Goal: Task Accomplishment & Management: Complete application form

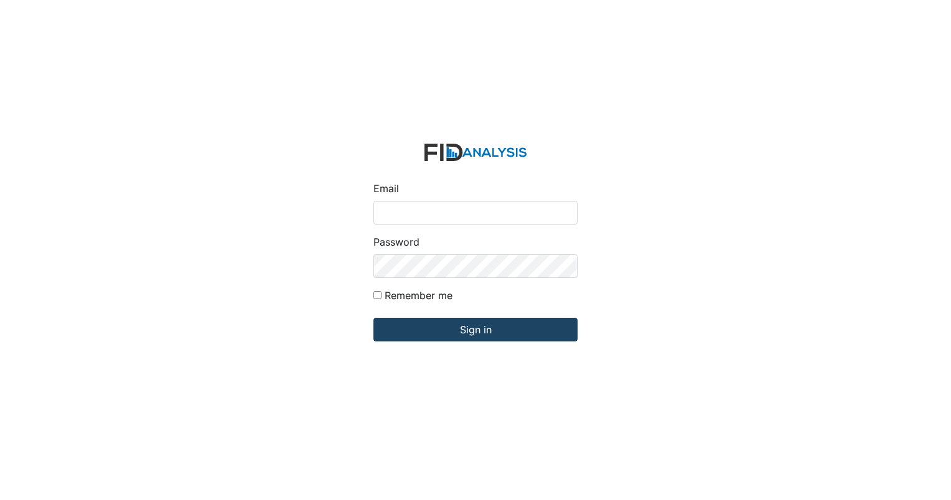
type input "[EMAIL_ADDRESS][DOMAIN_NAME]"
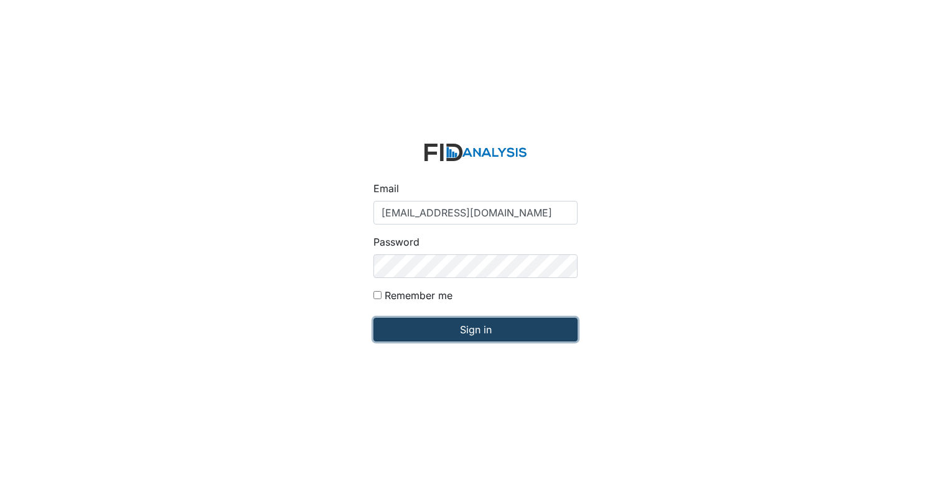
click at [457, 331] on input "Sign in" at bounding box center [475, 330] width 204 height 24
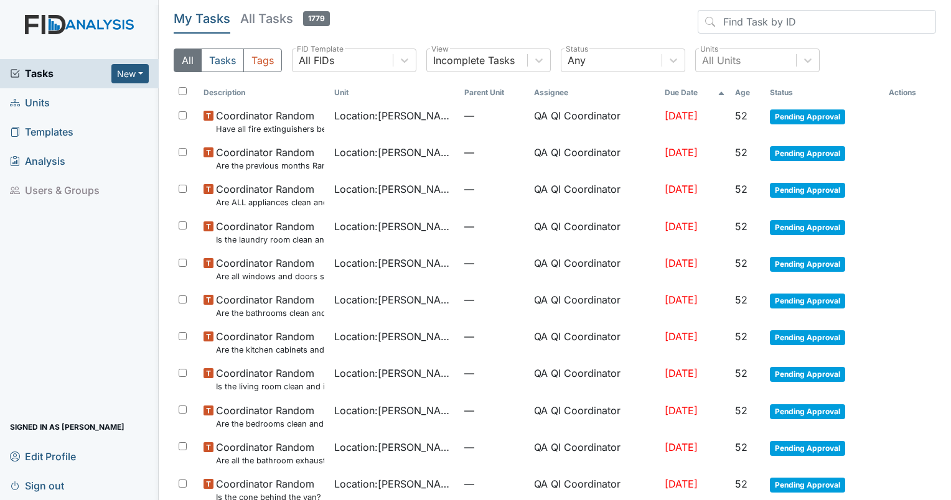
click at [44, 113] on link "Units" at bounding box center [79, 102] width 159 height 29
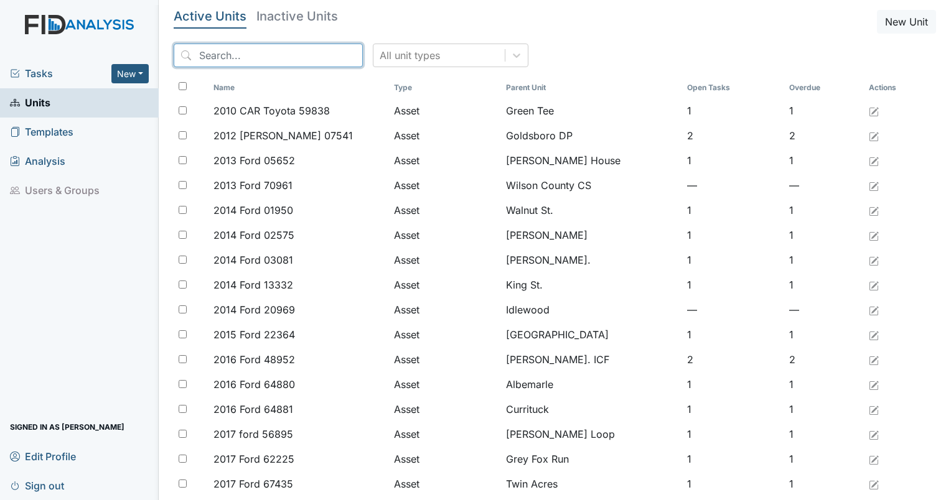
click at [250, 62] on input "search" at bounding box center [268, 56] width 189 height 24
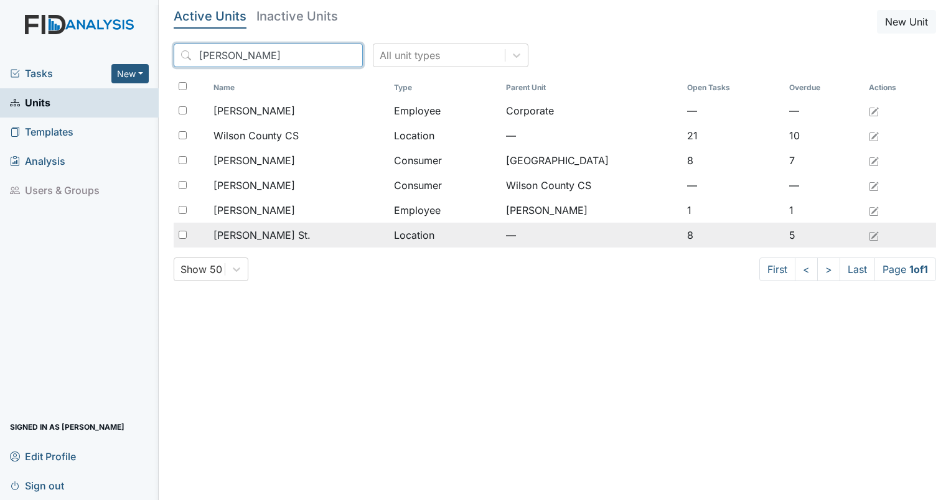
type input "wilson"
click at [238, 233] on span "[PERSON_NAME] St." at bounding box center [261, 235] width 97 height 15
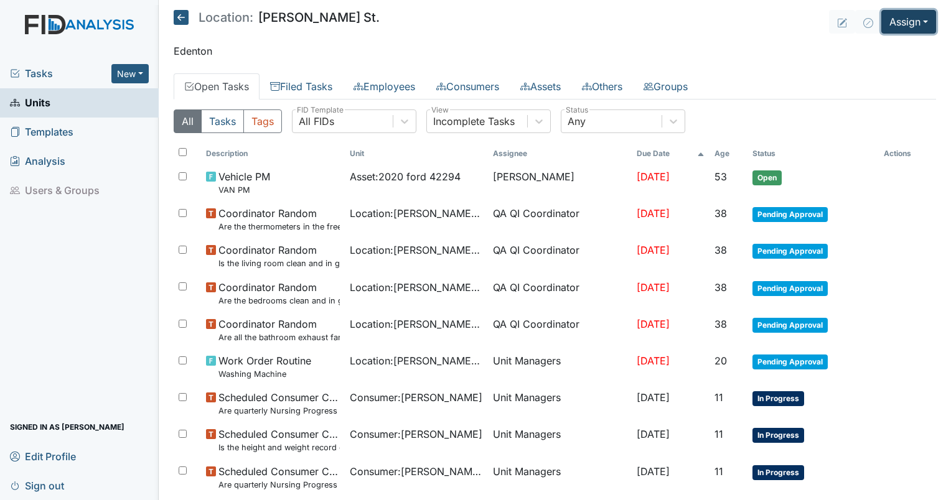
click at [901, 16] on button "Assign" at bounding box center [908, 22] width 55 height 24
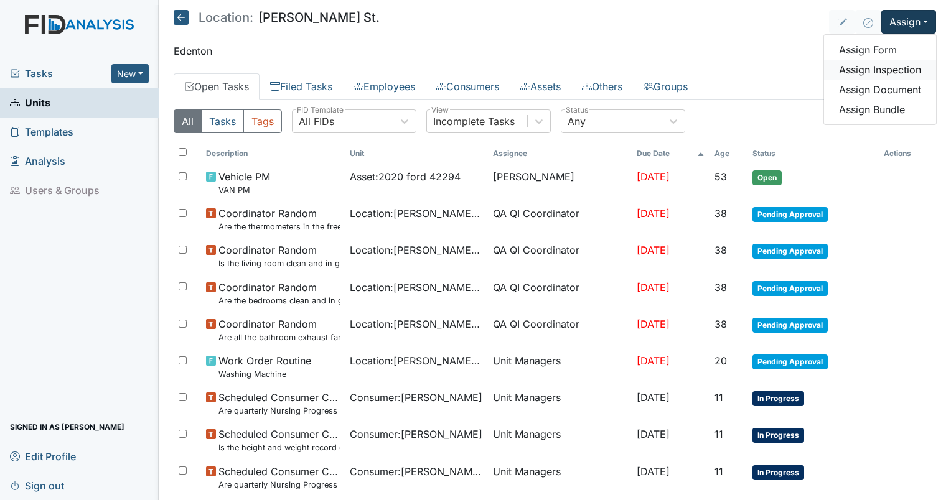
click at [859, 67] on link "Assign Inspection" at bounding box center [880, 70] width 112 height 20
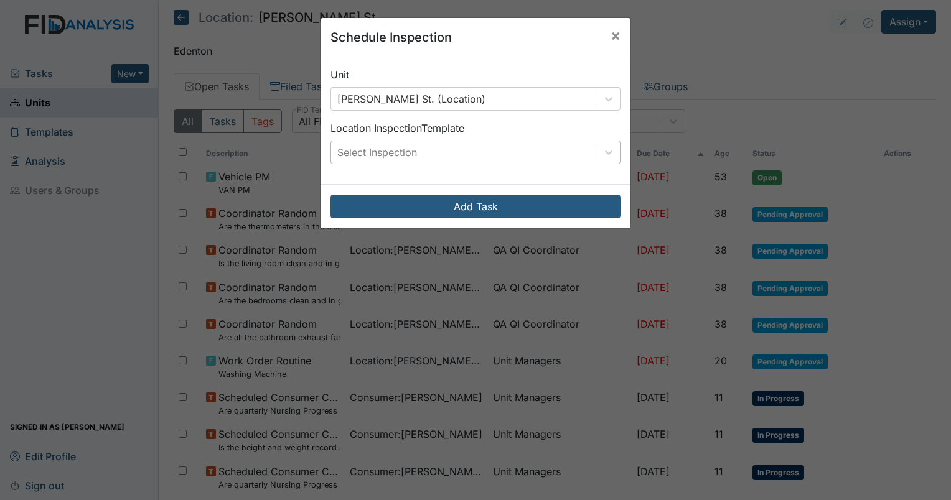
click at [404, 152] on div "Select Inspection" at bounding box center [377, 152] width 80 height 15
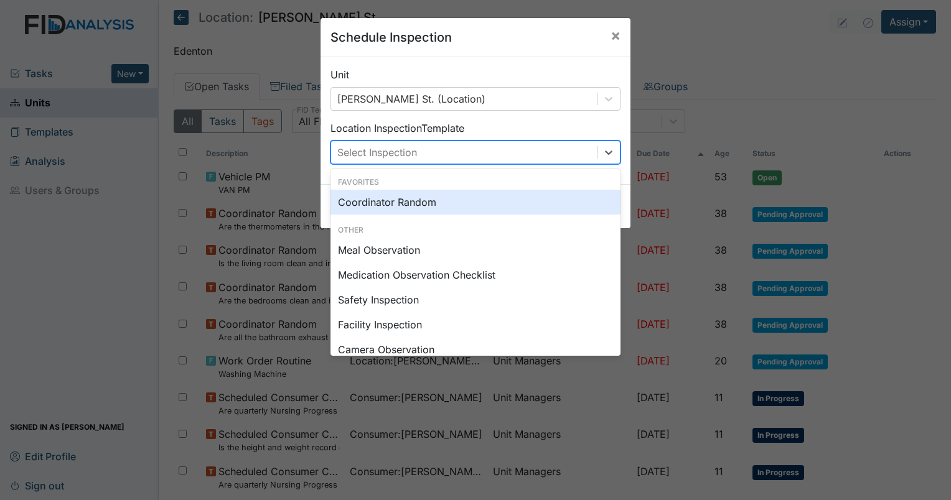
click at [394, 212] on div "Coordinator Random" at bounding box center [475, 202] width 290 height 25
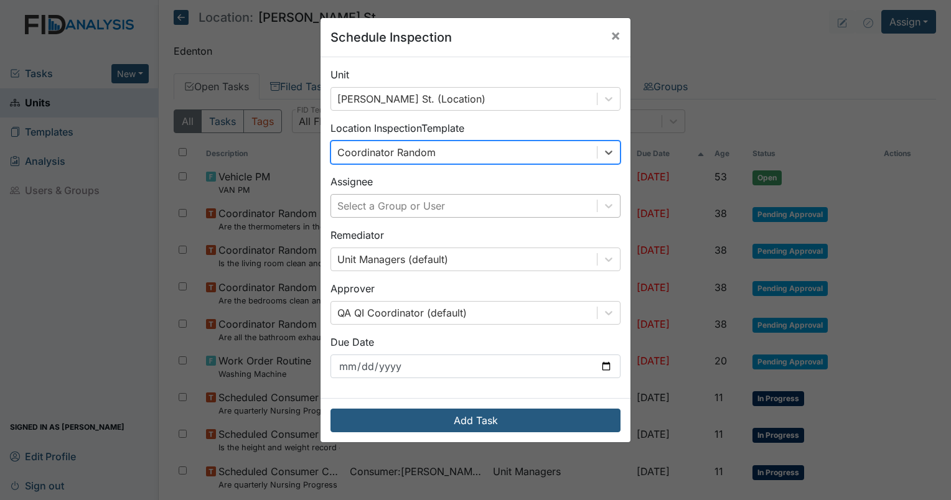
click at [389, 214] on div "Select a Group or User" at bounding box center [464, 206] width 266 height 22
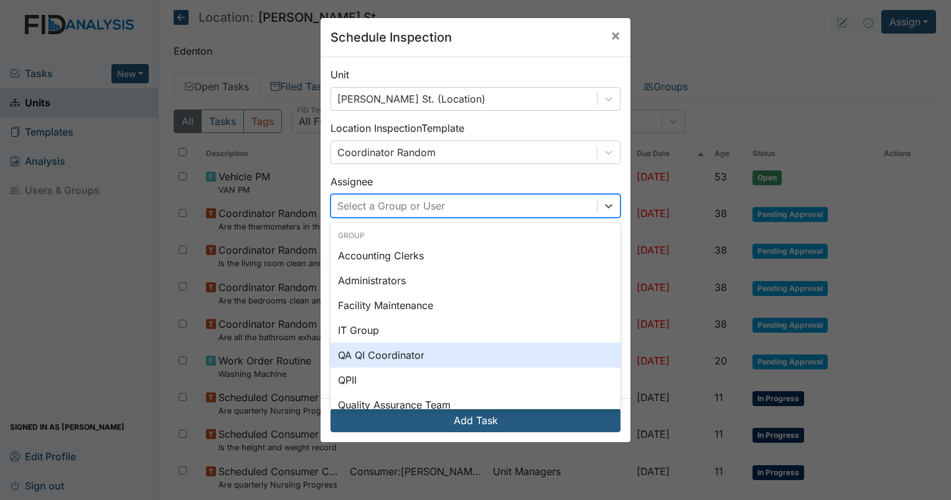
click at [373, 348] on div "QA QI Coordinator" at bounding box center [475, 355] width 290 height 25
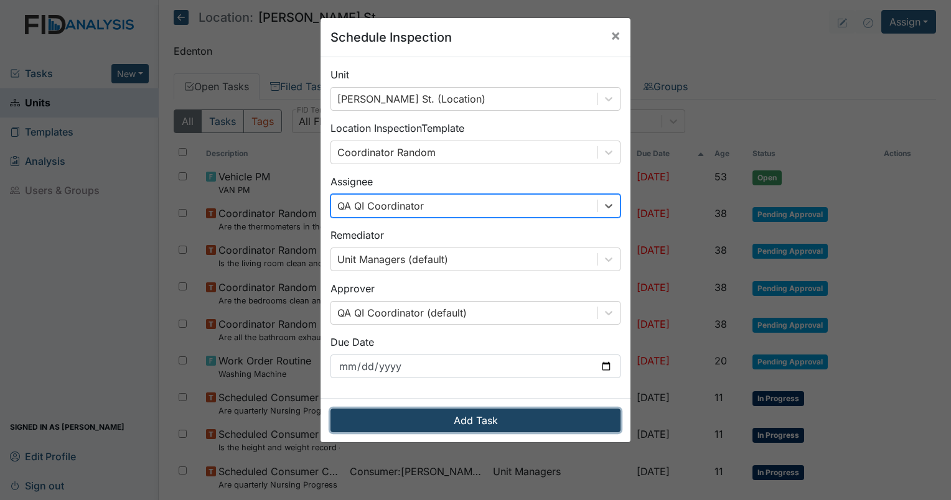
click at [394, 417] on button "Add Task" at bounding box center [475, 421] width 290 height 24
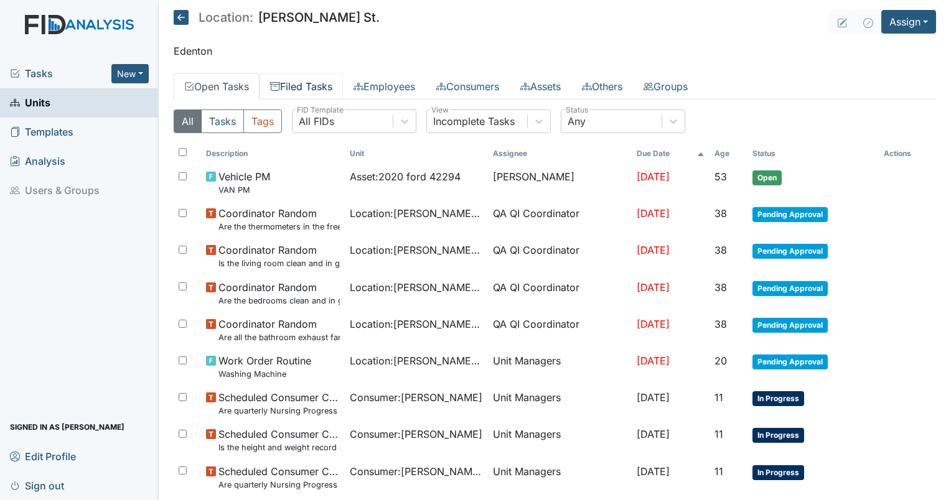
click at [285, 94] on link "Filed Tasks" at bounding box center [300, 86] width 83 height 26
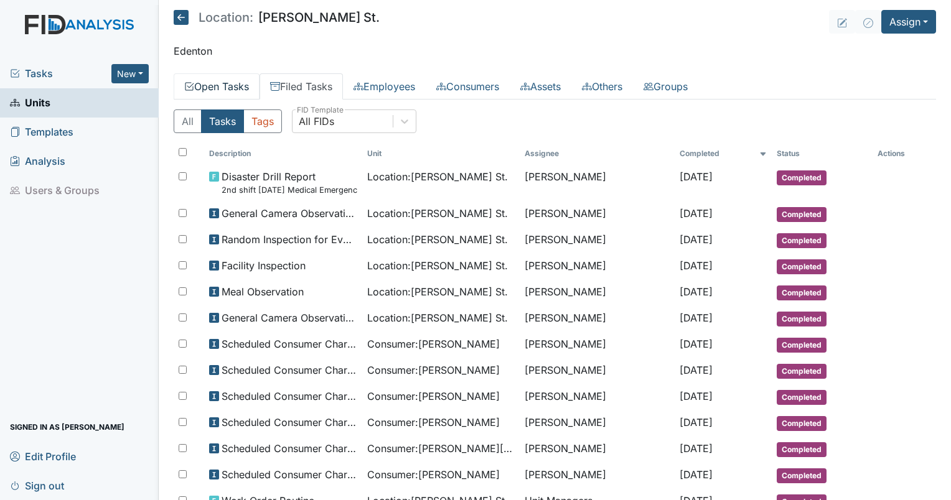
click at [229, 96] on link "Open Tasks" at bounding box center [217, 86] width 86 height 26
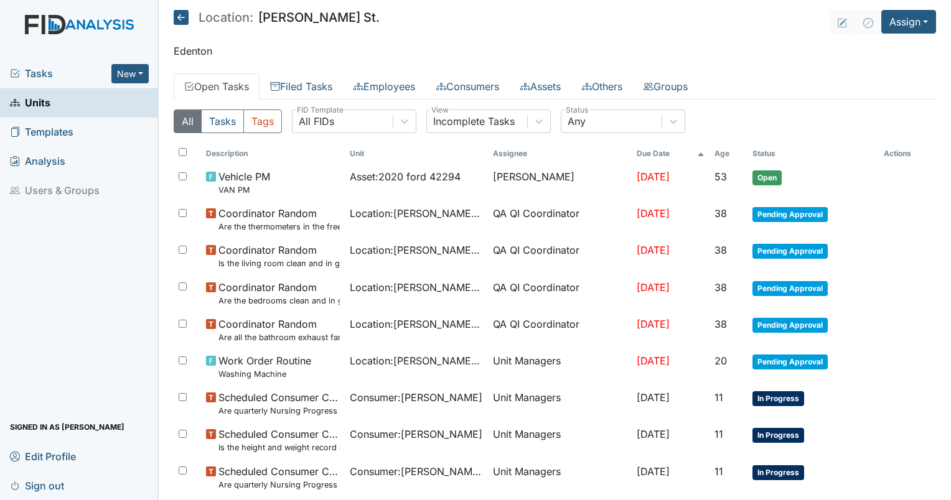
click at [727, 159] on th "Age" at bounding box center [728, 153] width 38 height 21
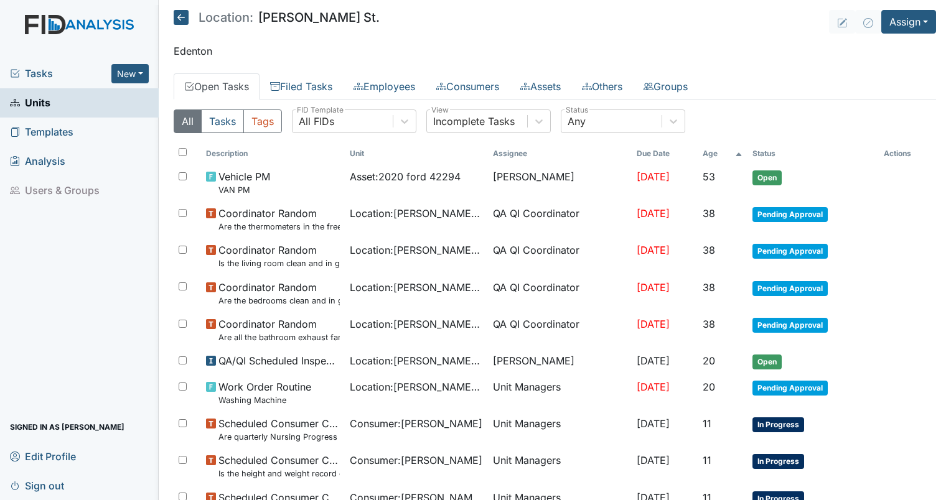
click at [727, 159] on th "Age" at bounding box center [723, 153] width 50 height 21
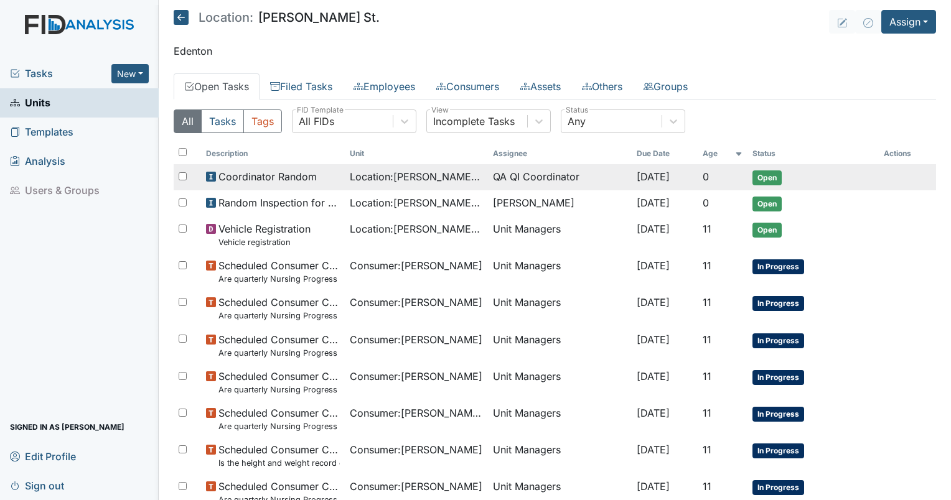
click at [244, 175] on span "Coordinator Random" at bounding box center [267, 176] width 98 height 15
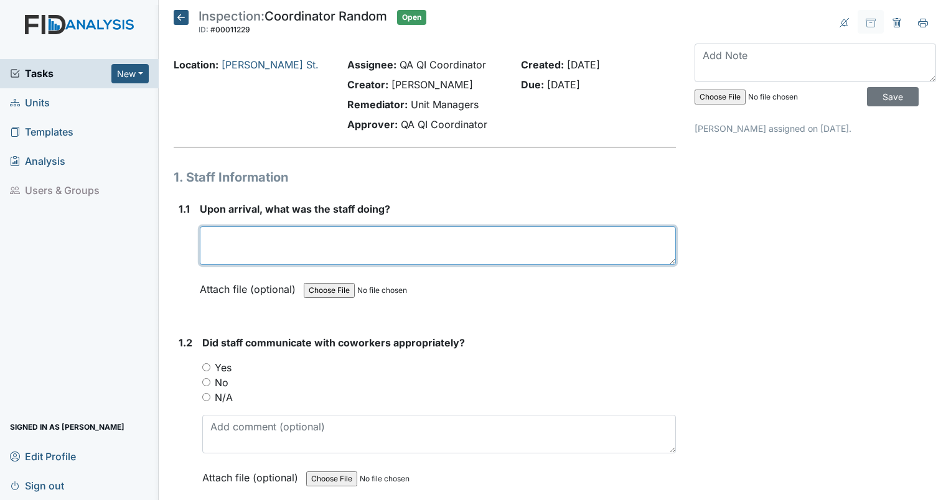
click at [235, 231] on textarea at bounding box center [438, 245] width 476 height 39
type textarea "home was empty at 8:30am."
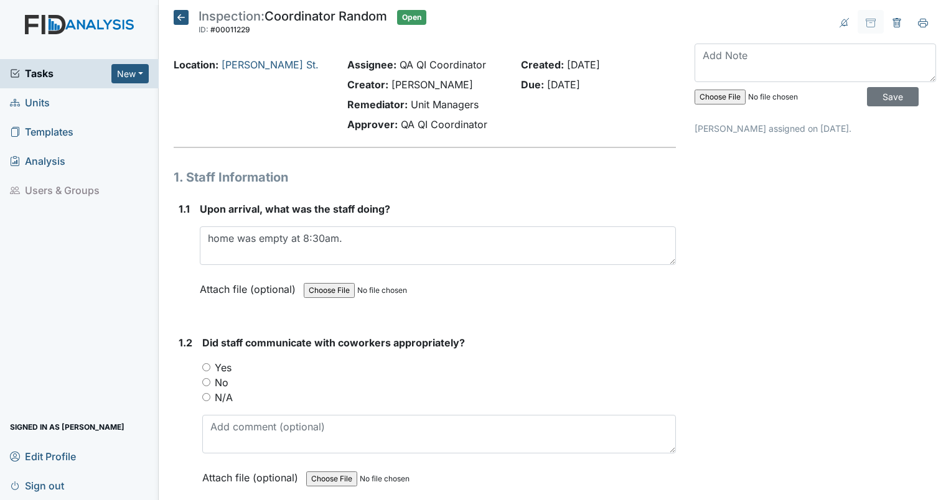
click at [206, 400] on input "N/A" at bounding box center [206, 397] width 8 height 8
radio input "true"
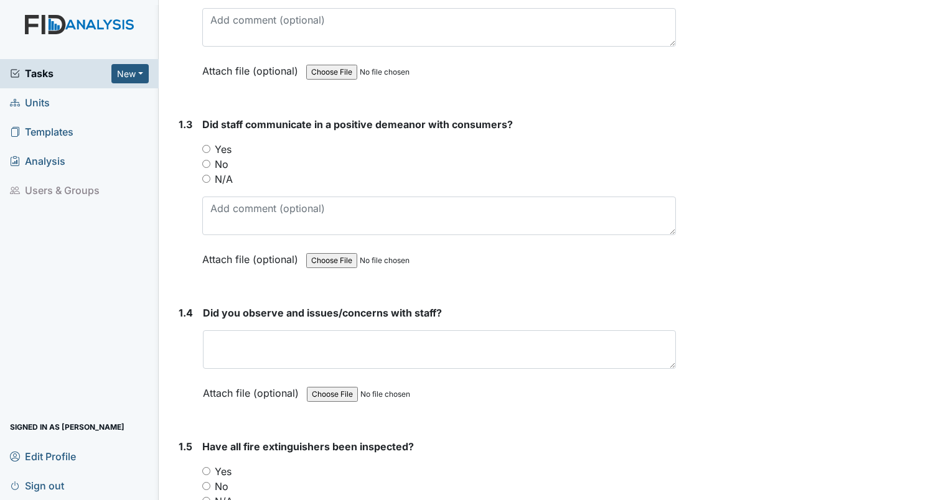
scroll to position [439, 0]
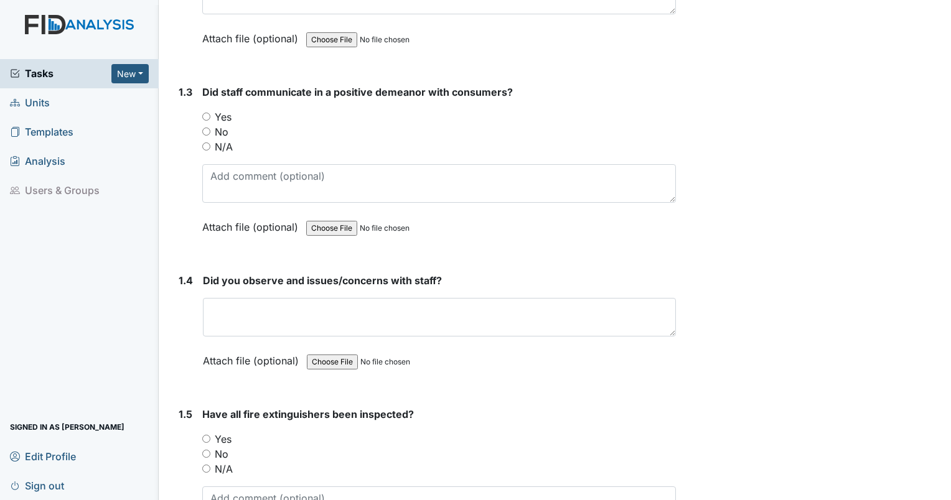
click at [205, 144] on input "N/A" at bounding box center [206, 146] width 8 height 8
radio input "true"
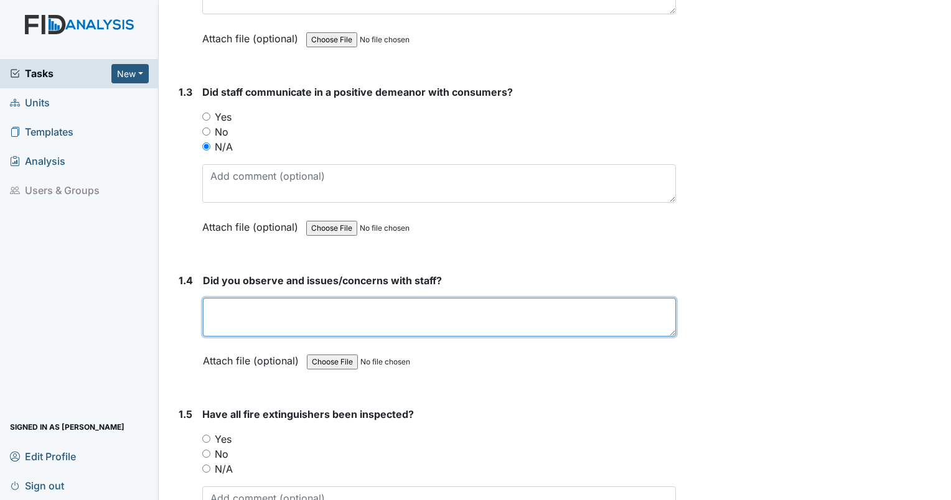
click at [222, 307] on textarea at bounding box center [439, 317] width 473 height 39
type textarea "no"
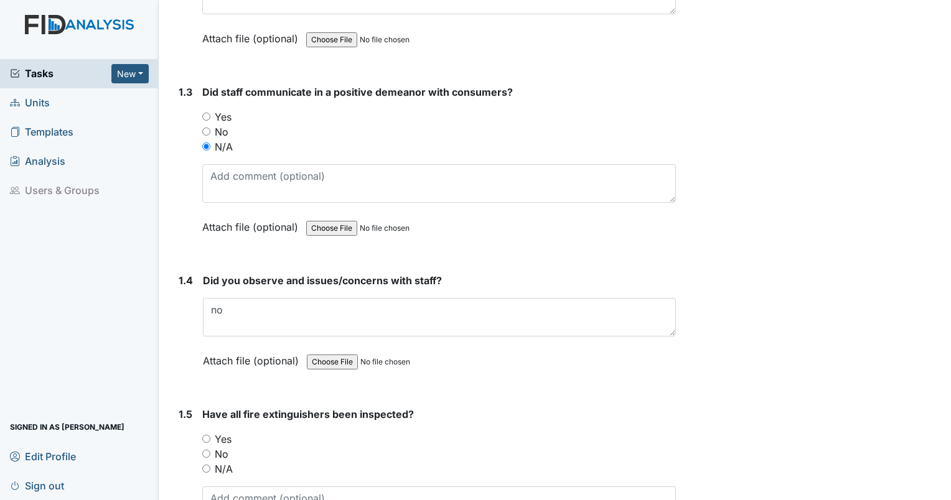
click at [205, 436] on input "Yes" at bounding box center [206, 439] width 8 height 8
radio input "true"
click at [205, 436] on input "Yes" at bounding box center [206, 439] width 8 height 8
click at [202, 450] on input "No" at bounding box center [206, 454] width 8 height 8
radio input "true"
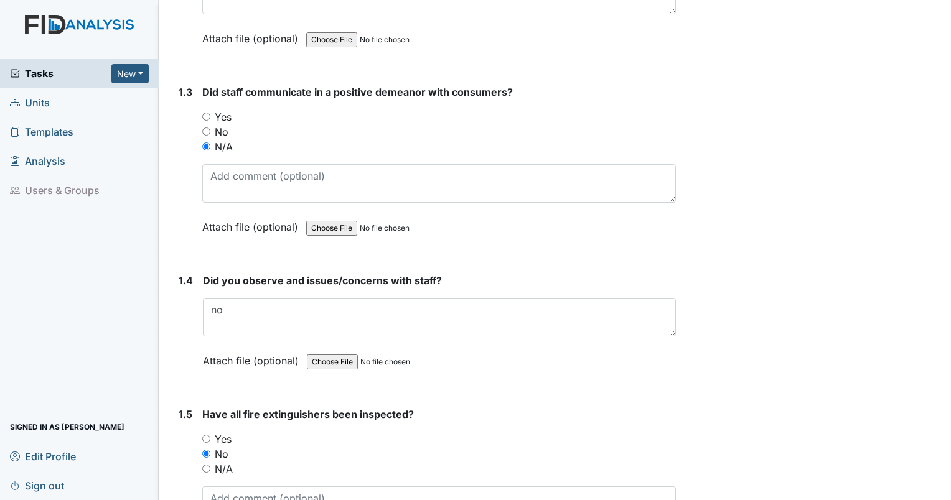
click at [202, 465] on input "N/A" at bounding box center [206, 469] width 8 height 8
radio input "true"
click at [202, 435] on input "Yes" at bounding box center [206, 439] width 8 height 8
radio input "true"
click at [202, 450] on input "No" at bounding box center [206, 454] width 8 height 8
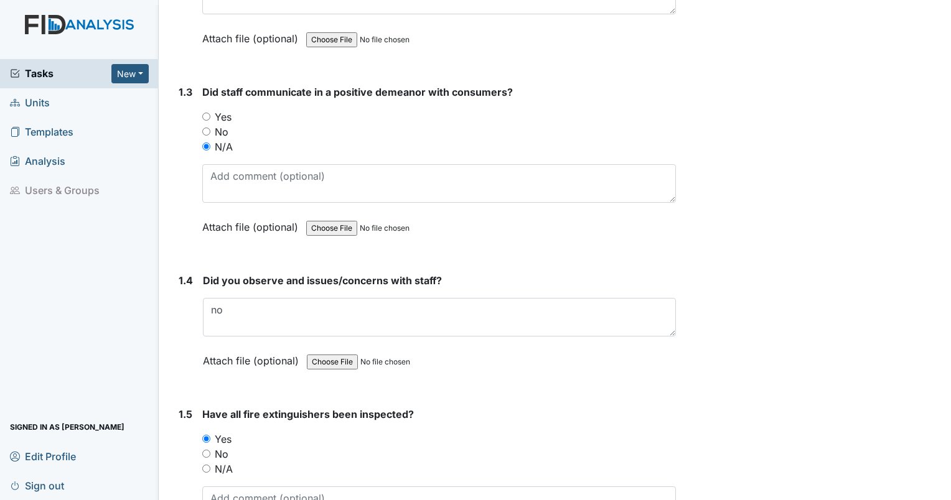
radio input "true"
click at [202, 465] on input "N/A" at bounding box center [206, 469] width 8 height 8
radio input "true"
click at [202, 435] on input "Yes" at bounding box center [206, 439] width 8 height 8
radio input "true"
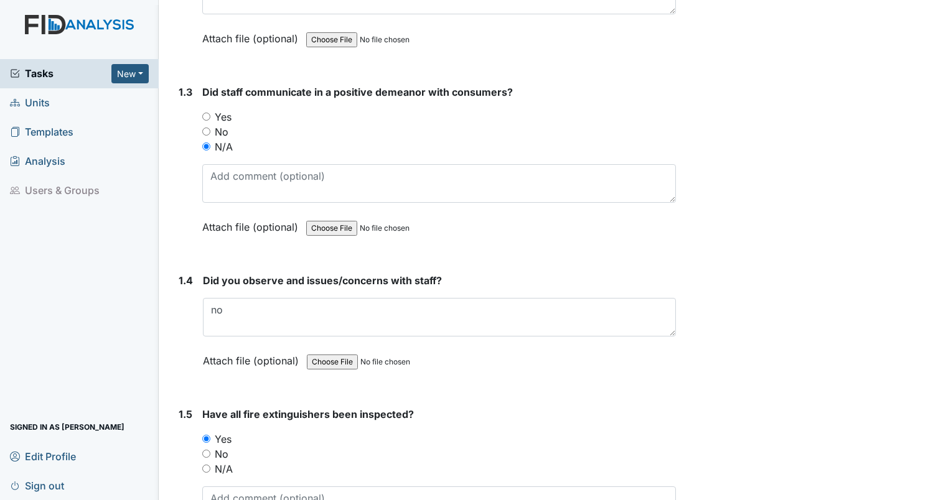
scroll to position [877, 0]
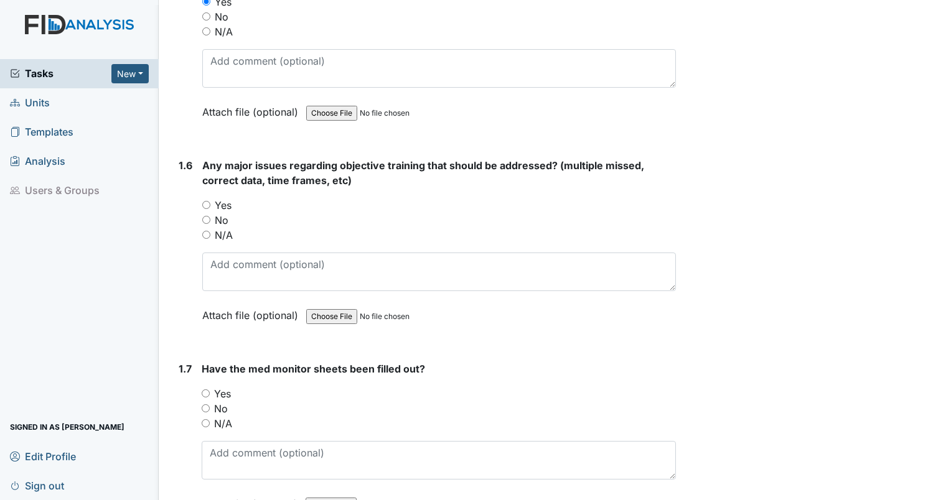
click at [205, 201] on input "Yes" at bounding box center [206, 205] width 8 height 8
radio input "true"
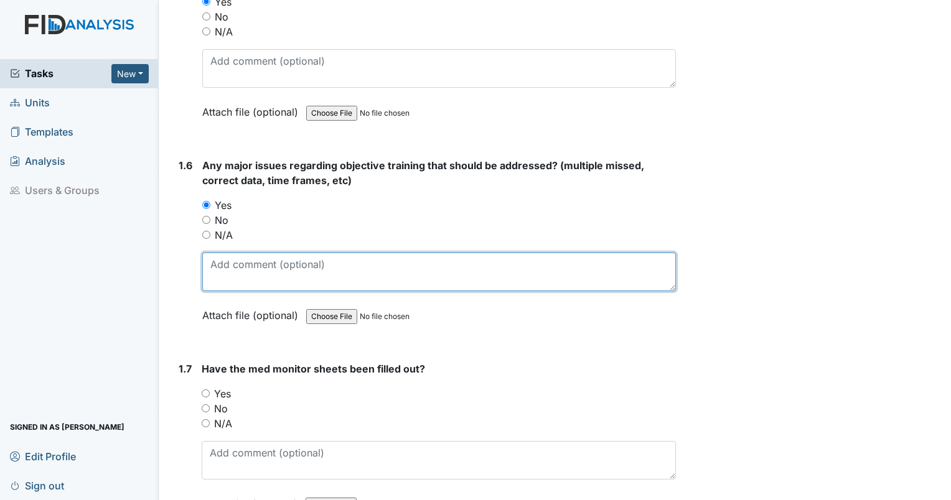
click at [268, 264] on textarea at bounding box center [439, 272] width 474 height 39
type textarea "JR BEH004 [DATE] expired"
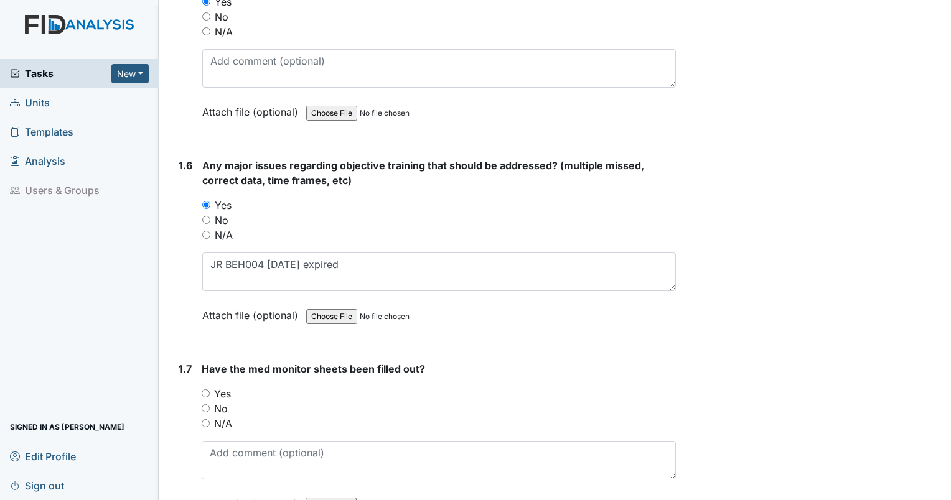
click at [207, 419] on input "N/A" at bounding box center [206, 423] width 8 height 8
radio input "true"
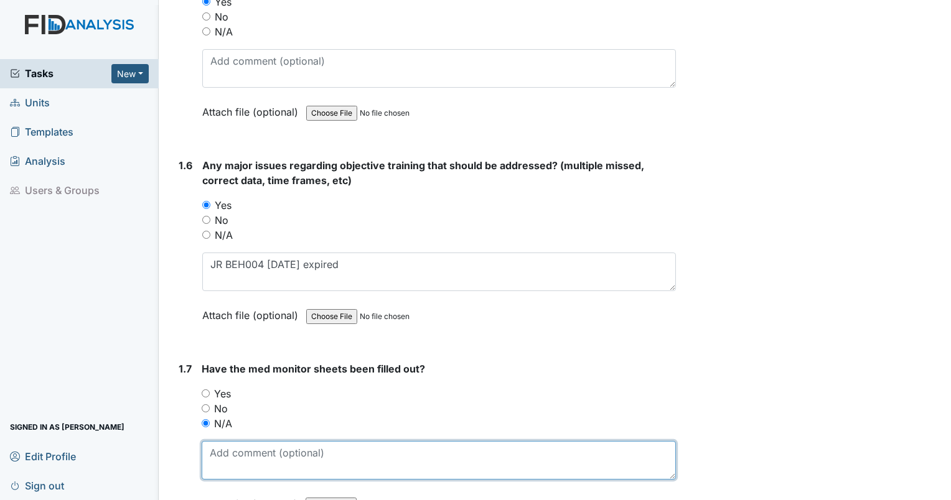
click at [236, 461] on textarea at bounding box center [439, 460] width 474 height 39
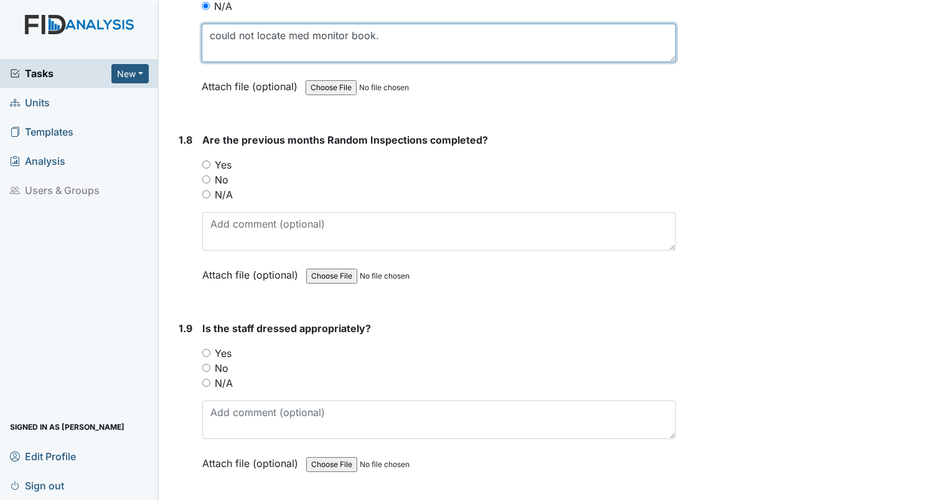
scroll to position [1305, 0]
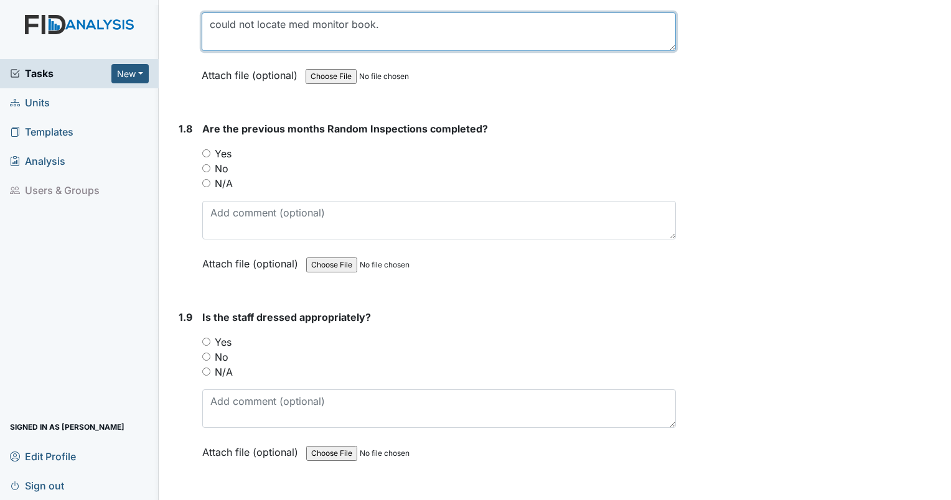
type textarea "could not locate med monitor book."
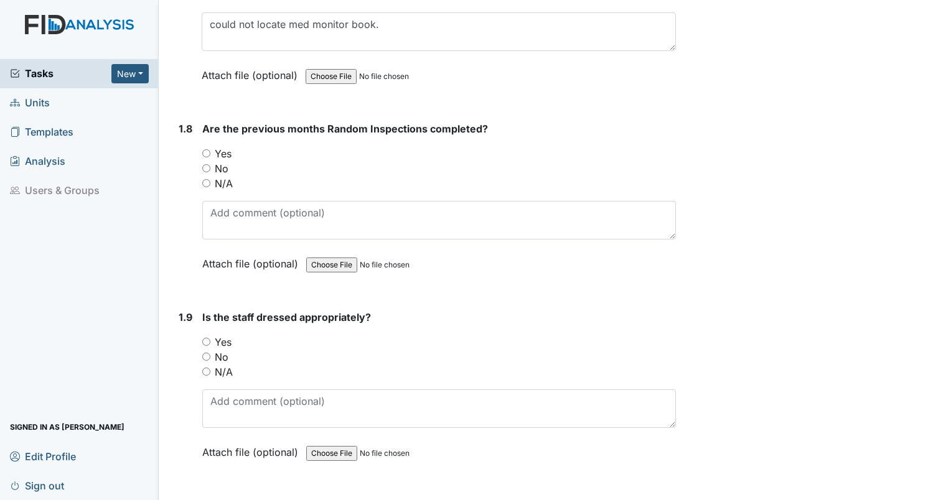
click at [205, 149] on input "Yes" at bounding box center [206, 153] width 8 height 8
radio input "true"
click at [209, 368] on input "N/A" at bounding box center [206, 372] width 8 height 8
radio input "true"
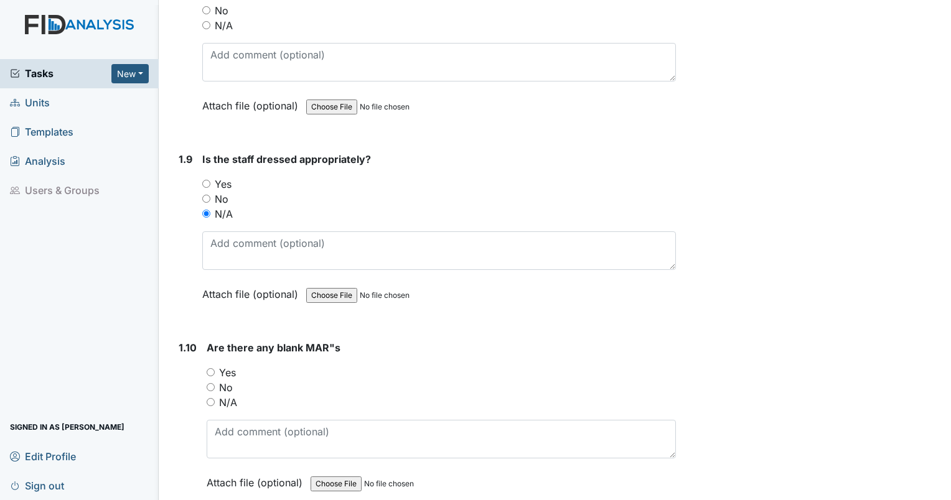
scroll to position [1546, 0]
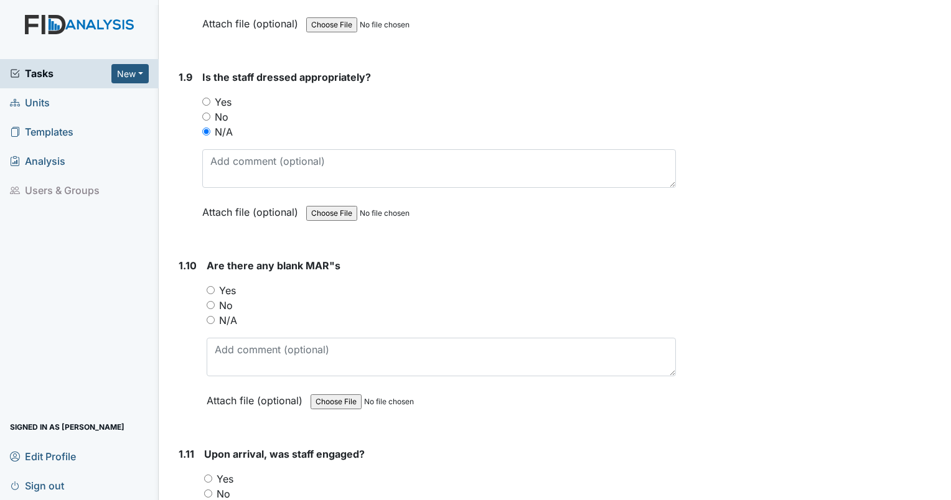
click at [207, 301] on input "No" at bounding box center [211, 305] width 8 height 8
radio input "true"
click at [207, 500] on input "N/A" at bounding box center [208, 509] width 8 height 8
radio input "true"
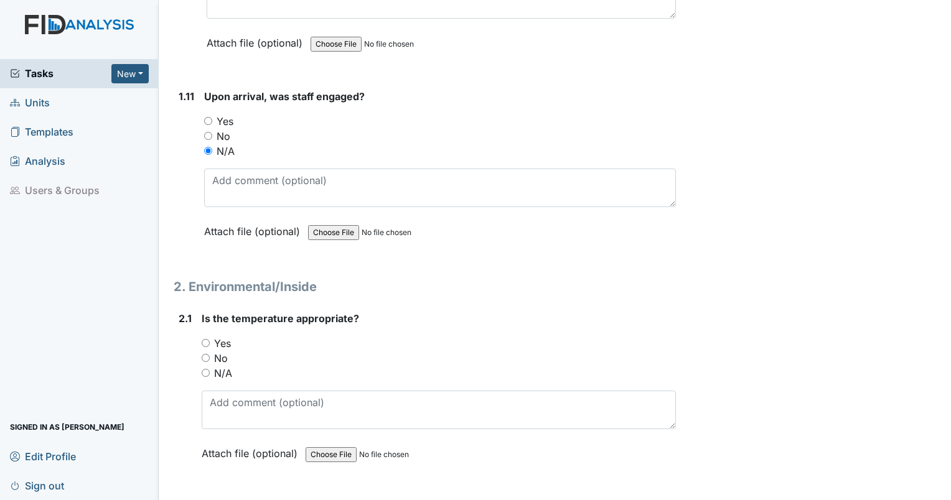
scroll to position [1928, 0]
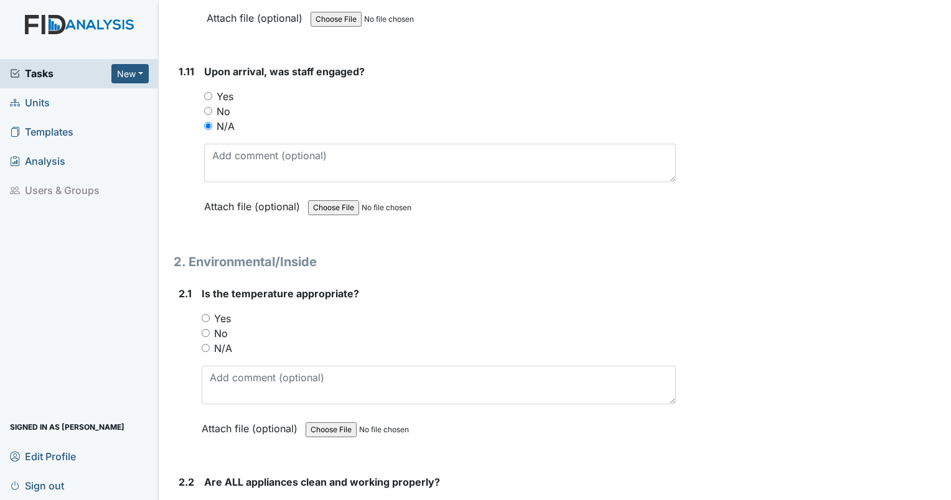
click at [204, 314] on input "Yes" at bounding box center [206, 318] width 8 height 8
radio input "true"
click at [204, 500] on input "Yes" at bounding box center [208, 507] width 8 height 8
radio input "true"
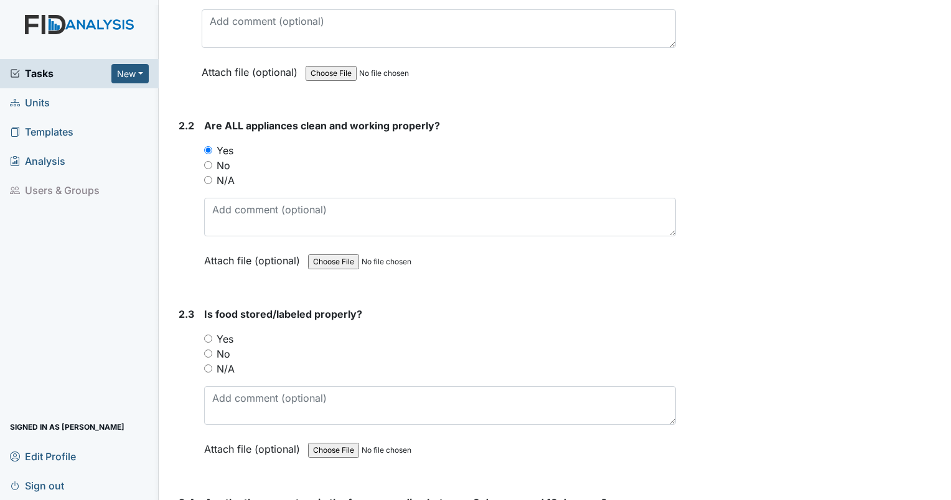
scroll to position [2384, 0]
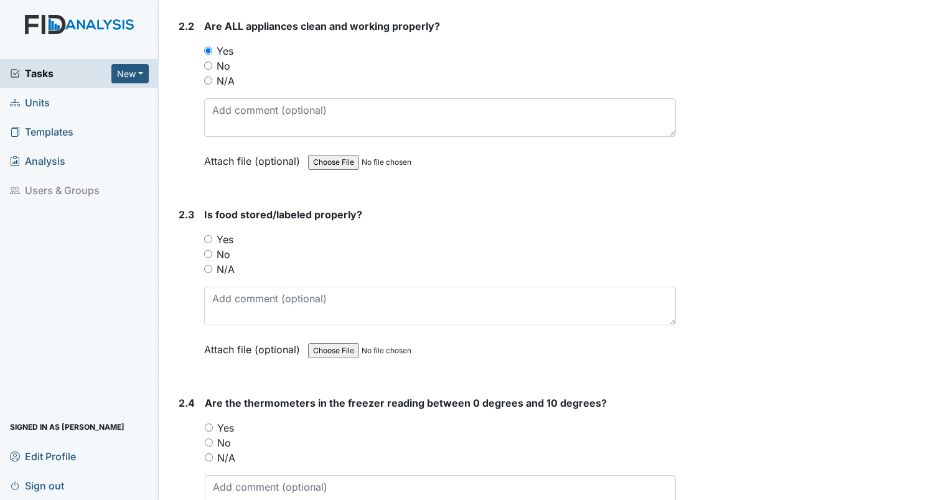
click at [207, 250] on input "No" at bounding box center [208, 254] width 8 height 8
radio input "true"
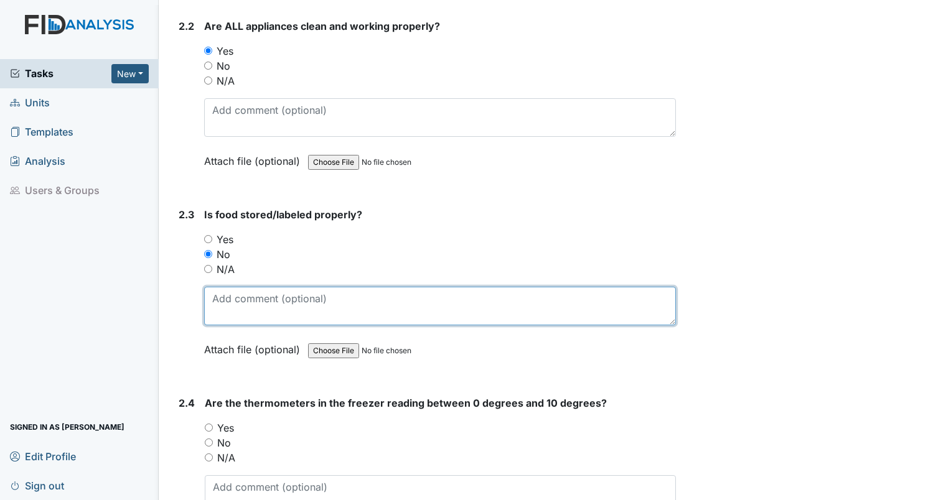
click at [246, 297] on textarea at bounding box center [440, 306] width 472 height 39
type textarea "8 loaves of expired bread in freezer."
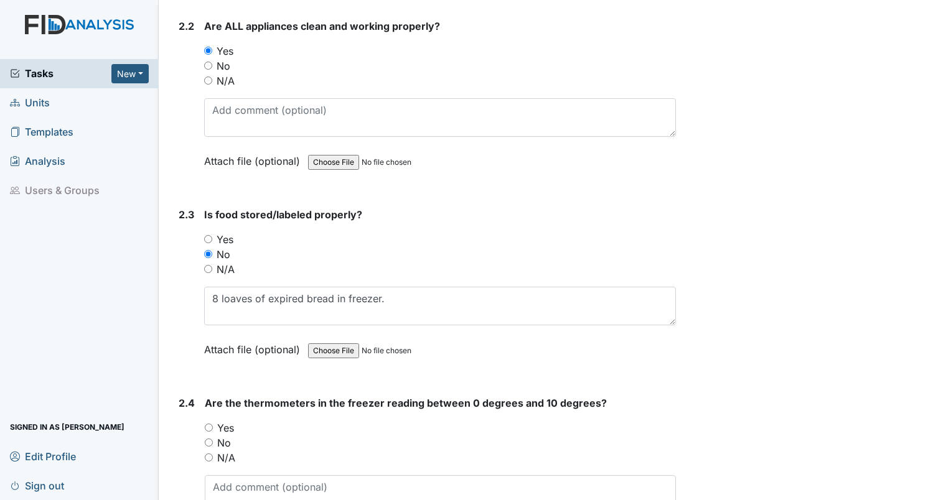
click at [214, 421] on div "Yes" at bounding box center [440, 428] width 471 height 15
click at [209, 424] on input "Yes" at bounding box center [209, 428] width 8 height 8
radio input "true"
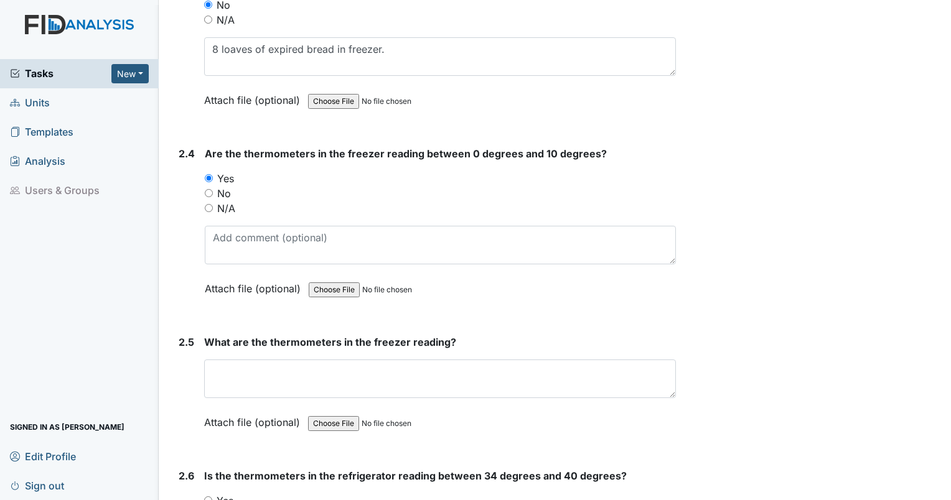
scroll to position [2700, 0]
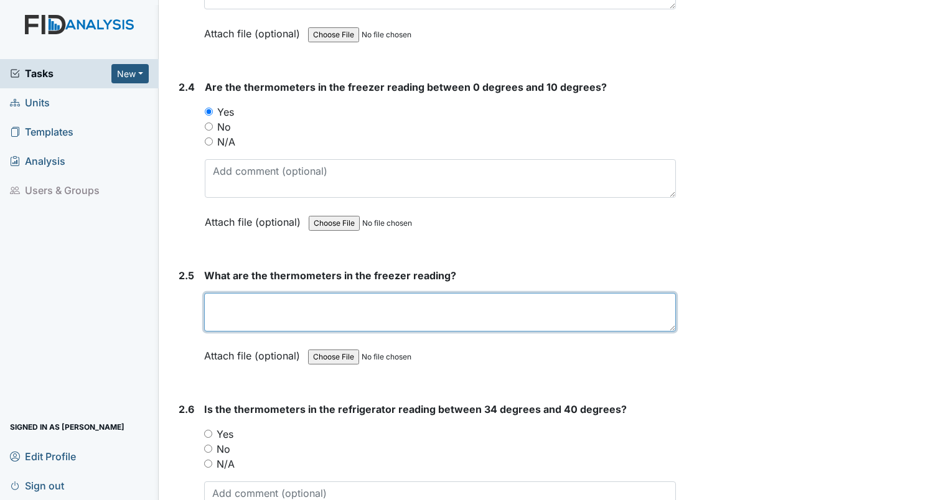
click at [226, 298] on textarea at bounding box center [440, 312] width 472 height 39
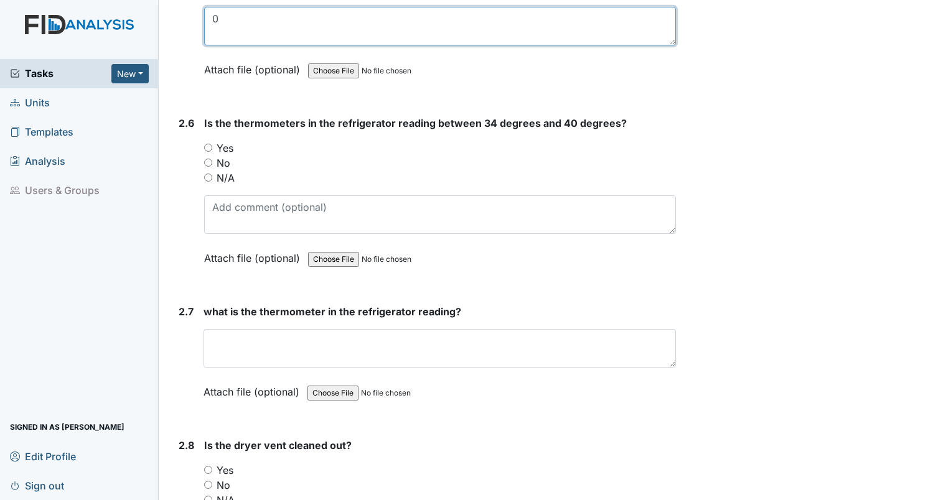
scroll to position [3008, 0]
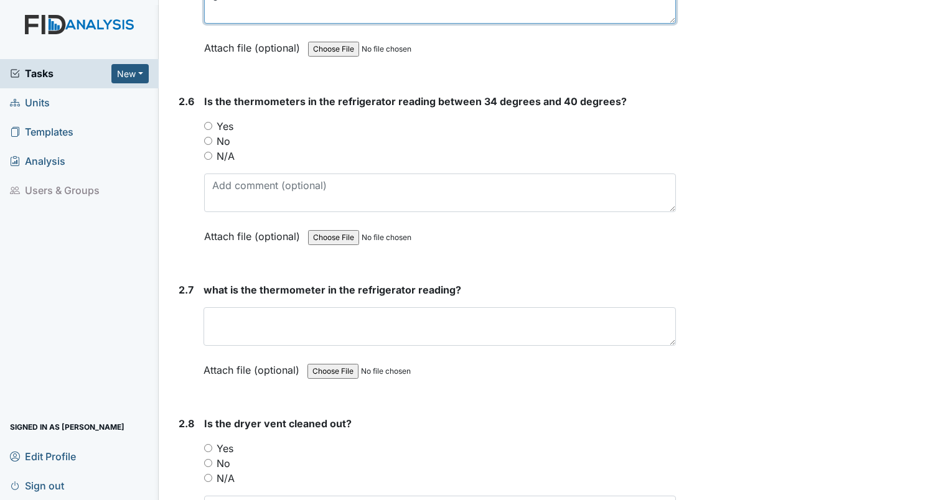
type textarea "0"
click at [204, 122] on input "Yes" at bounding box center [208, 126] width 8 height 8
radio input "true"
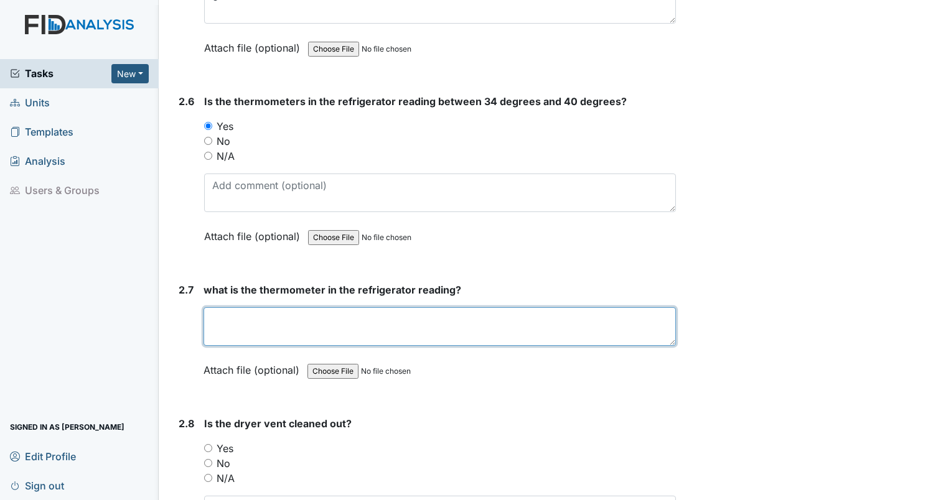
click at [279, 312] on textarea at bounding box center [439, 326] width 472 height 39
type textarea "38"
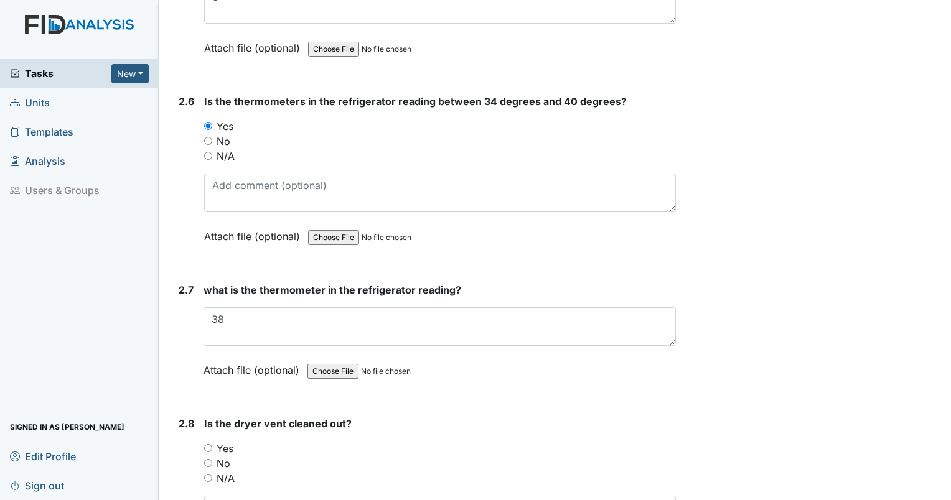
click at [208, 459] on input "No" at bounding box center [208, 463] width 8 height 8
radio input "true"
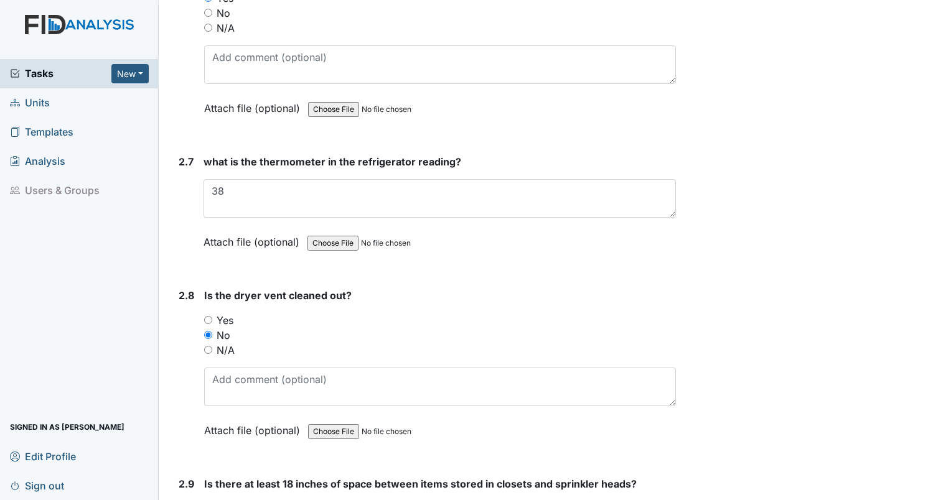
scroll to position [3147, 0]
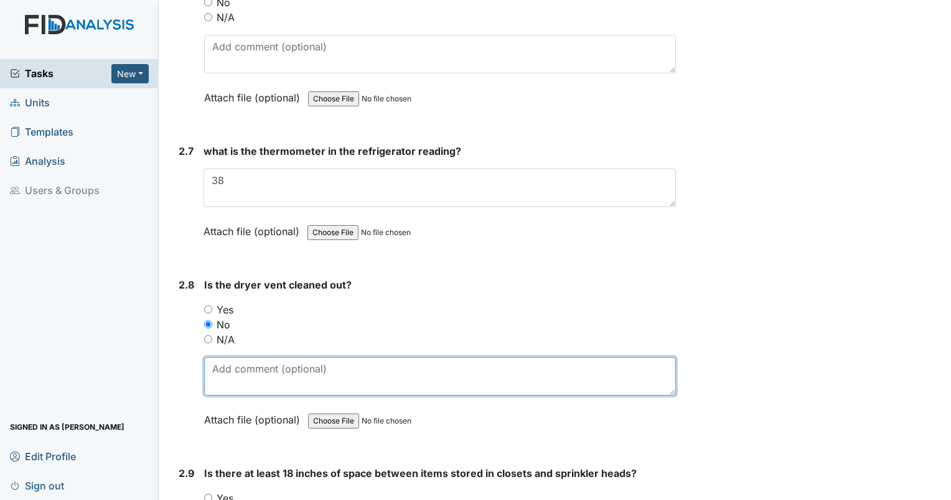
click at [465, 380] on textarea at bounding box center [440, 376] width 472 height 39
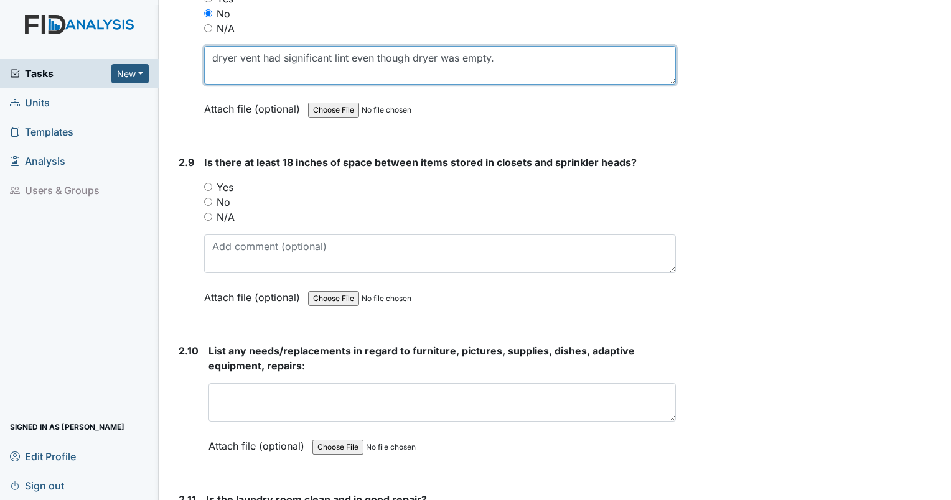
scroll to position [3447, 0]
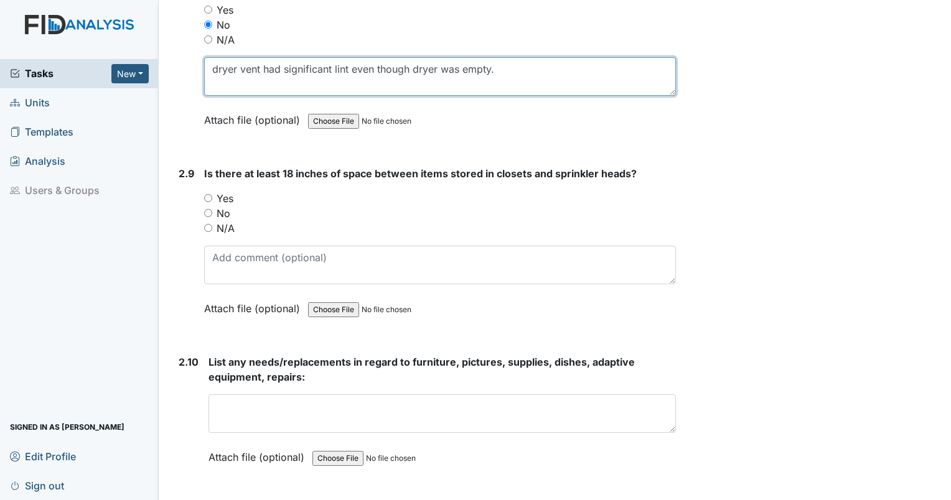
type textarea "dryer vent had significant lint even though dryer was empty."
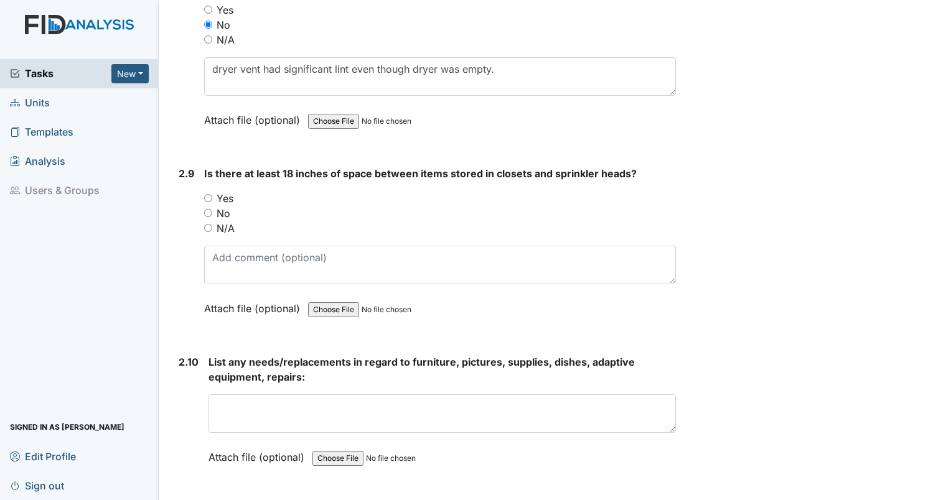
click at [207, 224] on input "N/A" at bounding box center [208, 228] width 8 height 8
radio input "true"
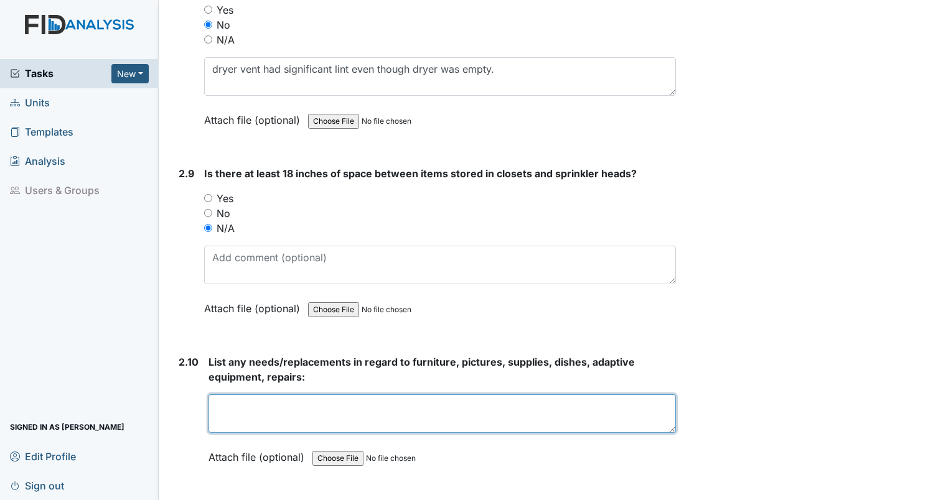
click at [242, 394] on textarea at bounding box center [441, 413] width 467 height 39
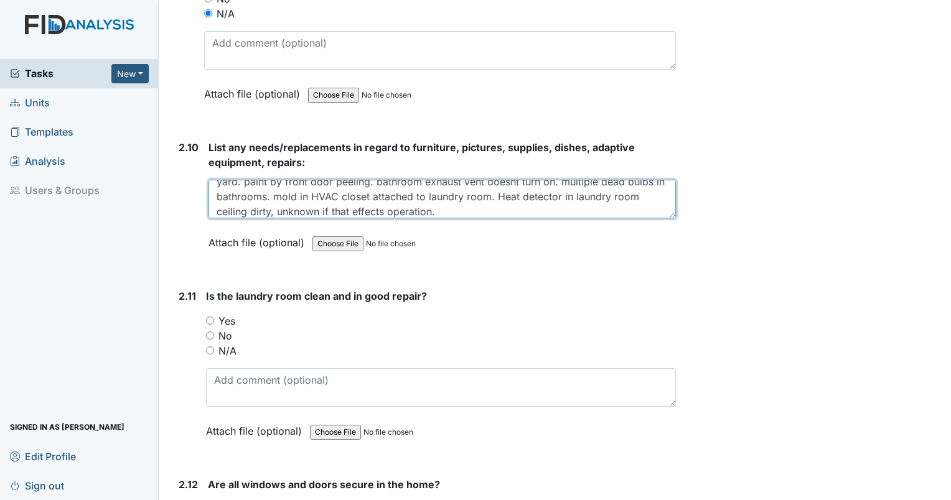
scroll to position [3715, 0]
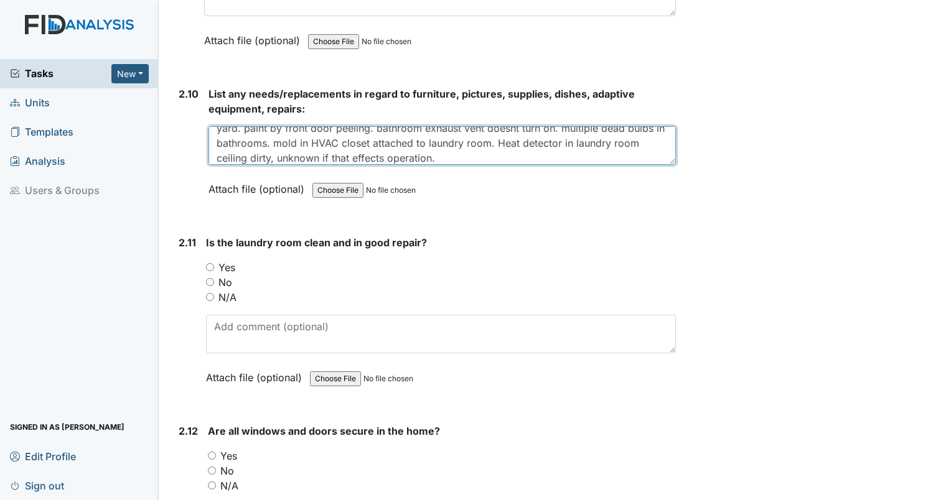
type textarea "bedroom 1 small hole in wall. bedroom 2 ac vent rusted. bedroom 3 broken drawer…"
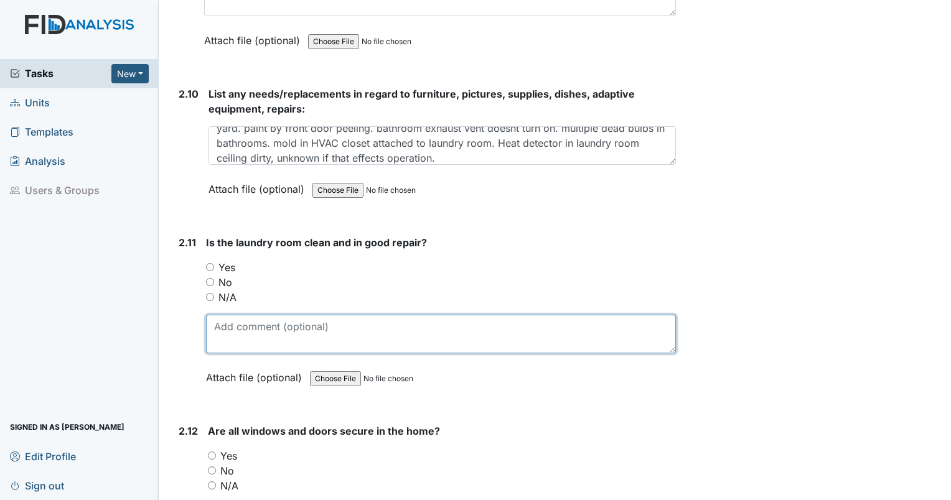
click at [232, 315] on textarea at bounding box center [441, 334] width 470 height 39
type textarea "emergency water is on the floor."
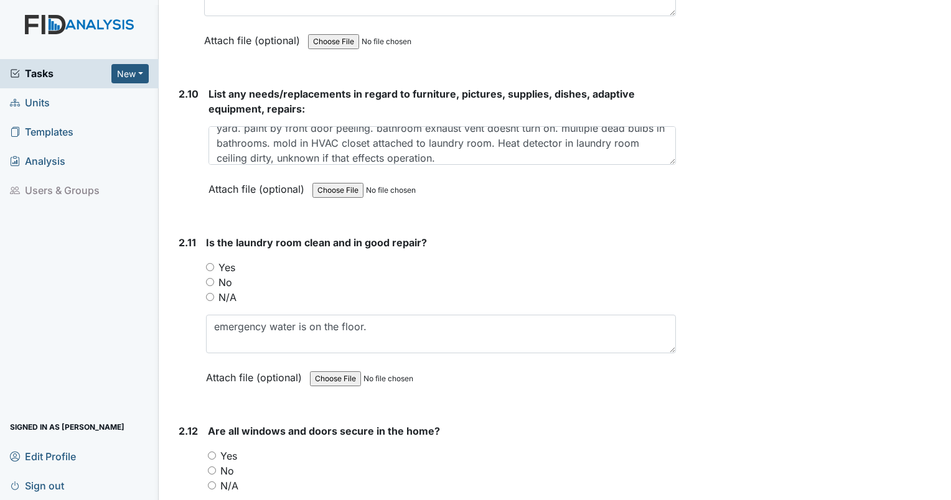
click at [210, 278] on input "No" at bounding box center [210, 282] width 8 height 8
click at [212, 278] on input "No" at bounding box center [210, 282] width 8 height 8
radio input "true"
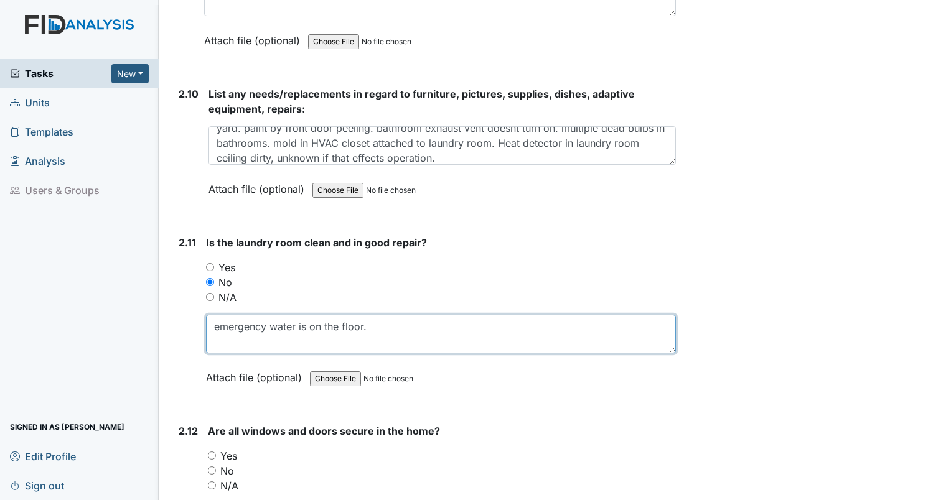
click at [404, 315] on textarea "emergency water is on the floor." at bounding box center [441, 334] width 470 height 39
click at [666, 318] on textarea "emergency water is on the floor." at bounding box center [441, 334] width 470 height 39
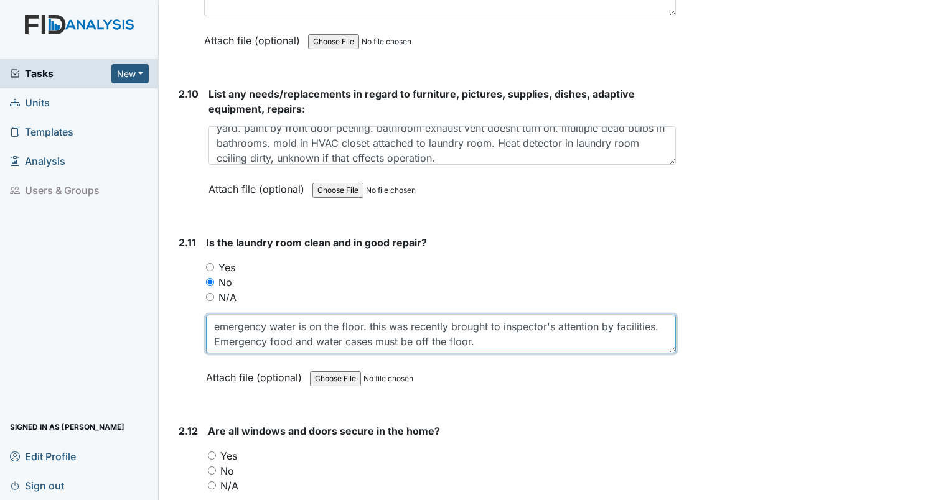
type textarea "emergency water is on the floor. this was recently brought to inspector's atten…"
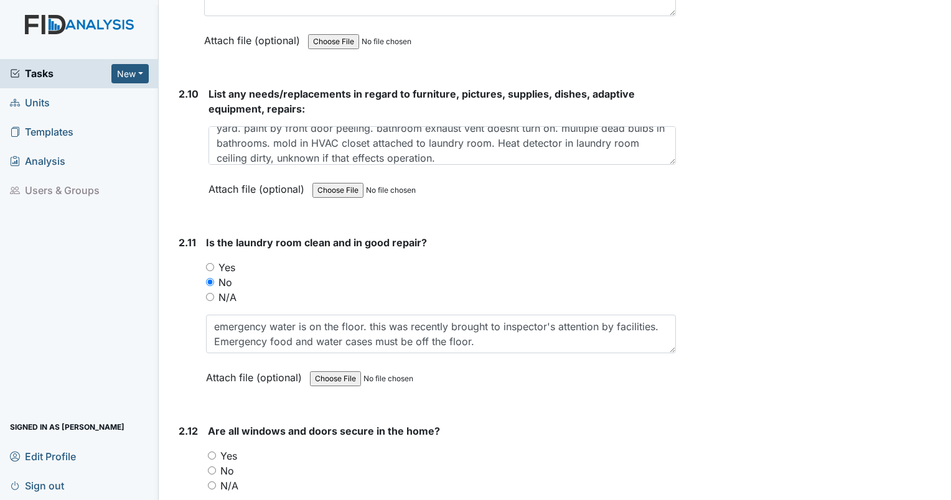
click at [211, 452] on input "Yes" at bounding box center [212, 456] width 8 height 8
radio input "true"
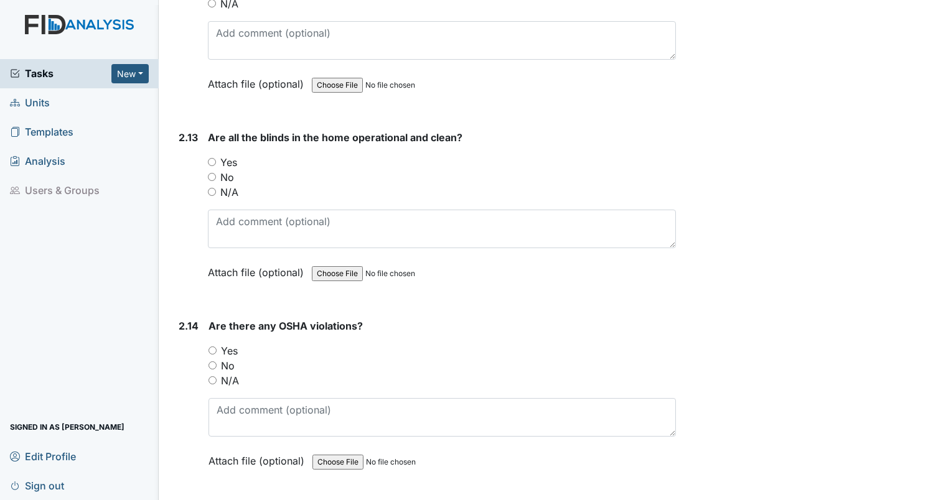
scroll to position [4230, 0]
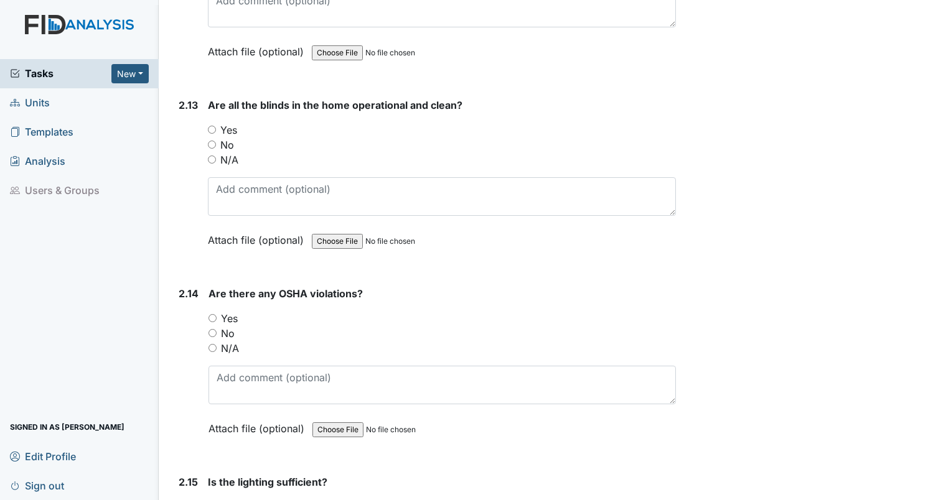
click at [210, 126] on input "Yes" at bounding box center [212, 130] width 8 height 8
radio input "true"
click at [210, 329] on input "No" at bounding box center [212, 333] width 8 height 8
radio input "true"
click at [212, 500] on input "Yes" at bounding box center [212, 507] width 8 height 8
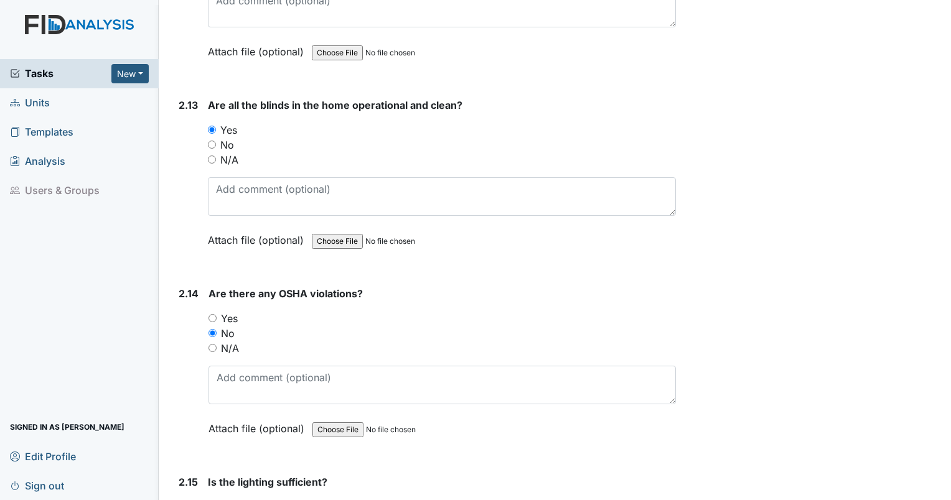
radio input "true"
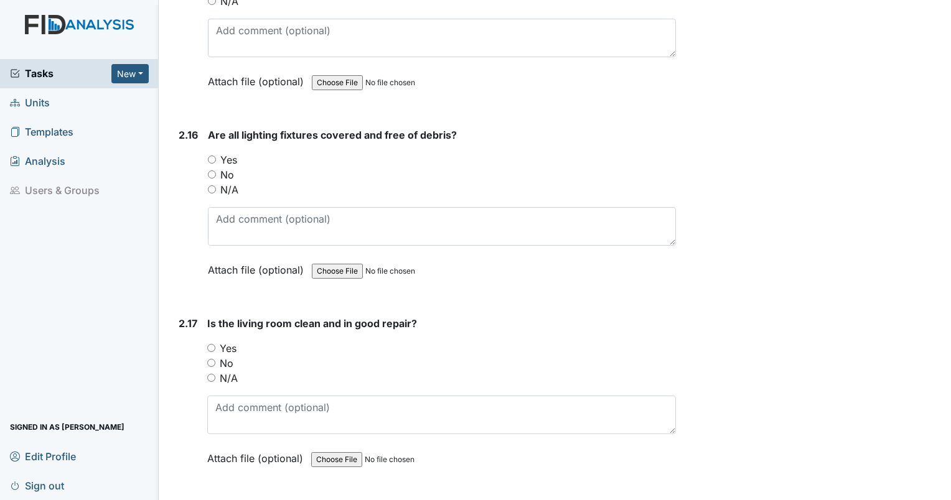
scroll to position [4754, 0]
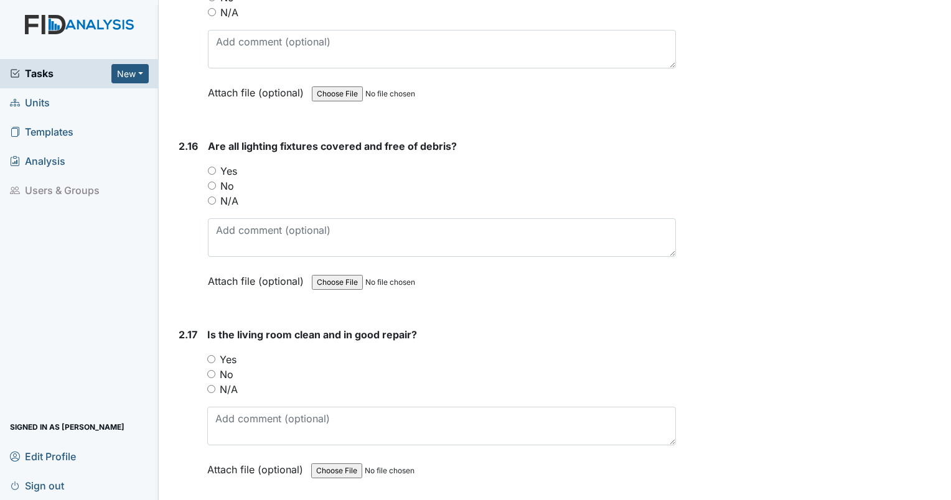
click at [212, 167] on input "Yes" at bounding box center [212, 171] width 8 height 8
radio input "true"
click at [212, 197] on input "N/A" at bounding box center [212, 201] width 8 height 8
radio input "true"
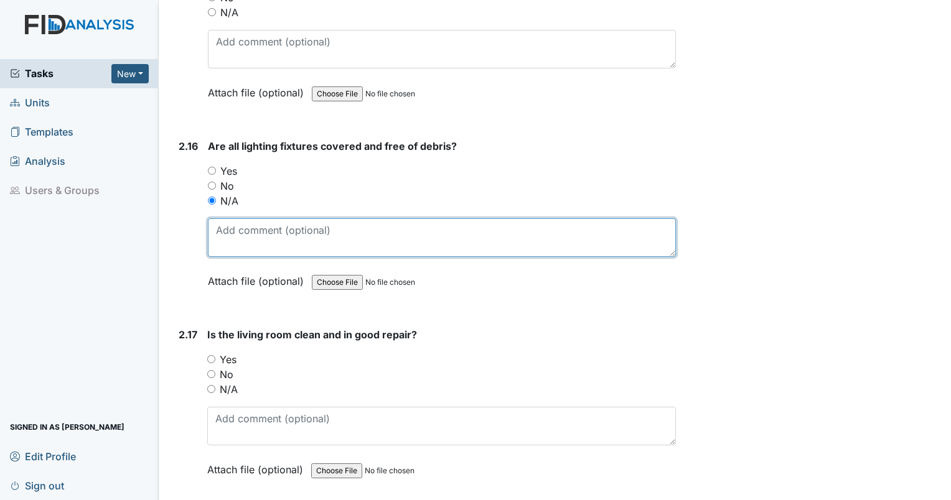
click at [239, 223] on textarea at bounding box center [442, 237] width 468 height 39
type textarea "some dead bugs in light covers, but serviceable."
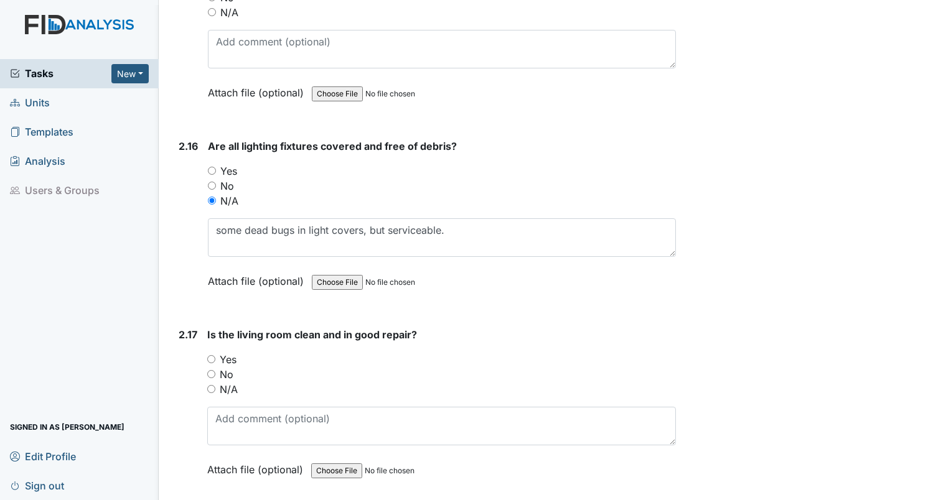
click at [212, 355] on input "Yes" at bounding box center [211, 359] width 8 height 8
radio input "true"
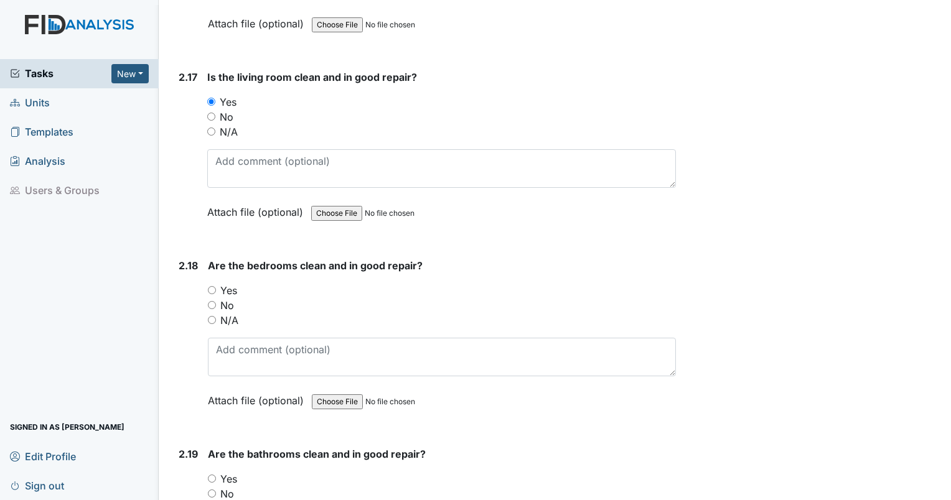
scroll to position [5033, 0]
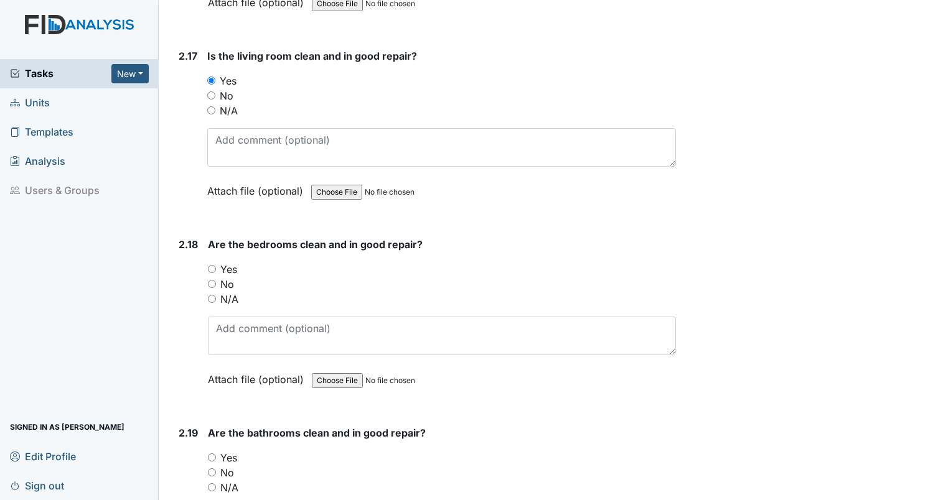
click at [213, 280] on input "No" at bounding box center [212, 284] width 8 height 8
radio input "true"
click at [222, 298] on div "Are the bedrooms clean and in good repair? You must select one of the below opt…" at bounding box center [442, 316] width 468 height 159
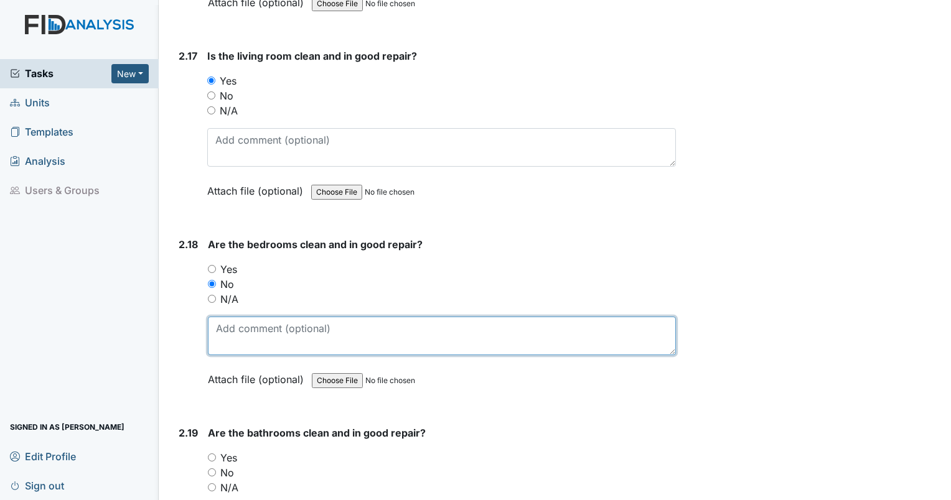
click at [235, 317] on textarea at bounding box center [442, 336] width 468 height 39
type textarea "strong odor in bedroom 3. maybe from shoes?"
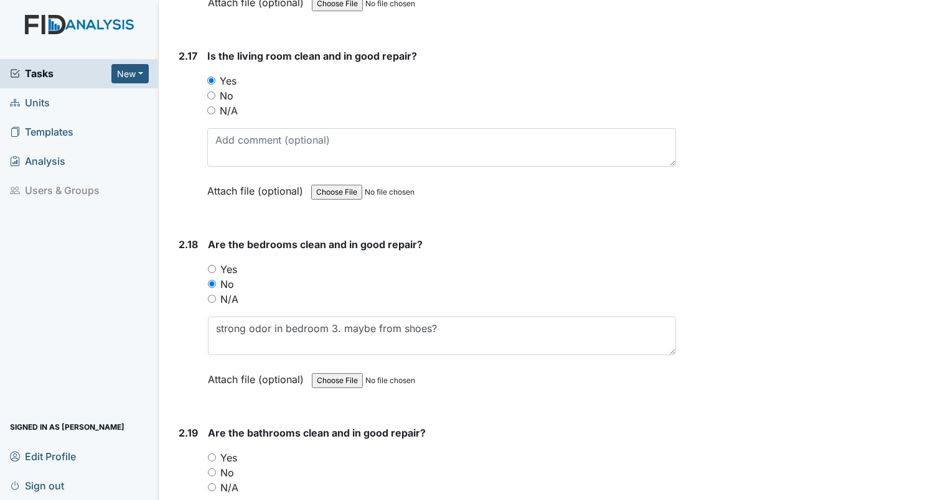
click at [213, 454] on input "Yes" at bounding box center [212, 458] width 8 height 8
radio input "true"
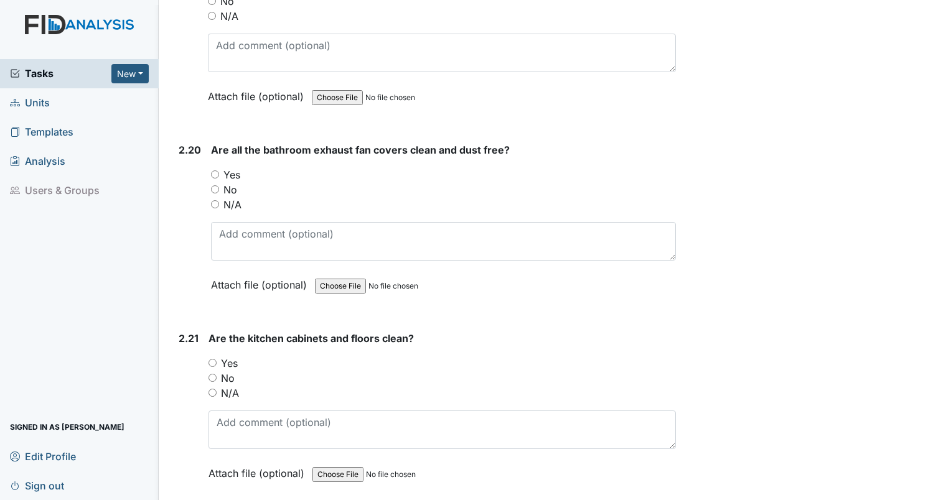
scroll to position [5526, 0]
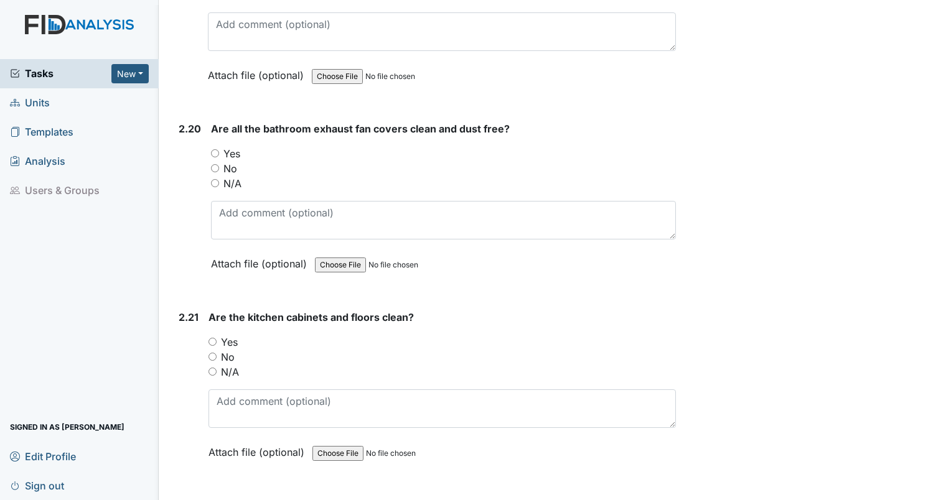
click at [213, 149] on input "Yes" at bounding box center [215, 153] width 8 height 8
radio input "true"
click at [208, 338] on input "Yes" at bounding box center [212, 342] width 8 height 8
radio input "true"
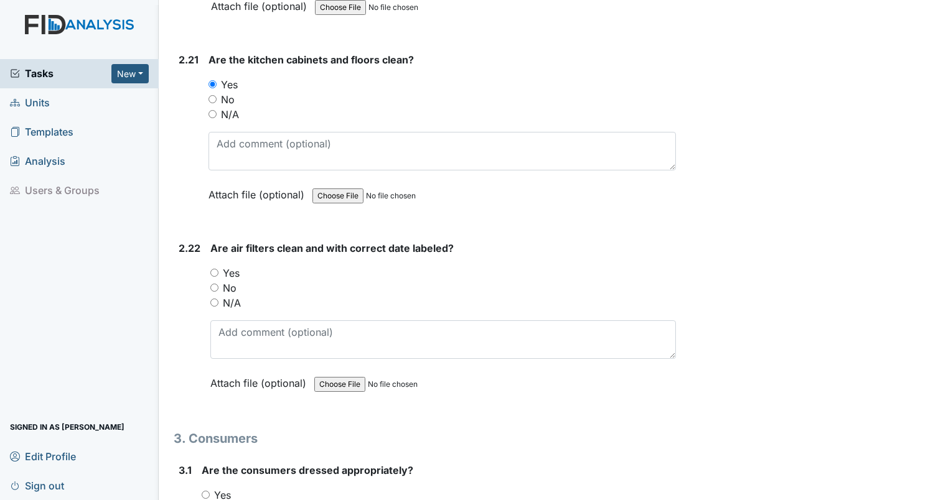
scroll to position [5794, 0]
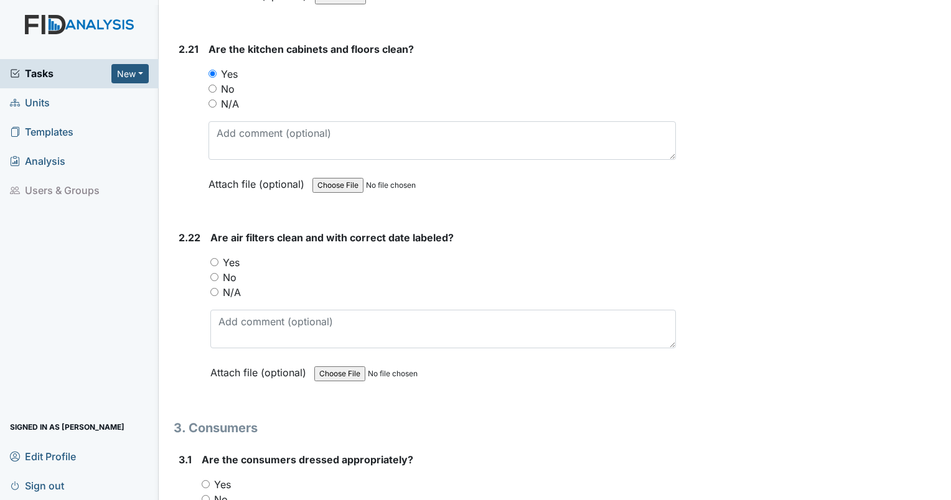
click at [215, 258] on input "Yes" at bounding box center [214, 262] width 8 height 8
radio input "true"
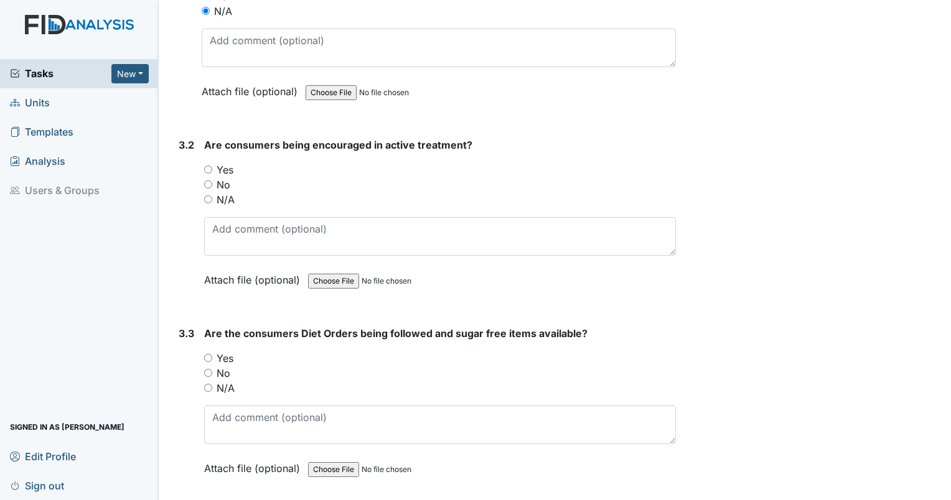
scroll to position [6340, 0]
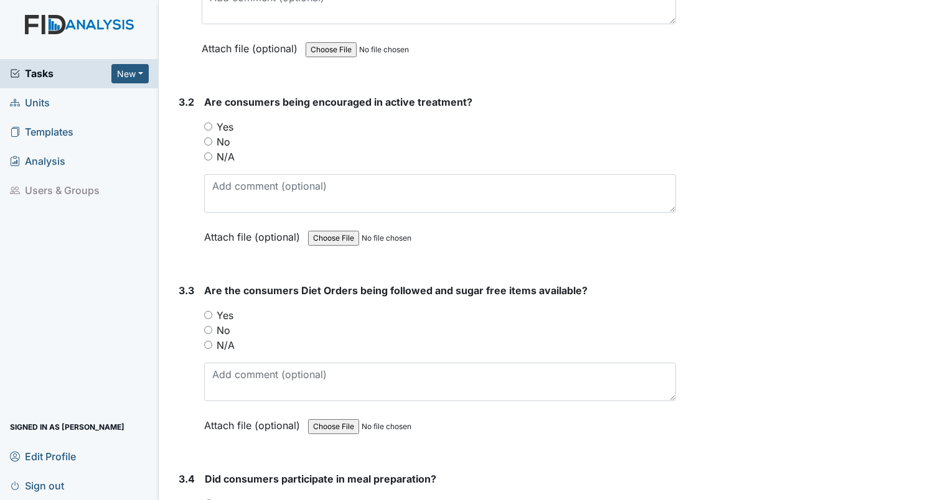
click at [207, 152] on input "N/A" at bounding box center [208, 156] width 8 height 8
radio input "true"
click at [210, 311] on input "Yes" at bounding box center [208, 315] width 8 height 8
radio input "true"
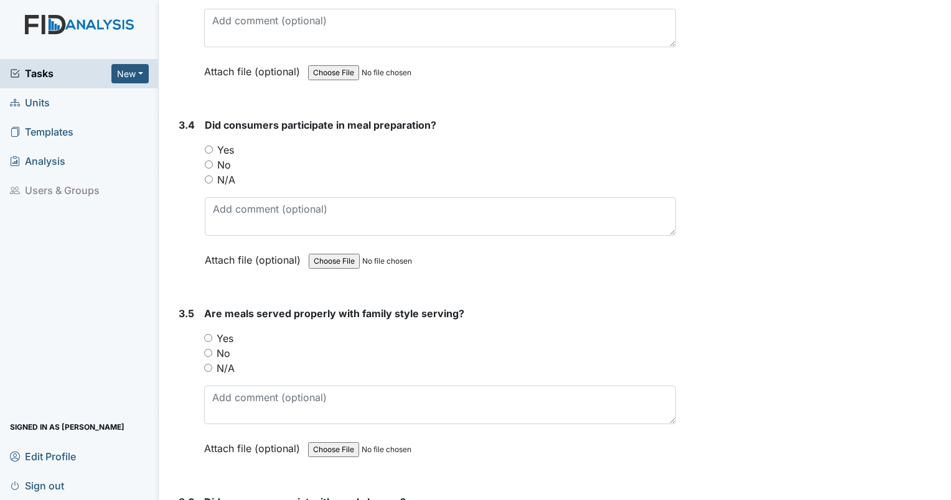
scroll to position [6705, 0]
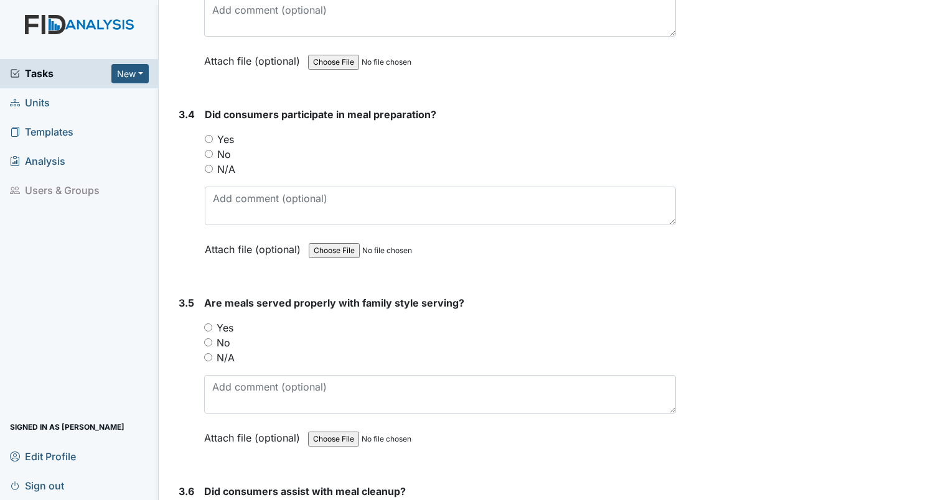
click at [208, 165] on input "N/A" at bounding box center [209, 169] width 8 height 8
radio input "true"
click at [210, 350] on div "N/A" at bounding box center [440, 357] width 472 height 15
click at [209, 353] on input "N/A" at bounding box center [208, 357] width 8 height 8
radio input "true"
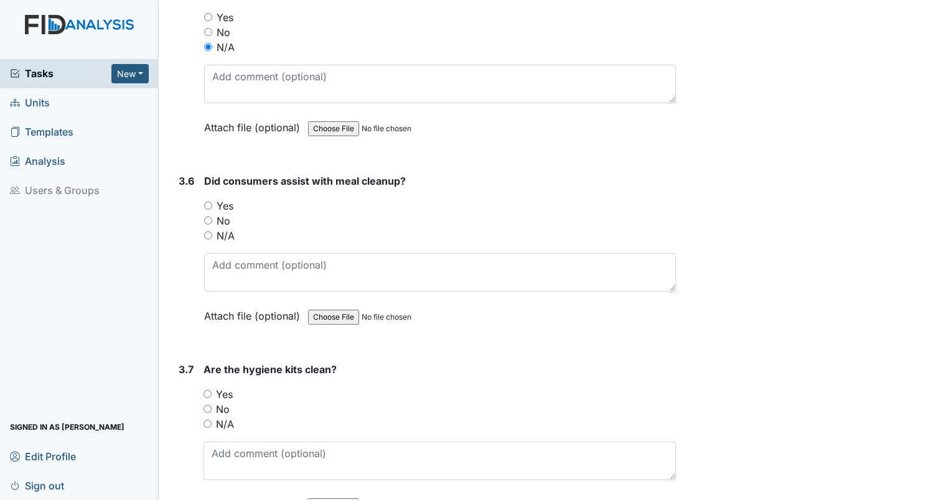
scroll to position [7101, 0]
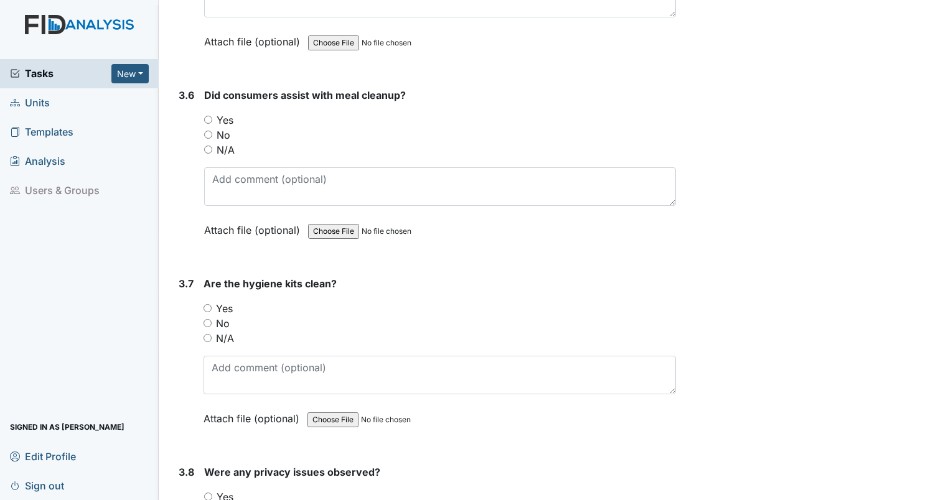
click at [209, 146] on input "N/A" at bounding box center [208, 150] width 8 height 8
radio input "true"
click at [203, 319] on input "No" at bounding box center [207, 323] width 8 height 8
radio input "true"
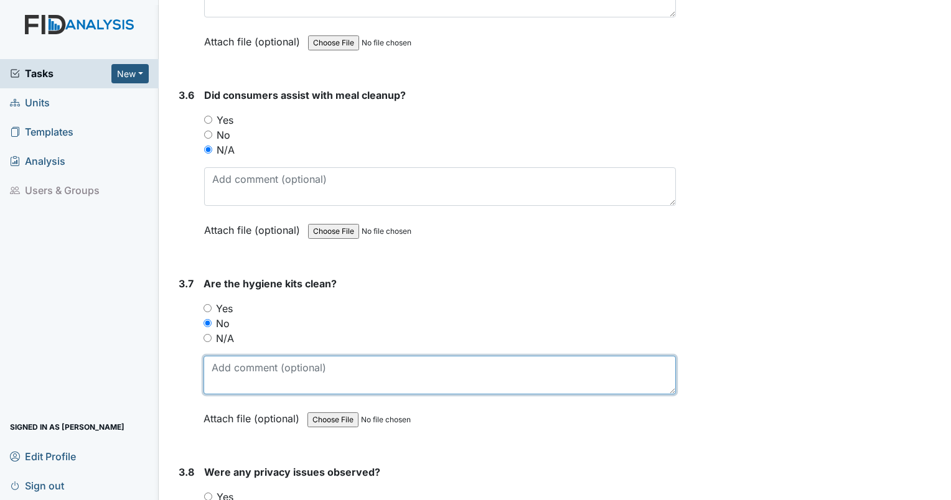
click at [234, 366] on textarea at bounding box center [439, 375] width 472 height 39
type textarea "AK toothbrush uncovered."
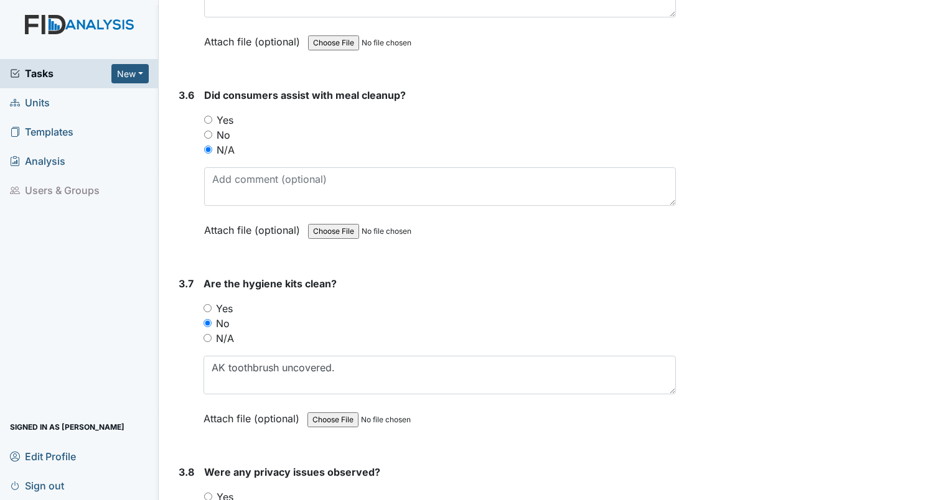
radio input "true"
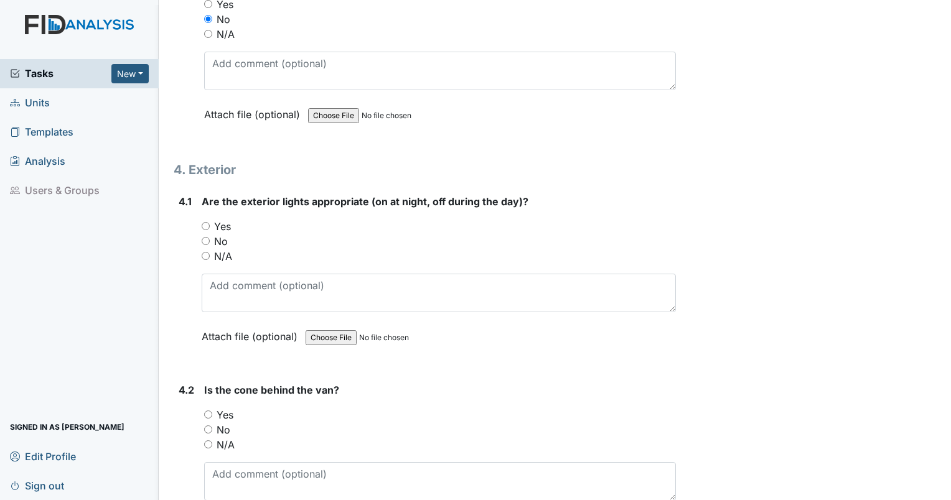
scroll to position [7658, 0]
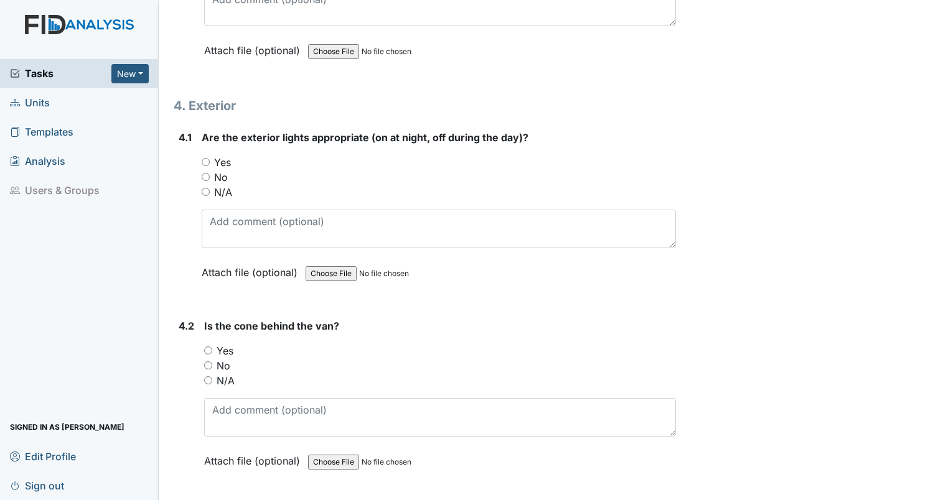
click at [205, 158] on input "Yes" at bounding box center [206, 162] width 8 height 8
radio input "true"
click at [205, 376] on input "N/A" at bounding box center [208, 380] width 8 height 8
radio input "true"
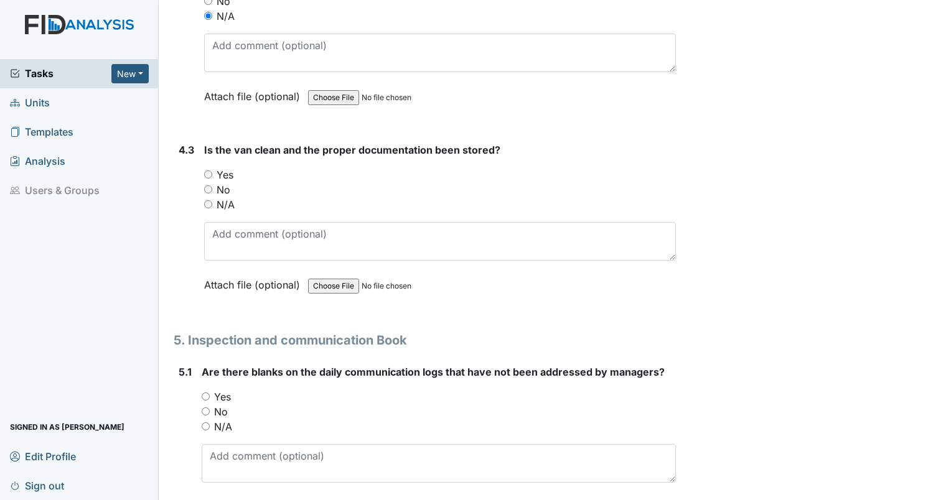
scroll to position [8033, 0]
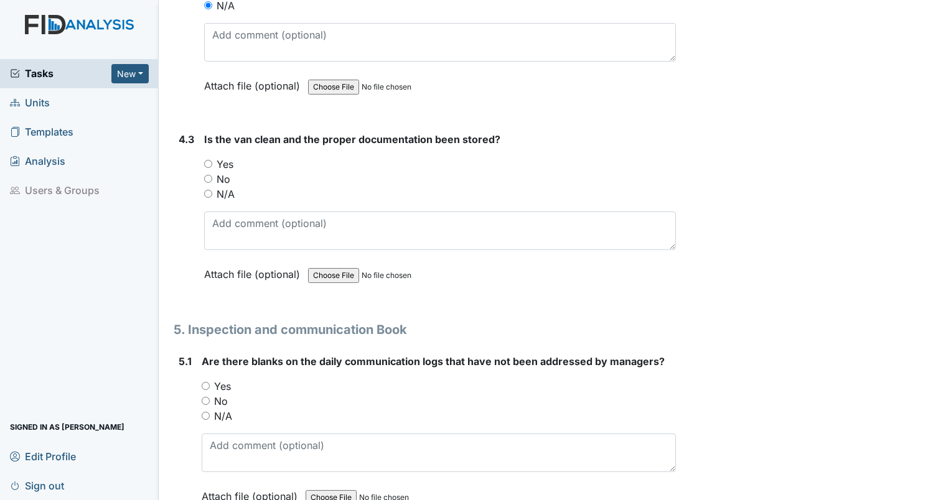
click at [210, 190] on input "N/A" at bounding box center [208, 194] width 8 height 8
radio input "true"
click at [203, 397] on input "No" at bounding box center [206, 401] width 8 height 8
radio input "true"
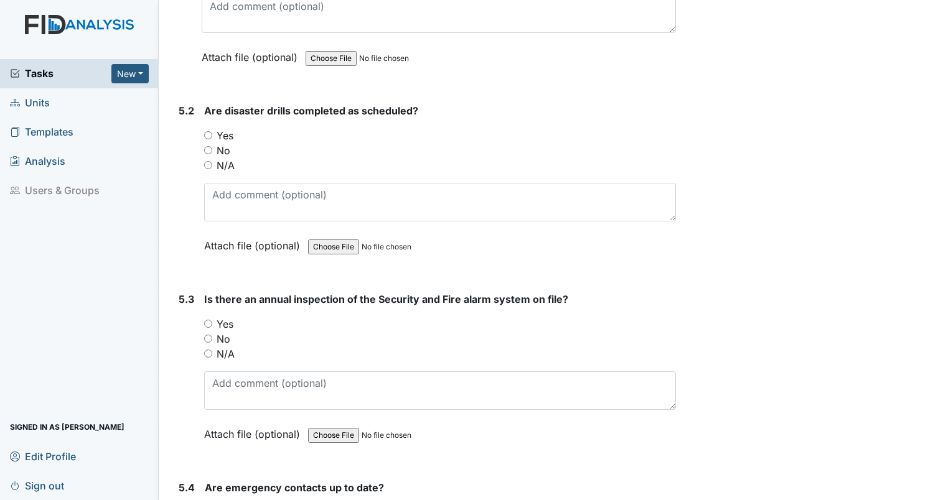
scroll to position [8484, 0]
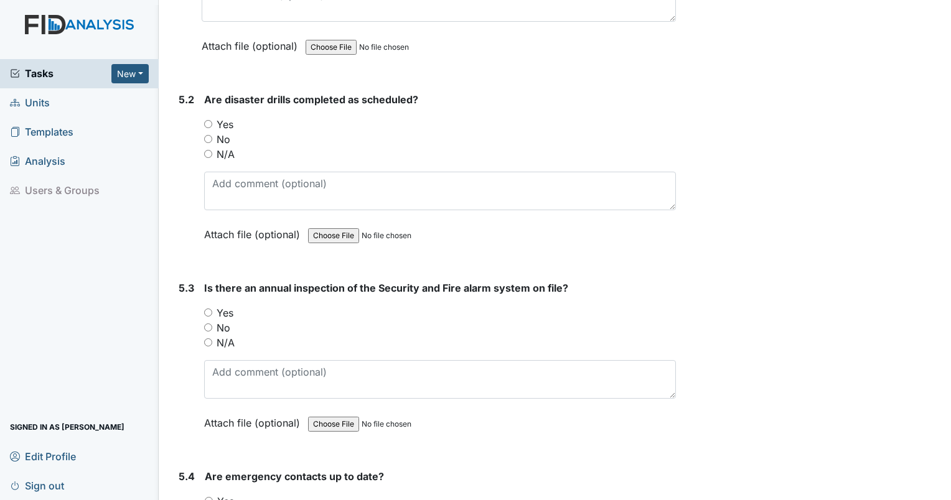
click at [204, 120] on input "Yes" at bounding box center [208, 124] width 8 height 8
radio input "true"
click at [208, 309] on input "Yes" at bounding box center [208, 313] width 8 height 8
radio input "true"
click at [207, 497] on input "Yes" at bounding box center [209, 501] width 8 height 8
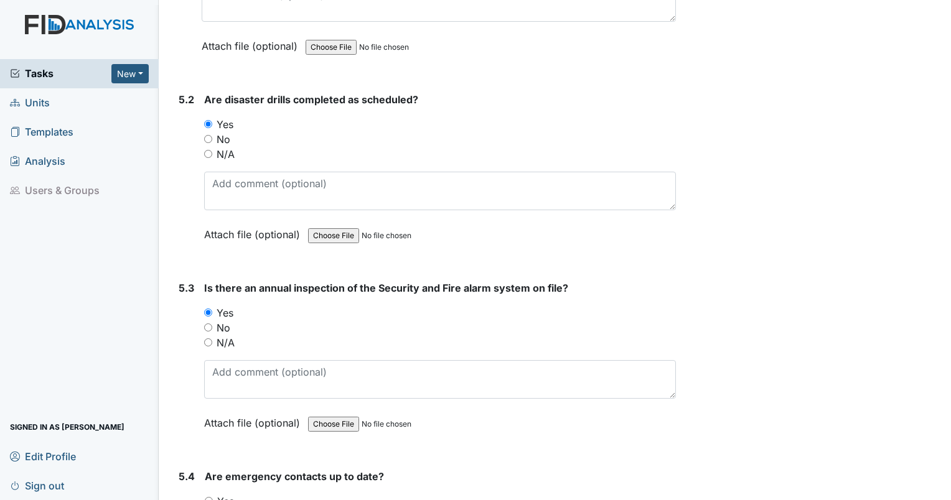
radio input "true"
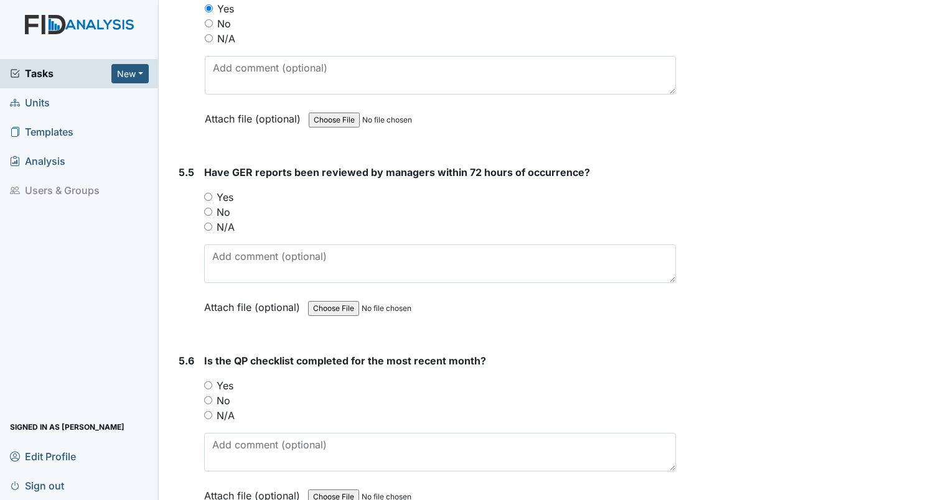
scroll to position [8998, 0]
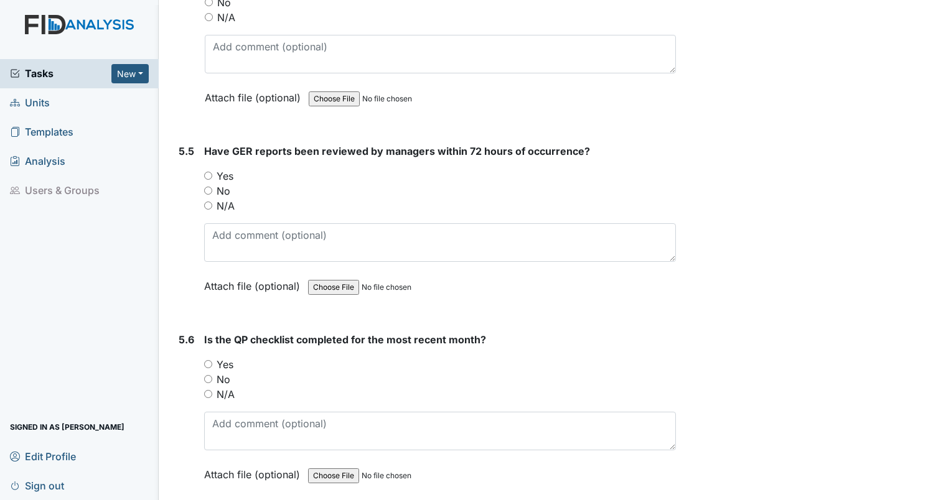
click at [205, 172] on input "Yes" at bounding box center [208, 176] width 8 height 8
radio input "true"
click at [209, 360] on input "Yes" at bounding box center [208, 364] width 8 height 8
radio input "true"
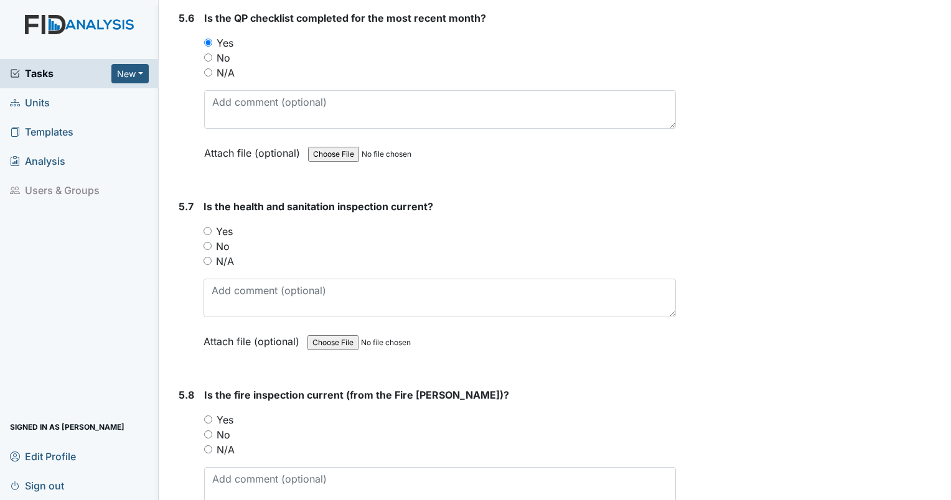
scroll to position [9394, 0]
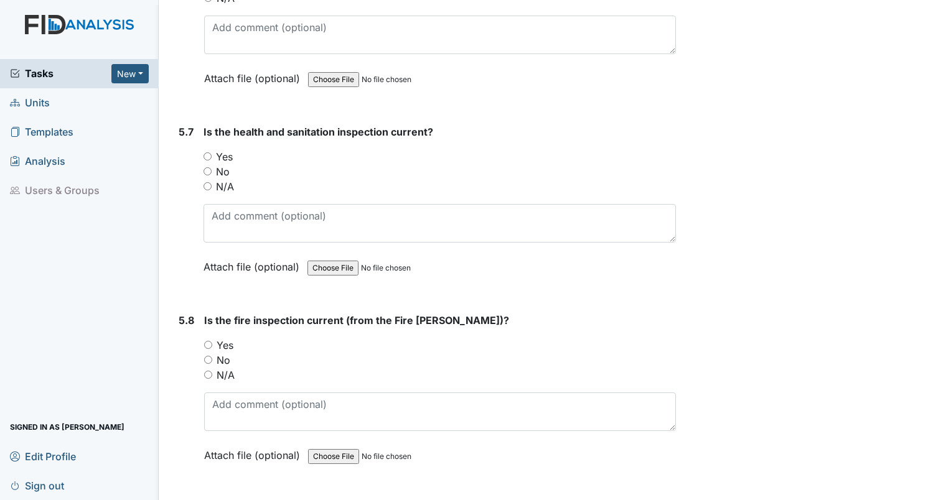
click at [203, 152] on input "Yes" at bounding box center [207, 156] width 8 height 8
radio input "true"
click at [205, 341] on input "Yes" at bounding box center [208, 345] width 8 height 8
radio input "true"
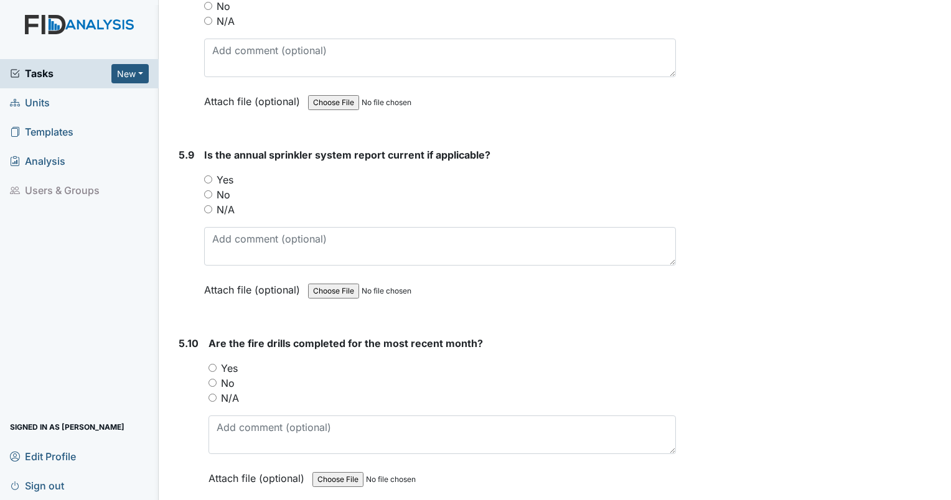
scroll to position [9772, 0]
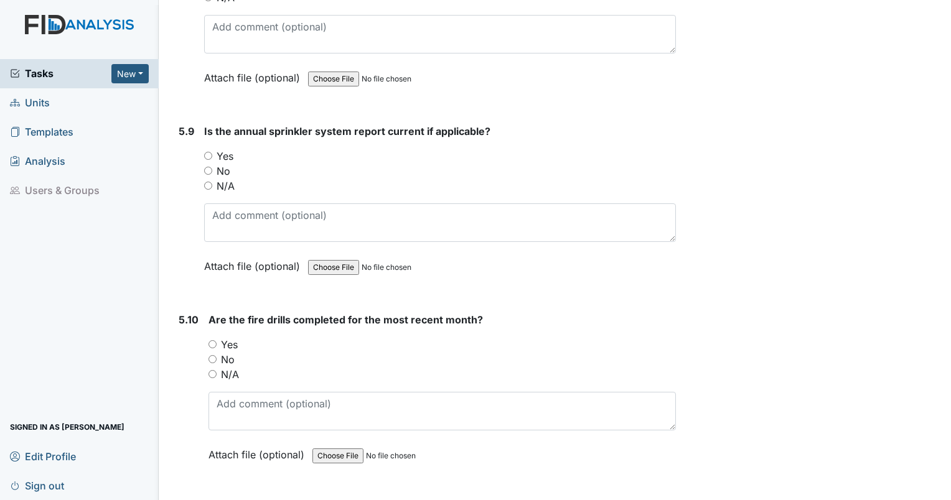
click at [206, 182] on input "N/A" at bounding box center [208, 186] width 8 height 8
radio input "true"
click at [210, 340] on input "Yes" at bounding box center [212, 344] width 8 height 8
radio input "true"
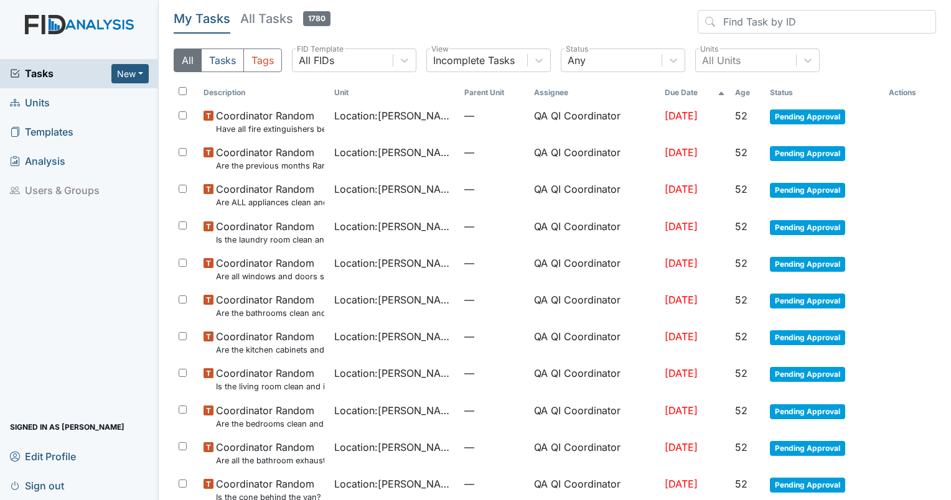
click at [38, 88] on link "Units" at bounding box center [79, 102] width 159 height 29
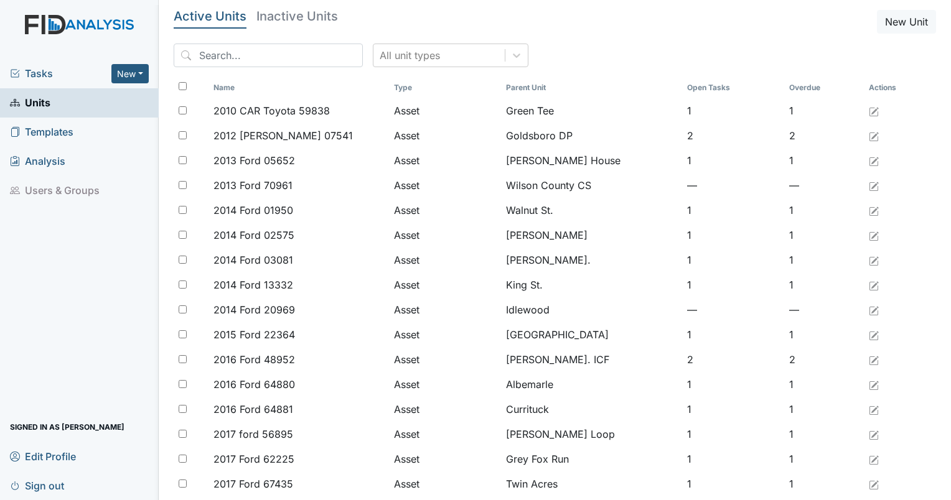
click at [42, 103] on span "Units" at bounding box center [30, 102] width 40 height 19
click at [212, 55] on input "search" at bounding box center [268, 56] width 189 height 24
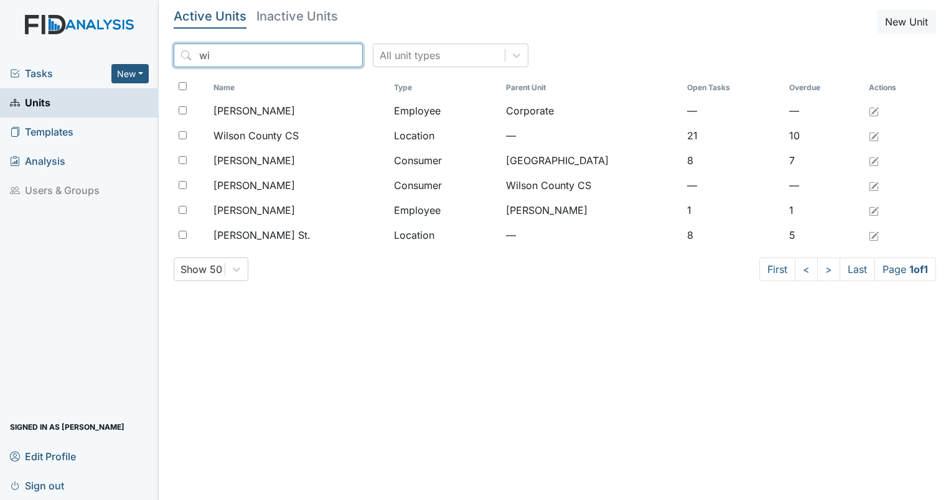
type input "w"
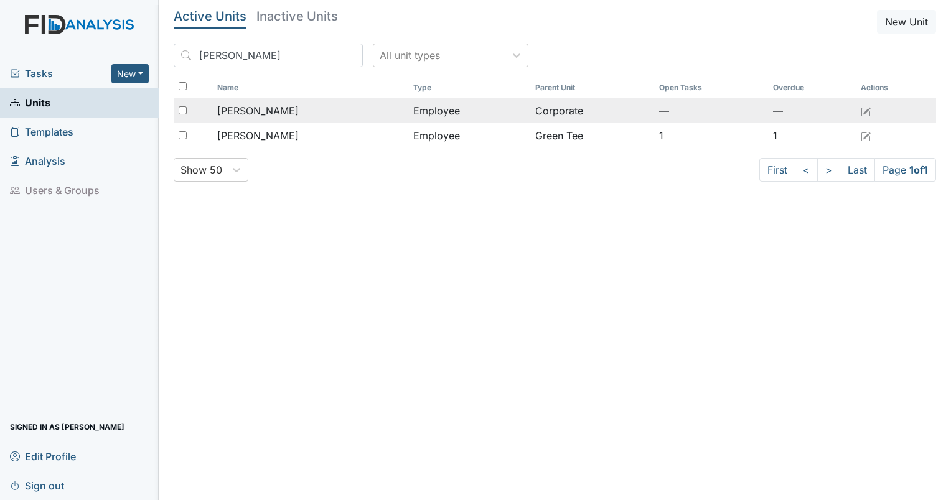
click at [251, 109] on span "Miller, Christopher" at bounding box center [258, 110] width 82 height 15
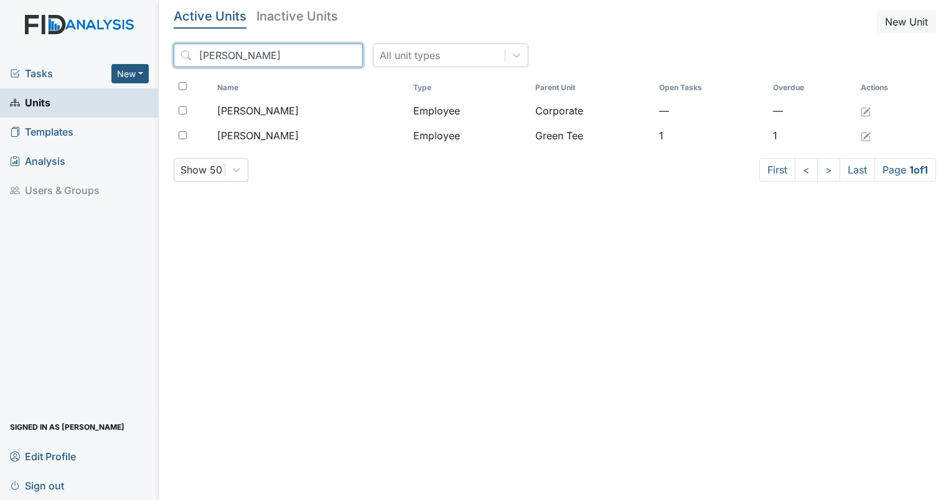
drag, startPoint x: 251, startPoint y: 59, endPoint x: 152, endPoint y: 56, distance: 99.0
click at [152, 56] on div "Tasks New Form Inspection Document Bundle Units Templates Analysis Users & Grou…" at bounding box center [475, 250] width 951 height 500
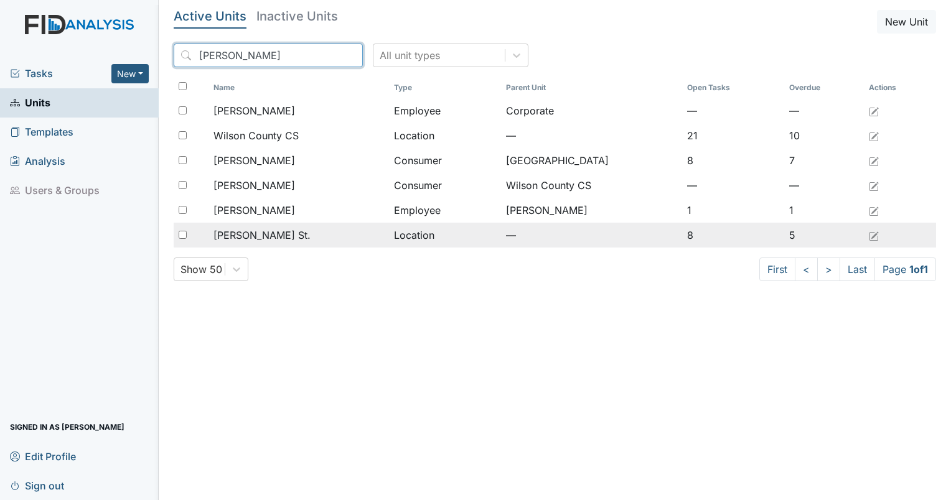
type input "wilson"
click at [261, 231] on div "[PERSON_NAME] St." at bounding box center [298, 235] width 170 height 15
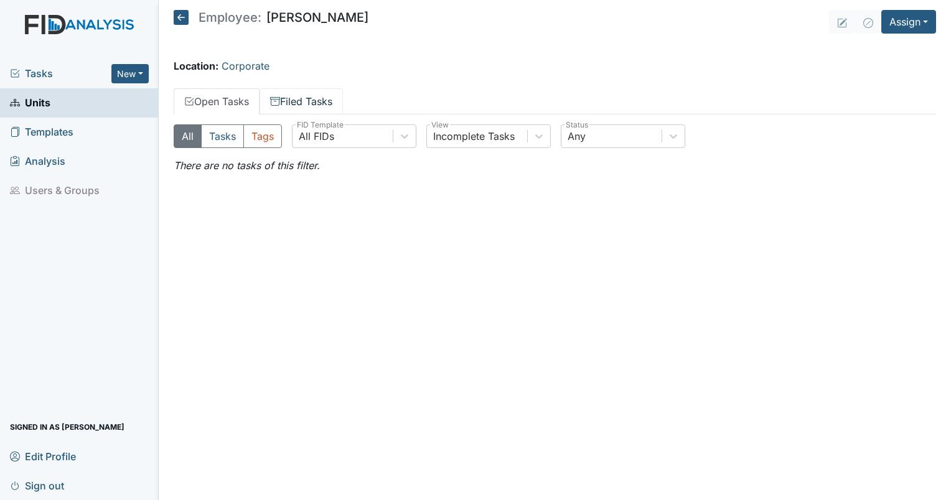
click at [298, 97] on link "Filed Tasks" at bounding box center [300, 101] width 83 height 26
click at [231, 103] on link "Open Tasks" at bounding box center [217, 101] width 86 height 26
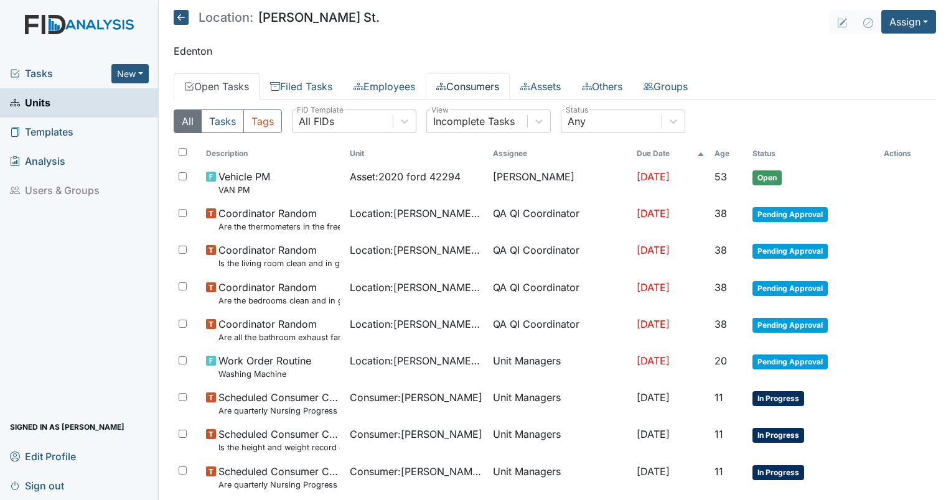
click at [495, 86] on link "Consumers" at bounding box center [468, 86] width 84 height 26
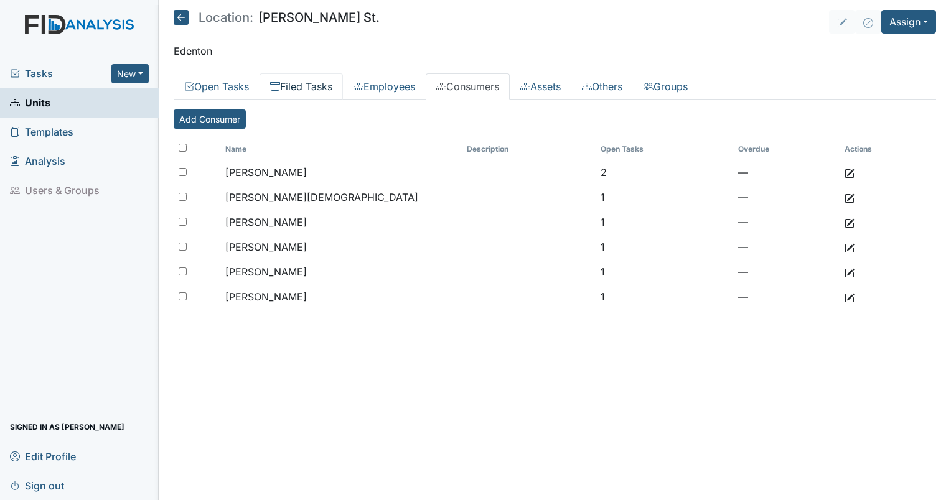
click at [300, 92] on link "Filed Tasks" at bounding box center [300, 86] width 83 height 26
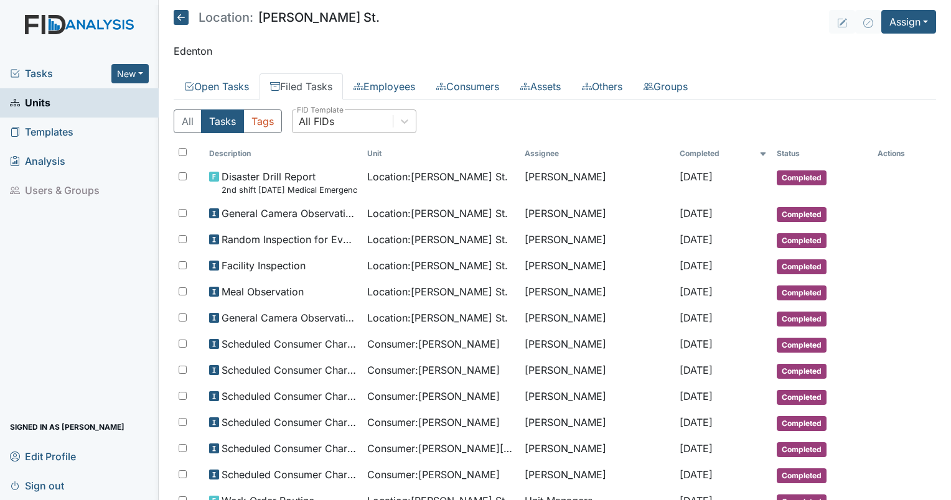
click at [322, 119] on div "All FIDs" at bounding box center [316, 121] width 35 height 15
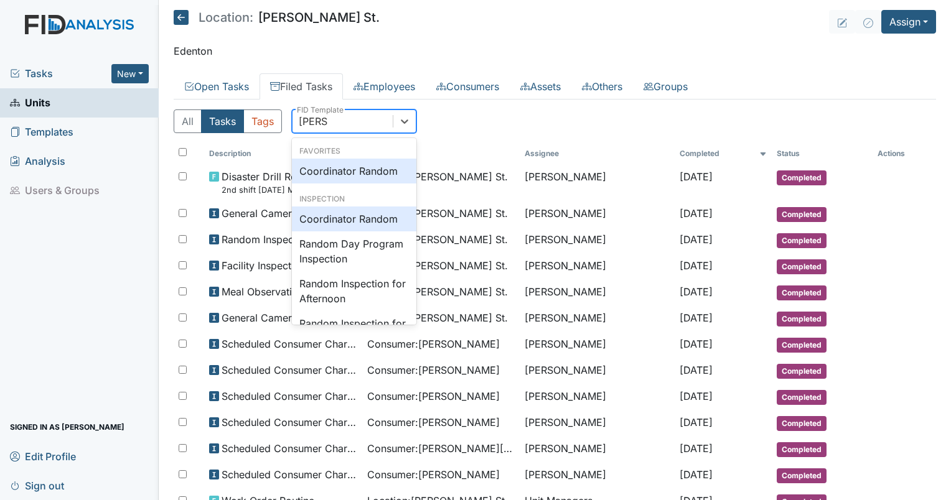
type input "random"
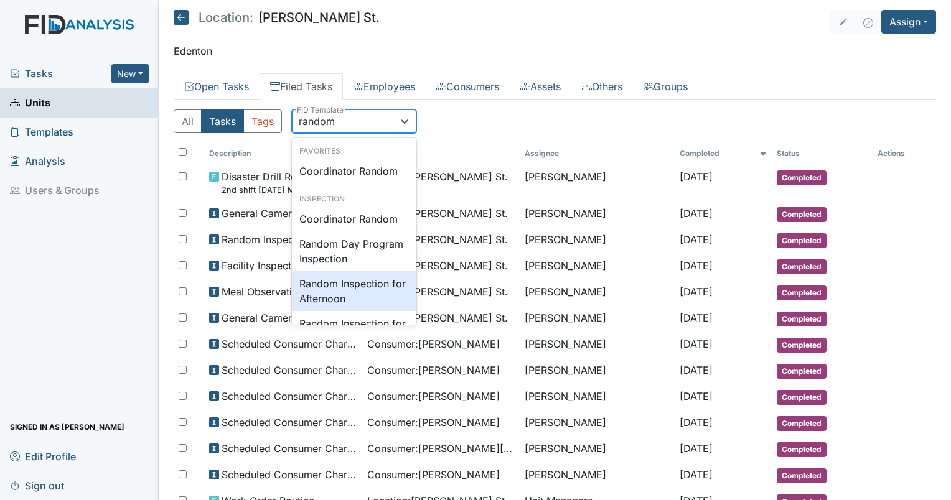
click at [310, 286] on div "Random Inspection for Afternoon" at bounding box center [354, 291] width 124 height 40
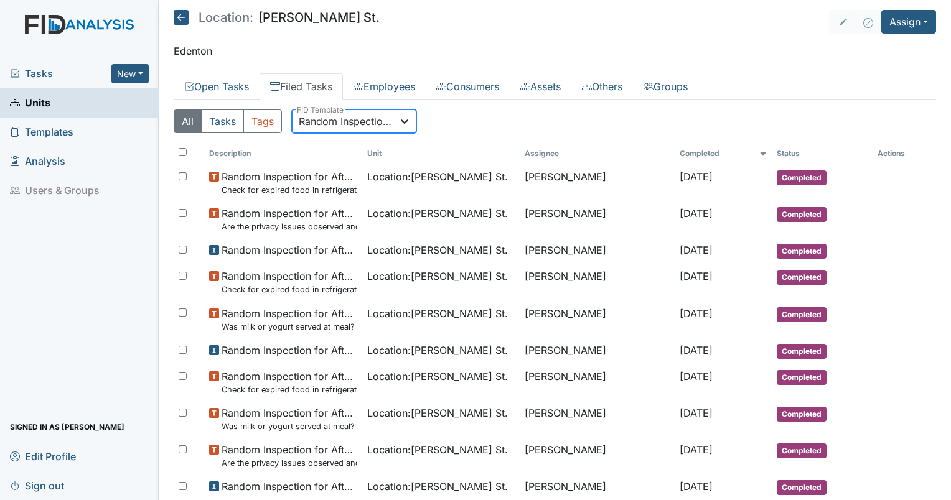
click at [410, 121] on icon at bounding box center [404, 121] width 12 height 12
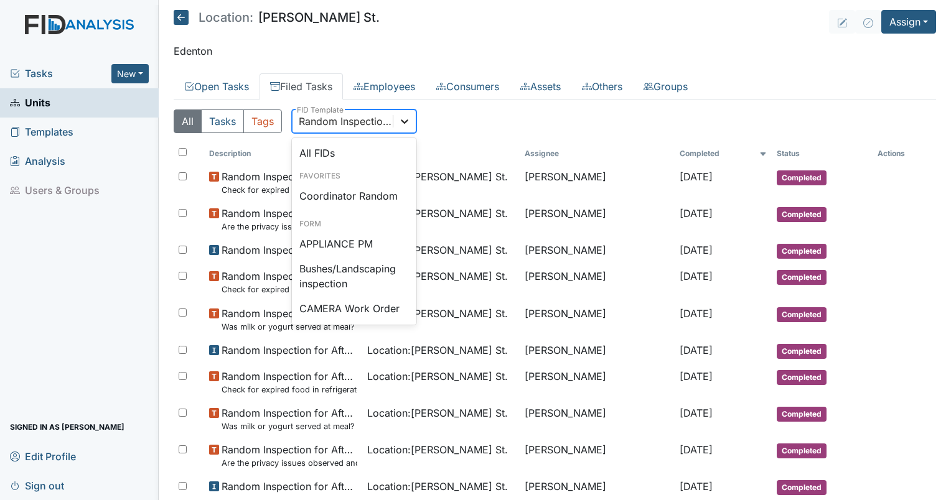
scroll to position [1108, 0]
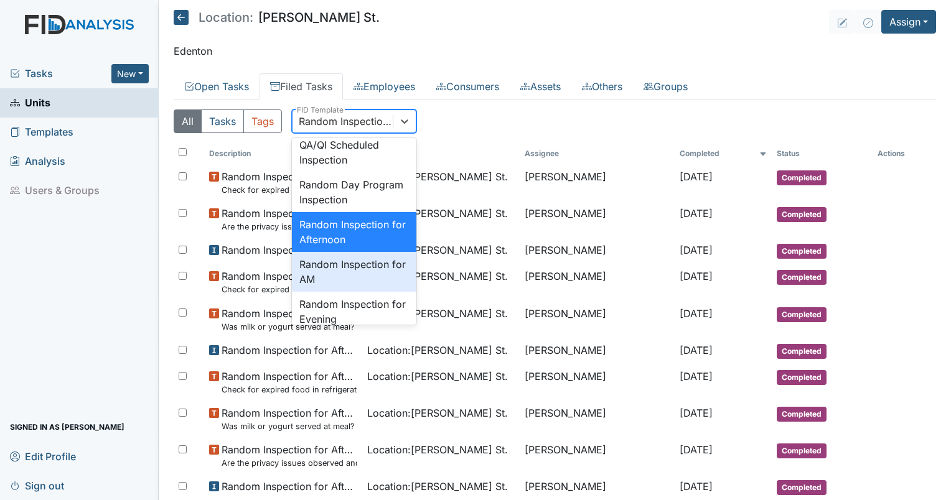
click at [340, 292] on div "Random Inspection for AM" at bounding box center [354, 272] width 124 height 40
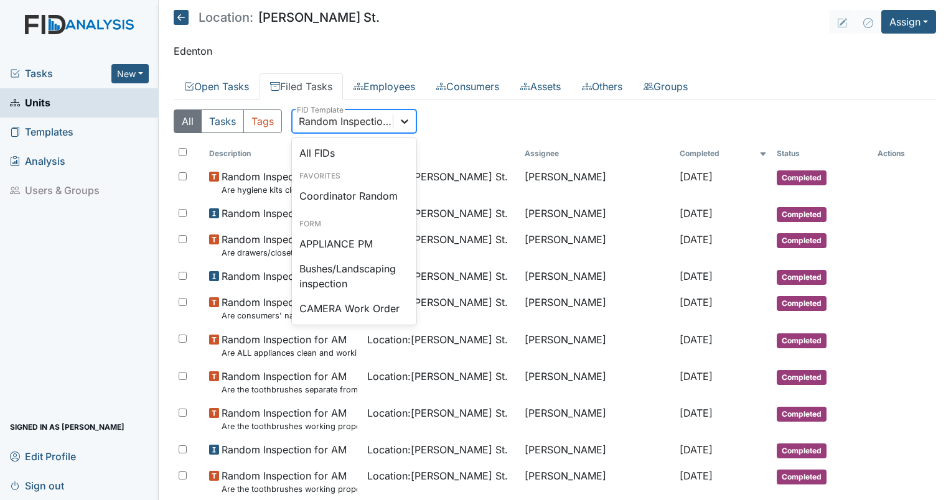
click at [406, 118] on icon at bounding box center [404, 121] width 12 height 12
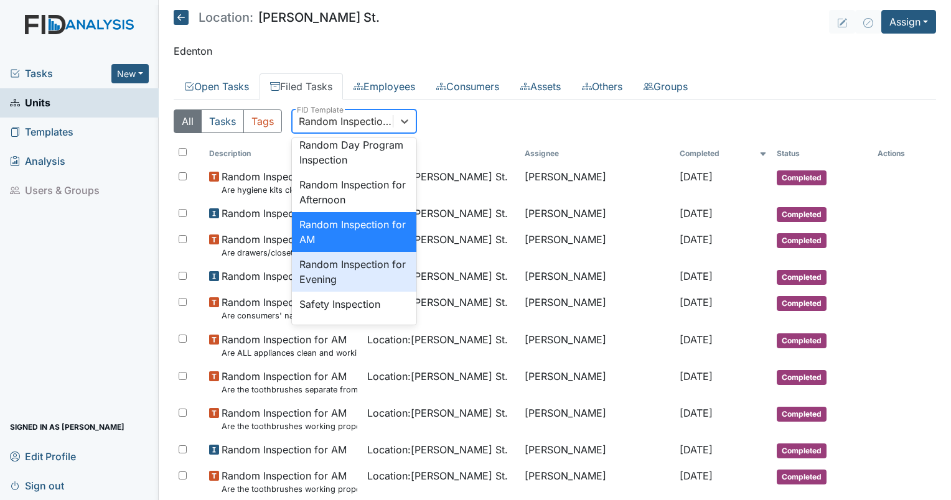
click at [343, 292] on div "Random Inspection for Evening" at bounding box center [354, 272] width 124 height 40
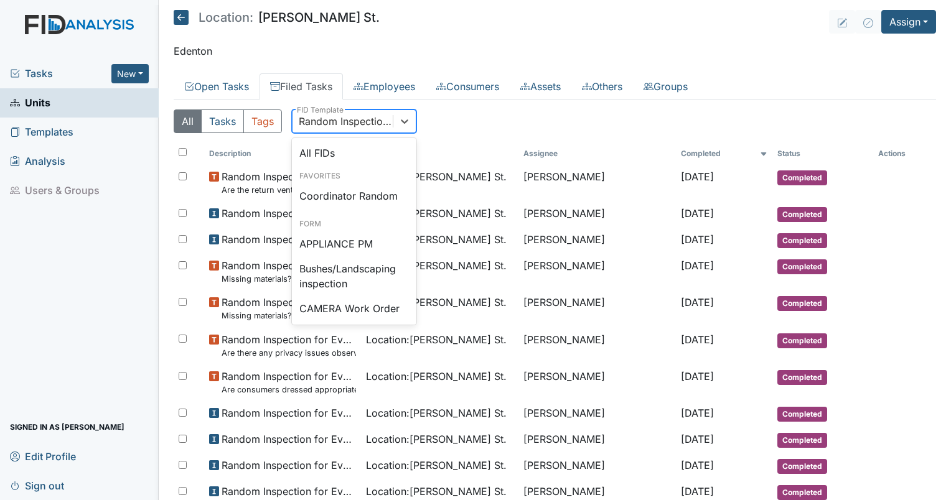
click at [327, 121] on div "Random Inspection for Evening" at bounding box center [346, 121] width 95 height 15
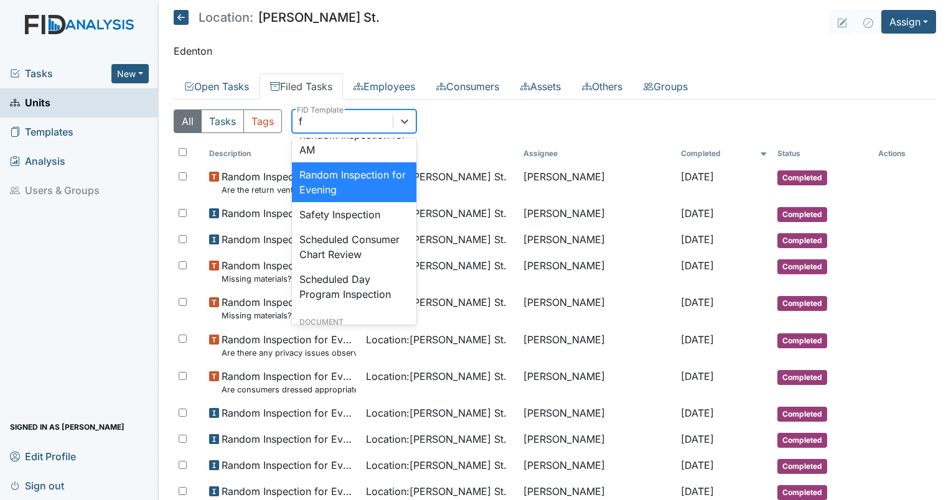
scroll to position [0, 0]
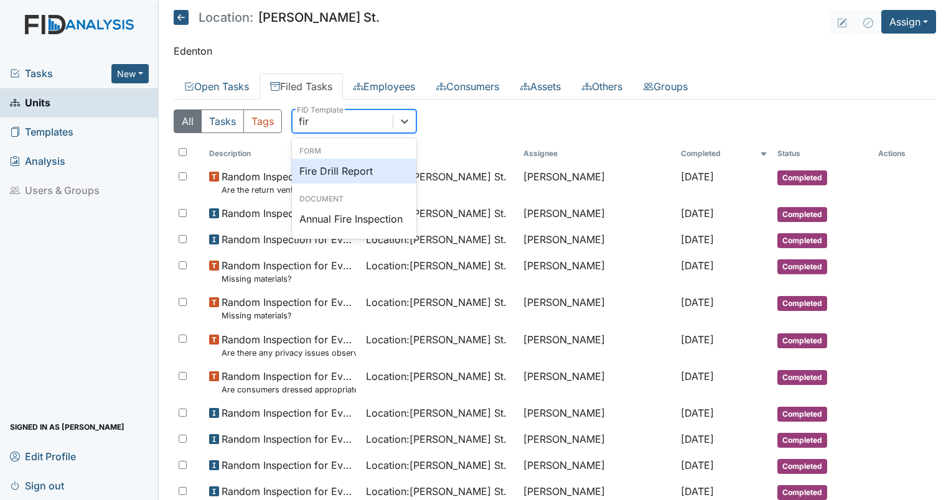
type input "fire"
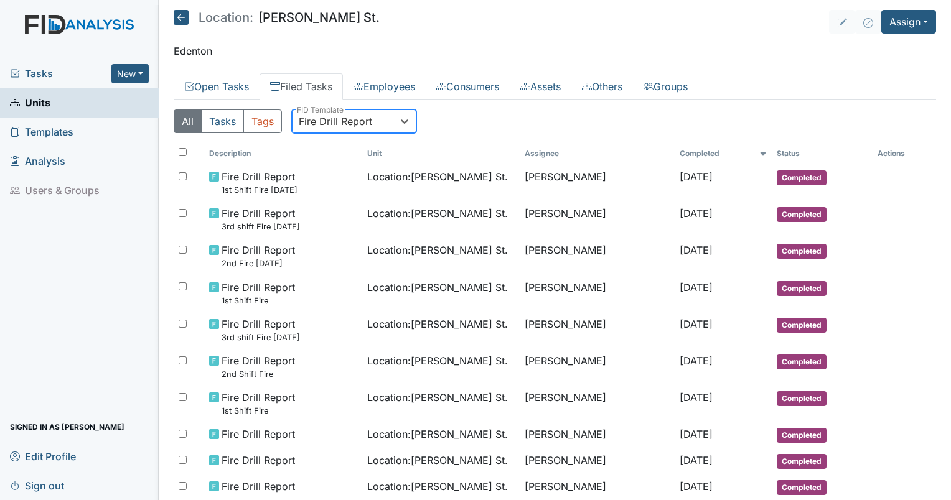
click at [348, 116] on div "Fire Drill Report" at bounding box center [335, 121] width 73 height 15
type input "disas"
click at [368, 161] on div "Disaster Drill Report" at bounding box center [354, 171] width 124 height 25
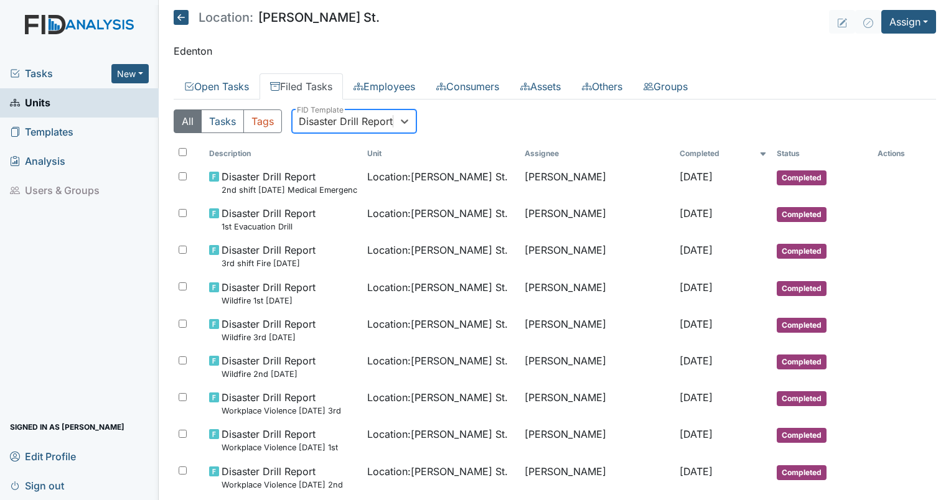
click at [346, 126] on div "Disaster Drill Report" at bounding box center [346, 121] width 94 height 15
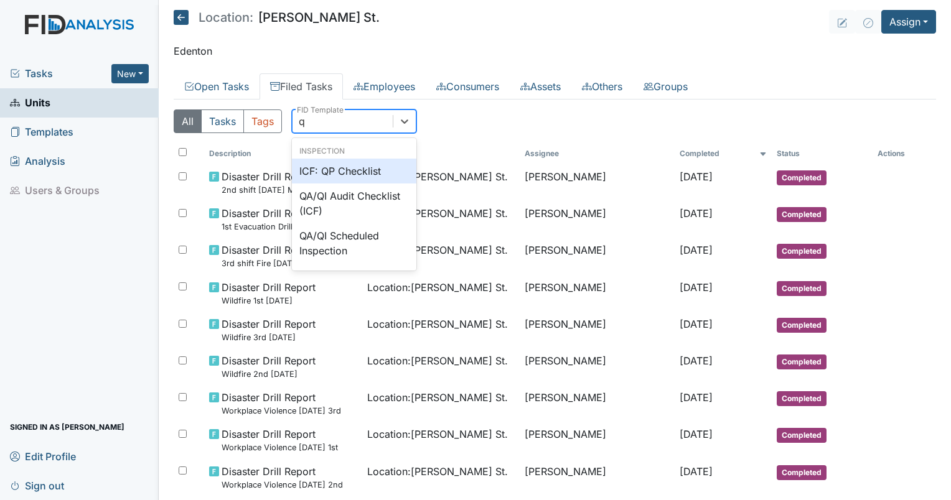
type input "qp"
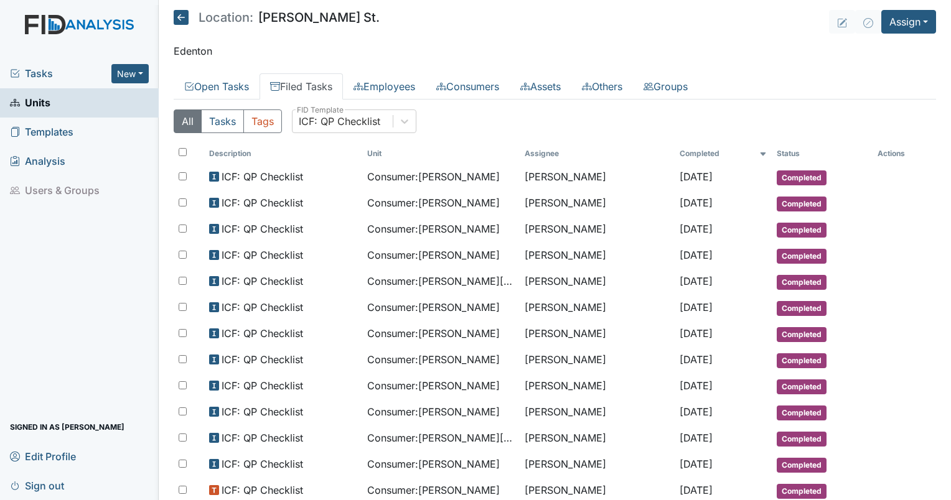
click at [700, 70] on main "Location: Wilson St. Assign Assign Form Assign Inspection Assign Document Assig…" at bounding box center [555, 250] width 792 height 500
click at [698, 76] on link "Groups" at bounding box center [665, 86] width 65 height 26
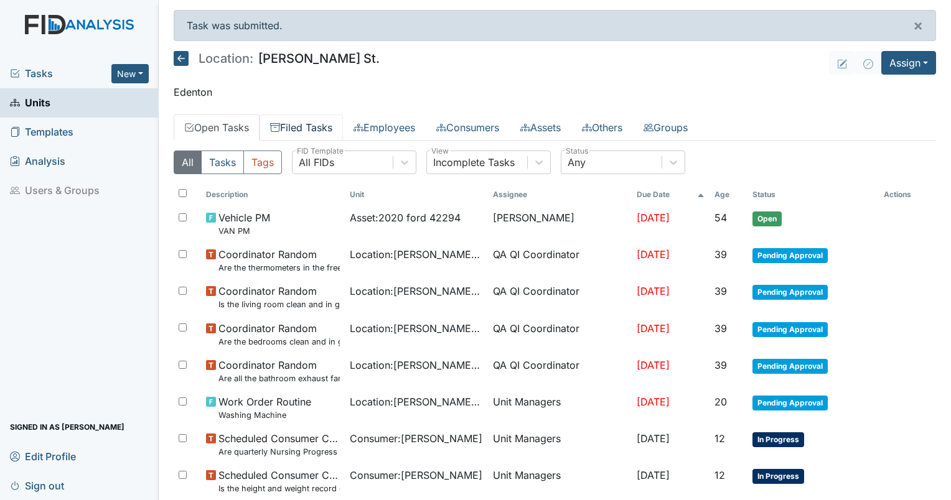
click at [308, 128] on link "Filed Tasks" at bounding box center [300, 127] width 83 height 26
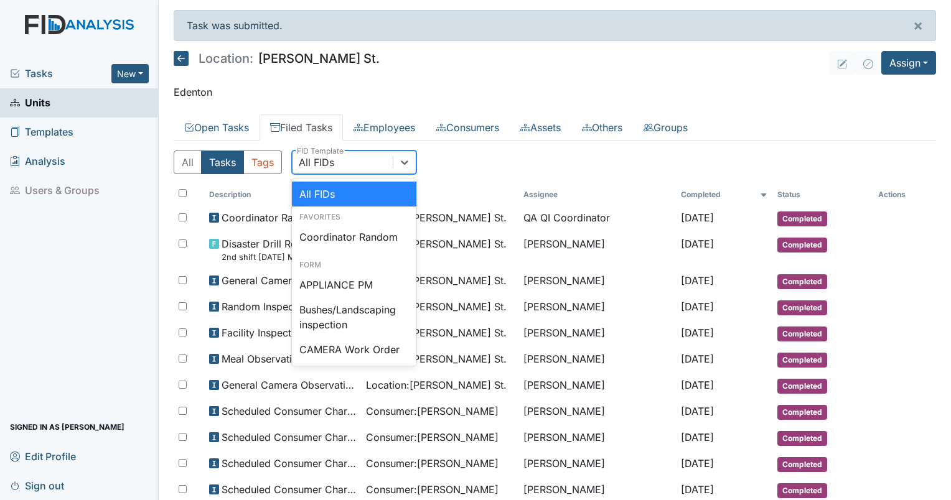
click at [330, 167] on div "All FIDs" at bounding box center [316, 162] width 35 height 15
click at [348, 235] on div "Coordinator Random" at bounding box center [354, 237] width 124 height 25
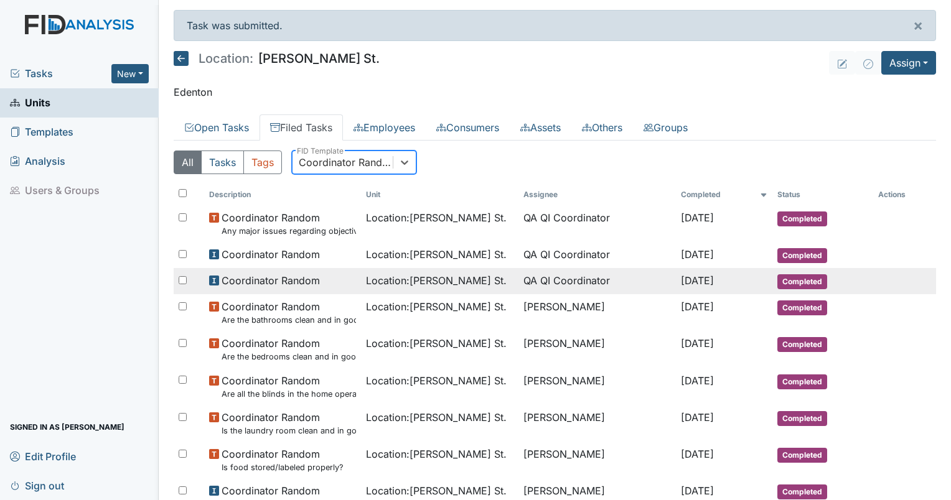
click at [393, 286] on span "Location : Wilson St." at bounding box center [436, 280] width 141 height 15
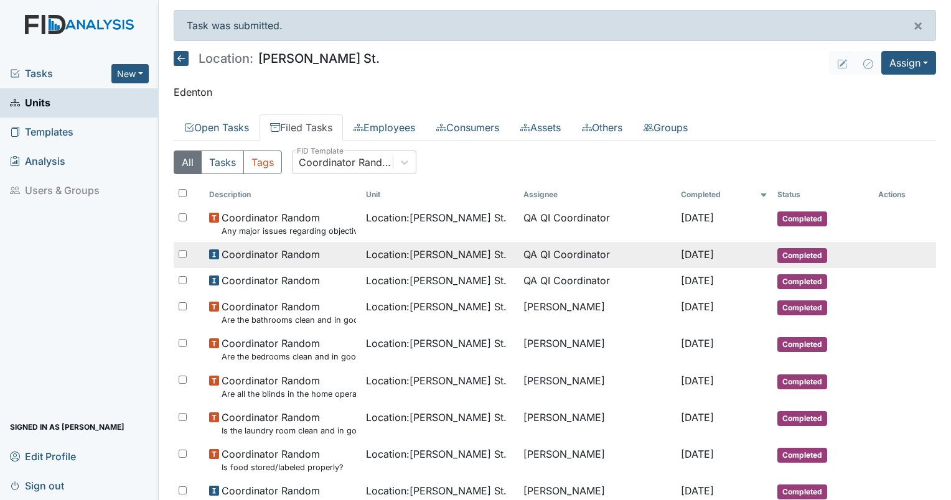
click at [387, 249] on span "Location : Wilson St." at bounding box center [436, 254] width 141 height 15
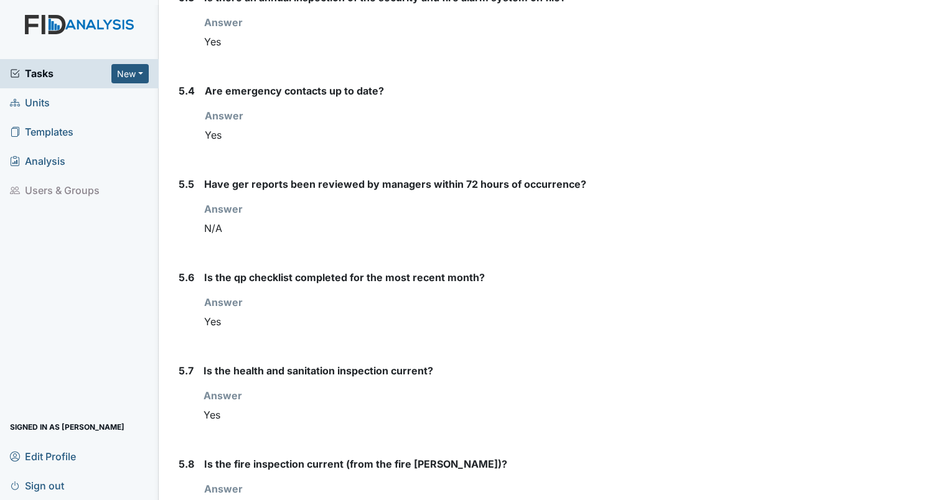
scroll to position [5055, 0]
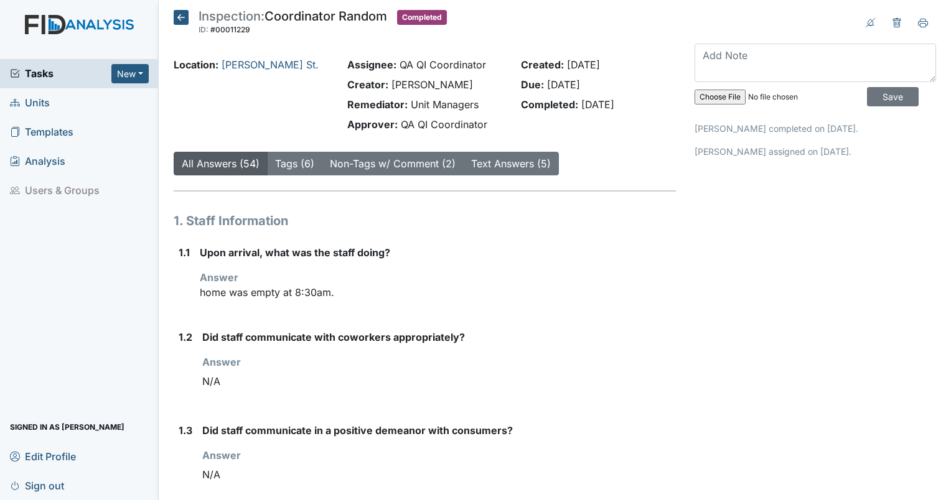
click at [320, 98] on div "Location: [PERSON_NAME][GEOGRAPHIC_DATA]." at bounding box center [251, 97] width 174 height 80
click at [493, 366] on div "Answer You must select one of the below options. N/A" at bounding box center [439, 374] width 474 height 39
click at [235, 64] on link "[PERSON_NAME] St." at bounding box center [270, 64] width 97 height 12
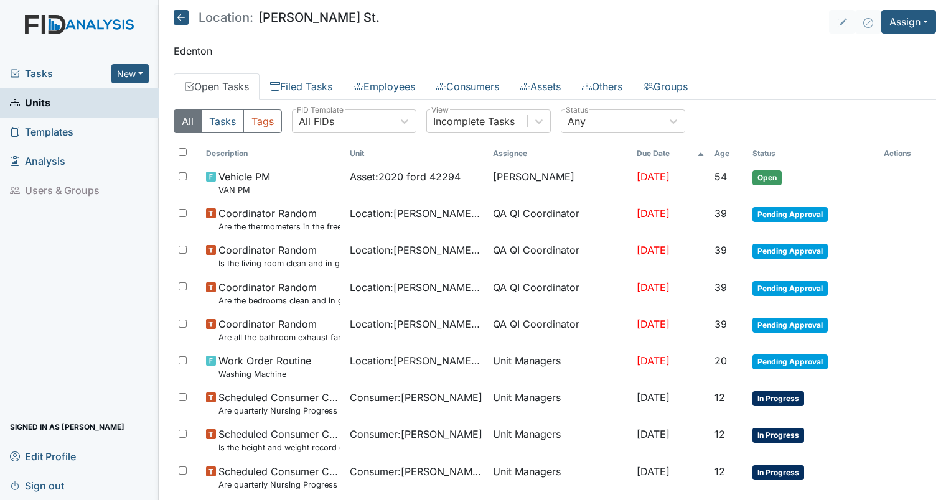
click at [313, 67] on main "Location: [PERSON_NAME][GEOGRAPHIC_DATA]. Assign Assign Form Assign Inspection …" at bounding box center [555, 250] width 792 height 500
click at [306, 79] on link "Filed Tasks" at bounding box center [300, 86] width 83 height 26
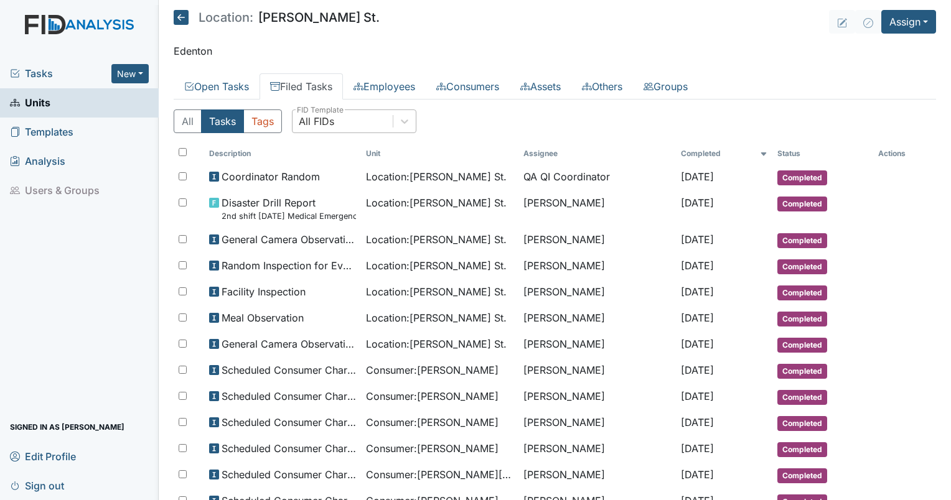
click at [320, 121] on div "All FIDs" at bounding box center [316, 121] width 35 height 15
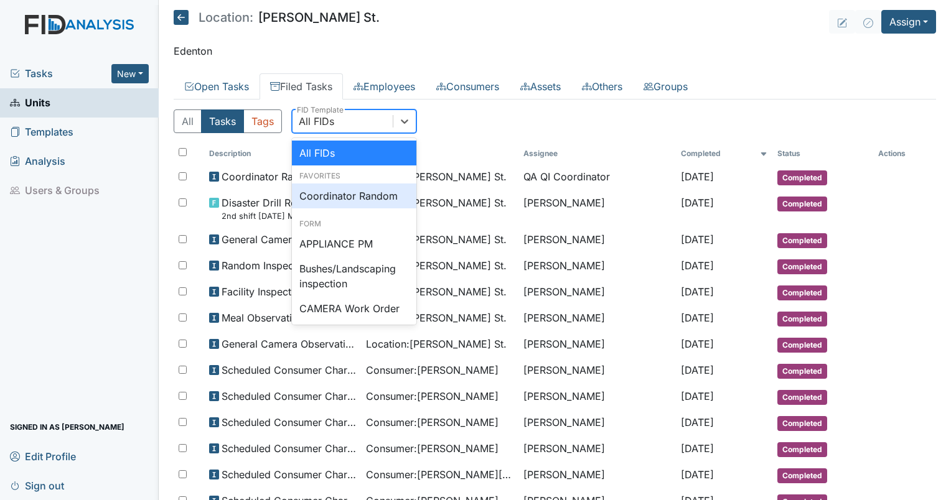
click at [329, 206] on div "Coordinator Random" at bounding box center [354, 196] width 124 height 25
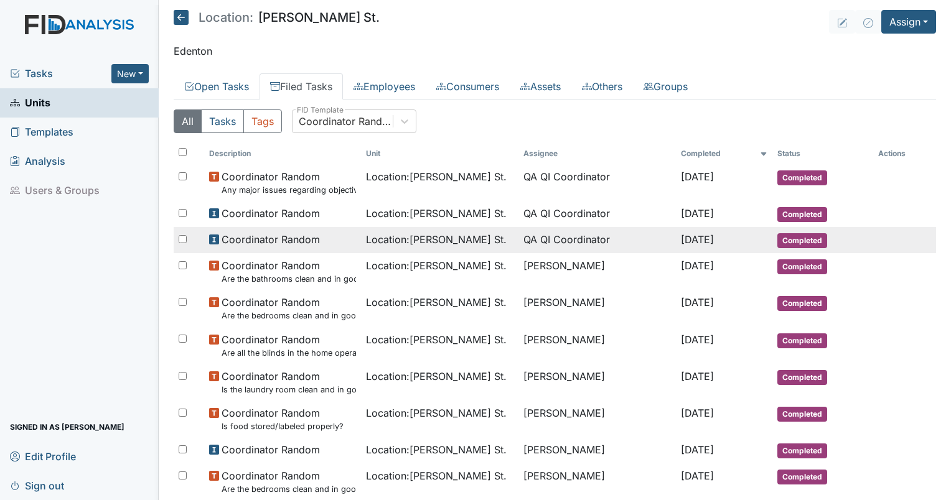
click at [518, 247] on td "QA QI Coordinator" at bounding box center [596, 240] width 157 height 26
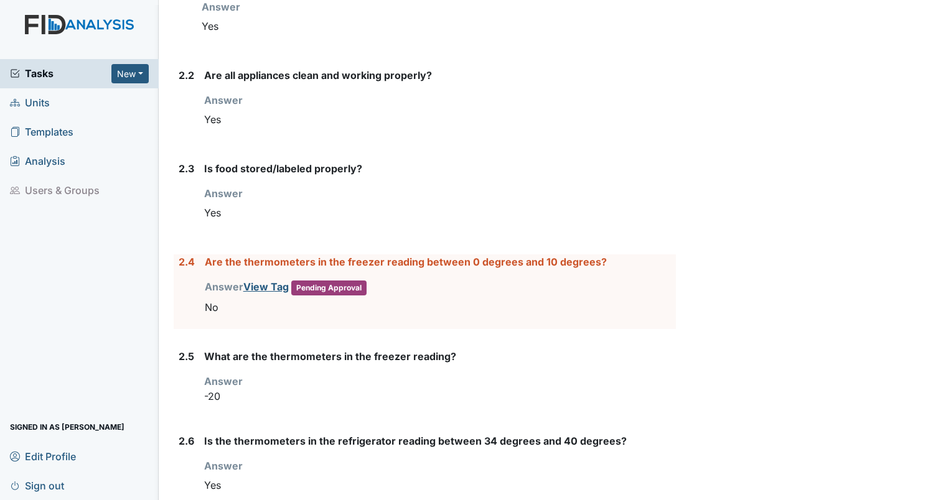
scroll to position [1384, 0]
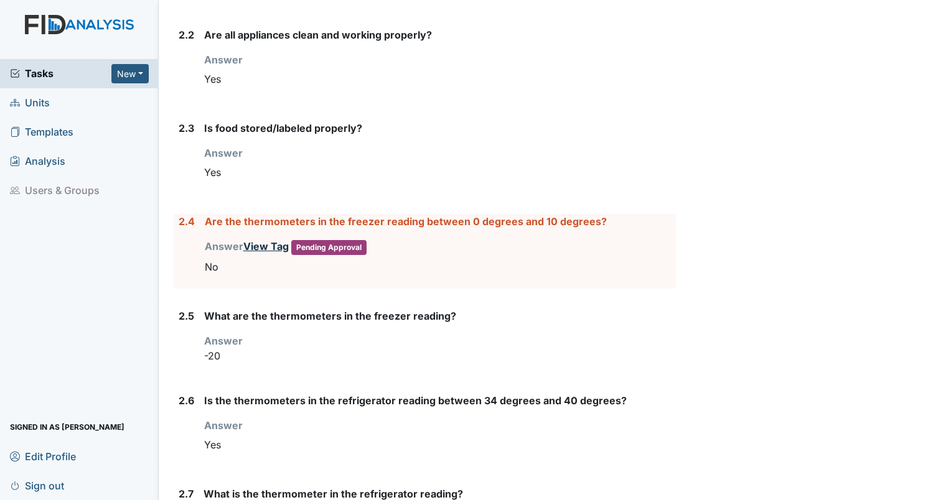
click at [270, 246] on link "View Tag" at bounding box center [265, 246] width 45 height 12
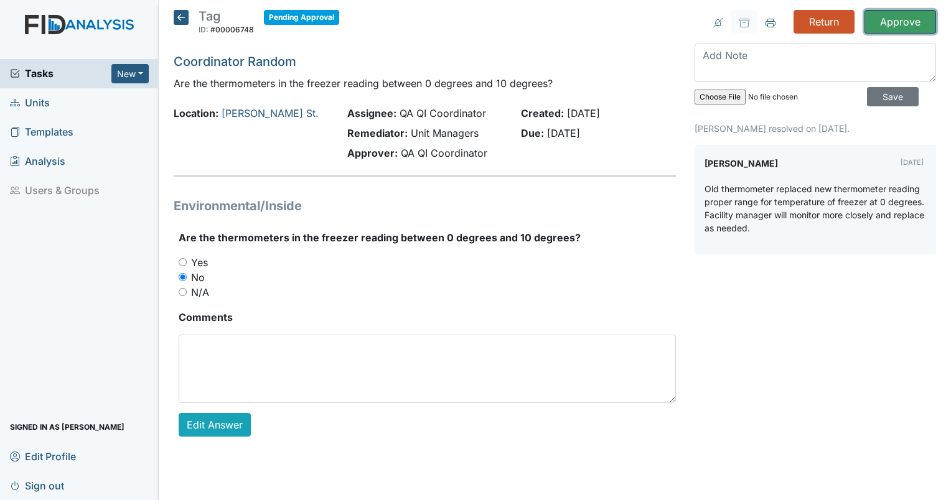
click at [897, 21] on input "Approve" at bounding box center [900, 22] width 72 height 24
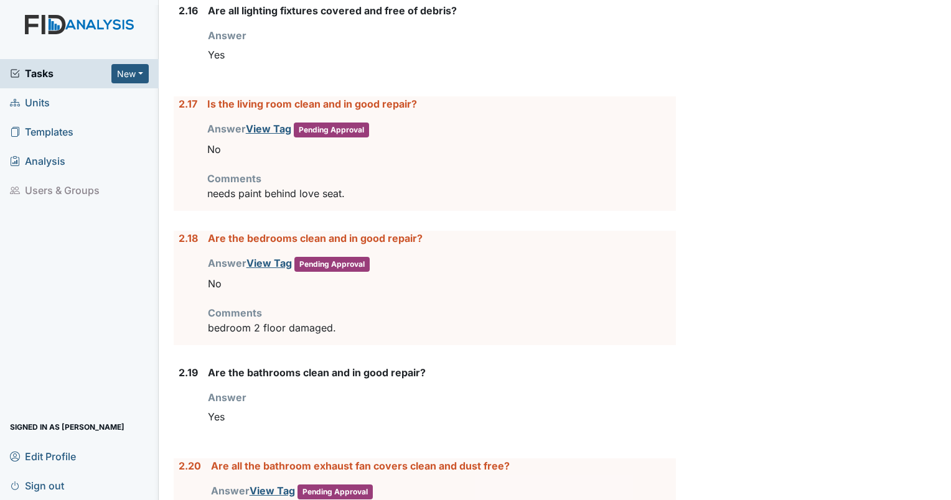
scroll to position [2755, 0]
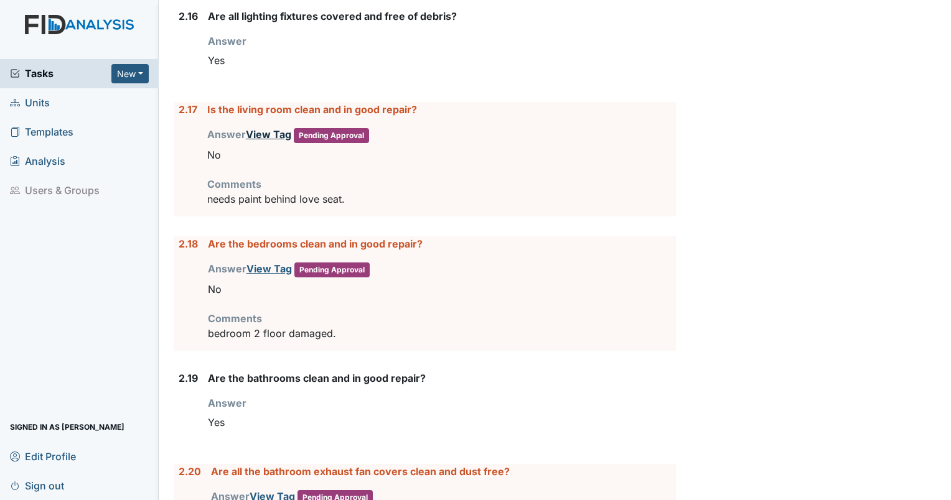
click at [271, 128] on link "View Tag" at bounding box center [268, 134] width 45 height 12
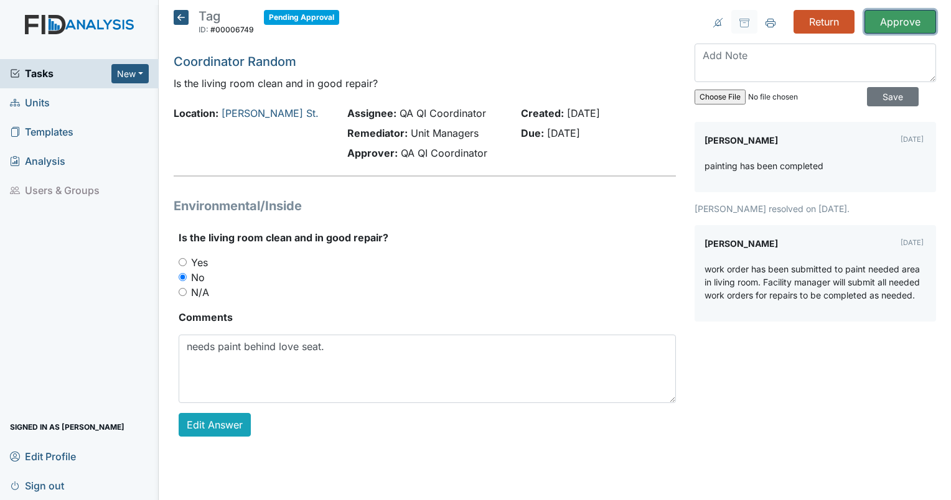
click at [885, 17] on input "Approve" at bounding box center [900, 22] width 72 height 24
click at [256, 109] on link "[PERSON_NAME] St." at bounding box center [270, 113] width 97 height 12
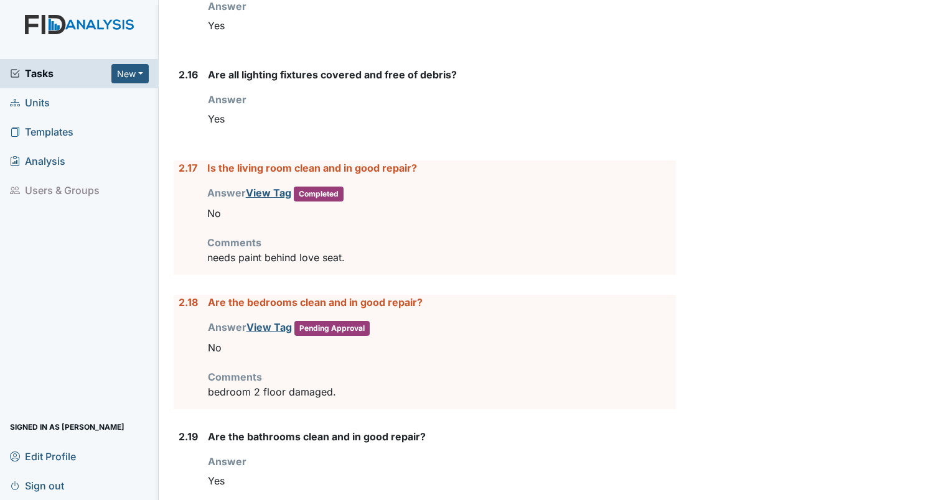
scroll to position [2685, 0]
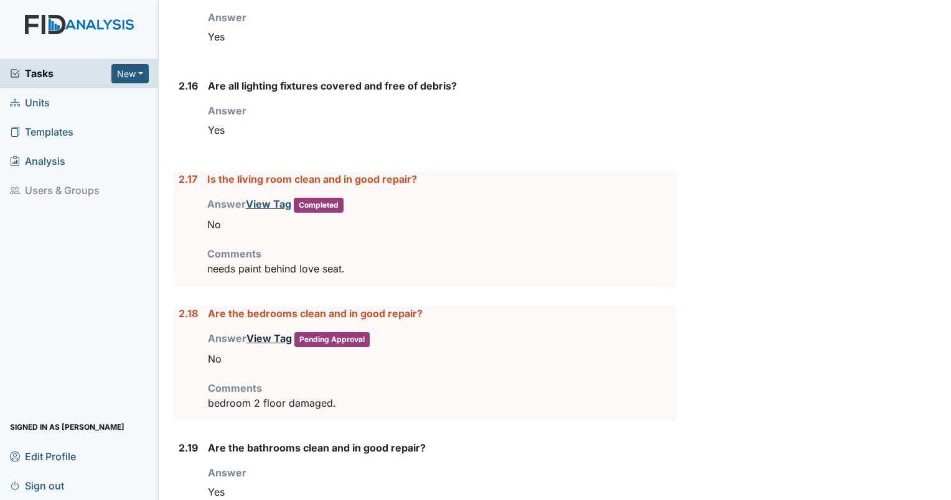
click at [270, 332] on link "View Tag" at bounding box center [268, 338] width 45 height 12
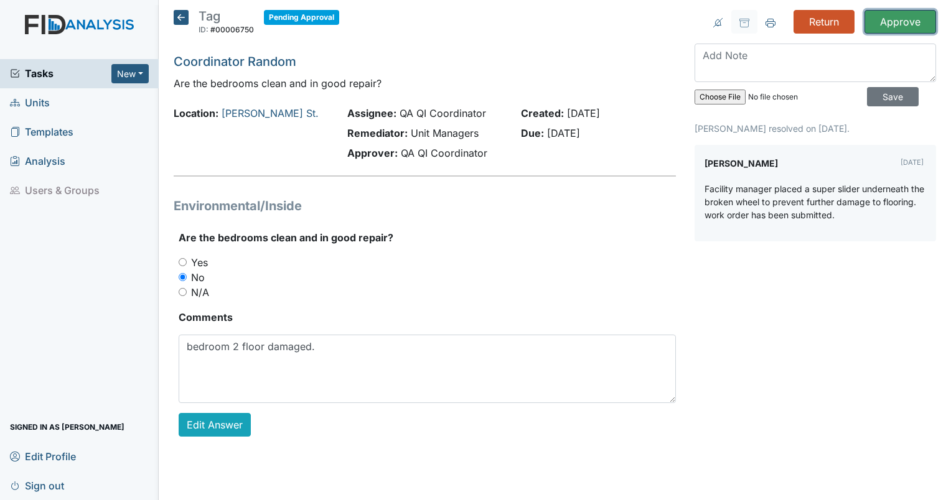
click at [891, 25] on input "Approve" at bounding box center [900, 22] width 72 height 24
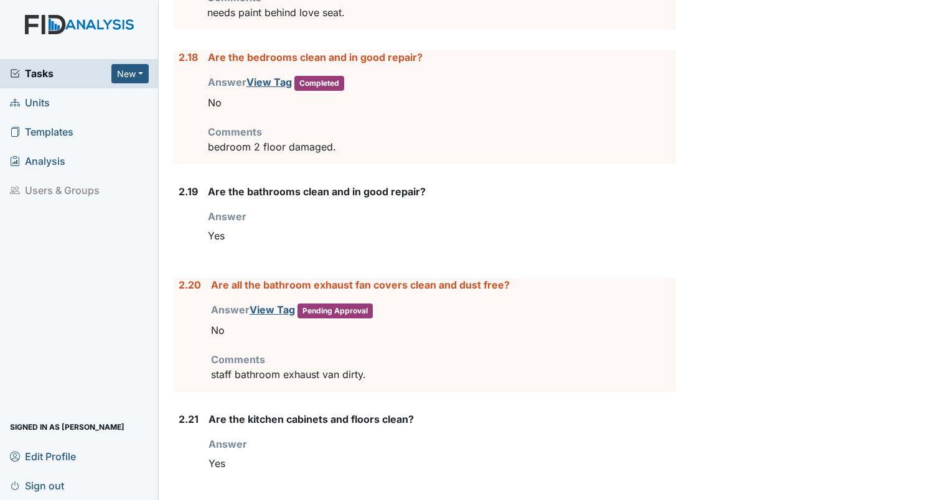
scroll to position [3030, 0]
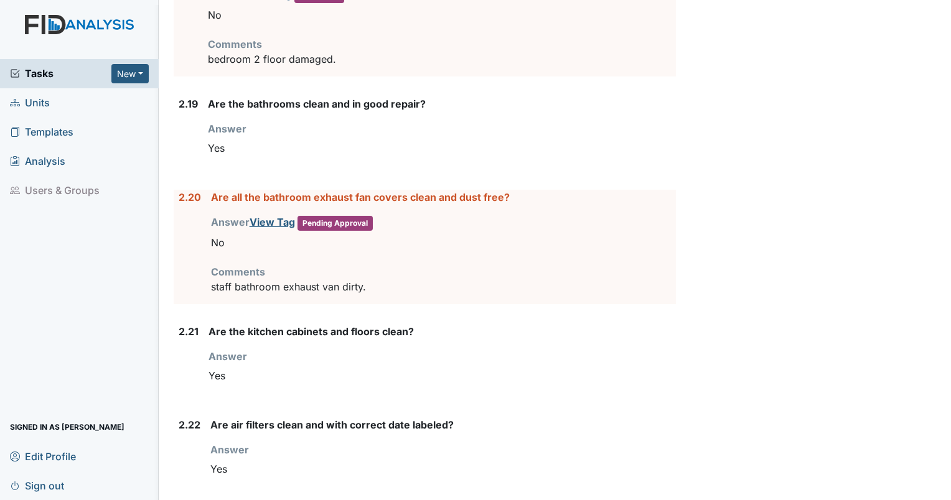
click at [266, 220] on div "Answer View Tag Pending Approval You must select one of the below options. No" at bounding box center [443, 235] width 465 height 40
click at [261, 217] on link "View Tag" at bounding box center [272, 222] width 45 height 12
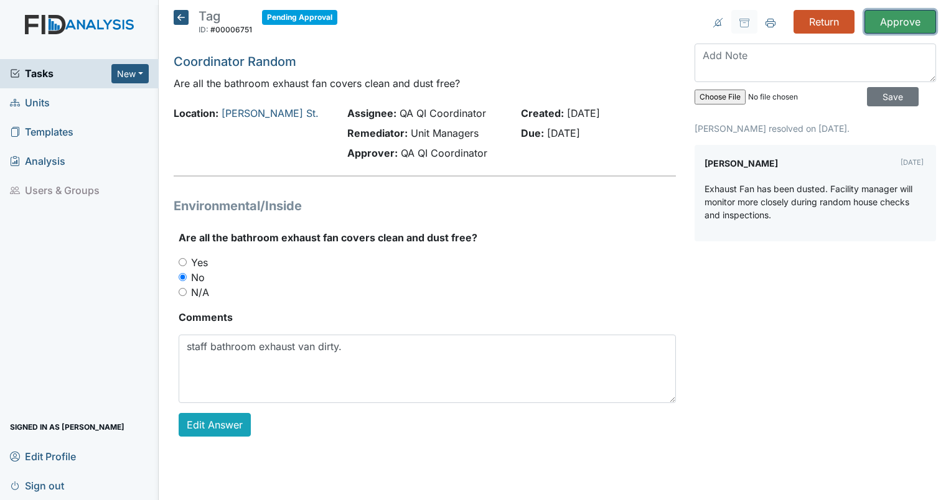
click at [907, 21] on input "Approve" at bounding box center [900, 22] width 72 height 24
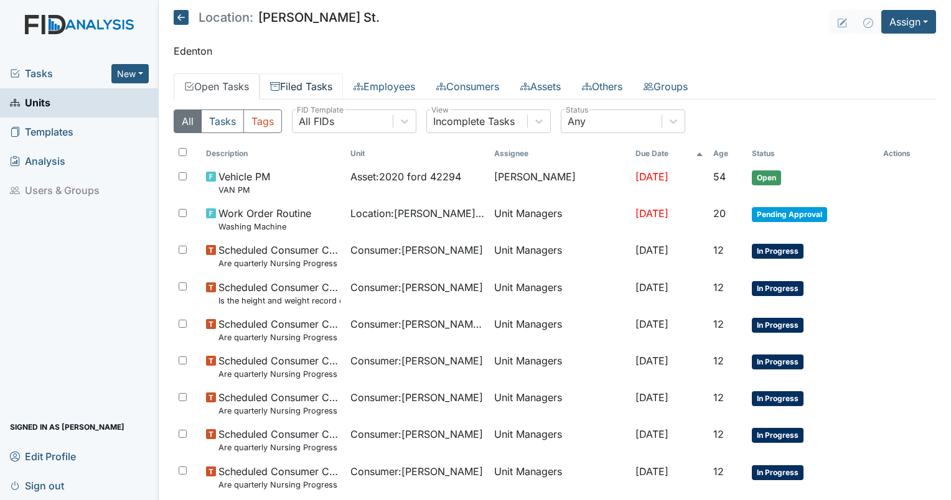
click at [310, 95] on link "Filed Tasks" at bounding box center [300, 86] width 83 height 26
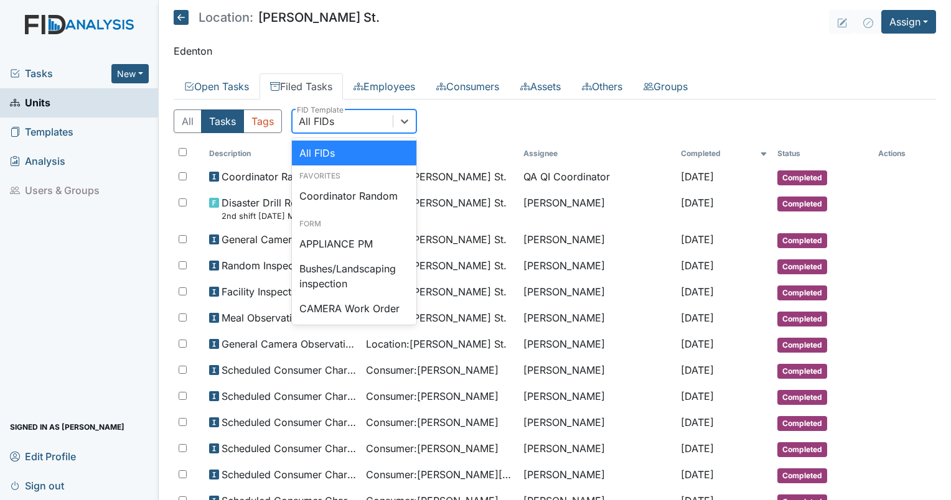
click at [327, 122] on div "All FIDs" at bounding box center [316, 121] width 35 height 15
click at [355, 197] on div "Coordinator Random" at bounding box center [354, 196] width 124 height 25
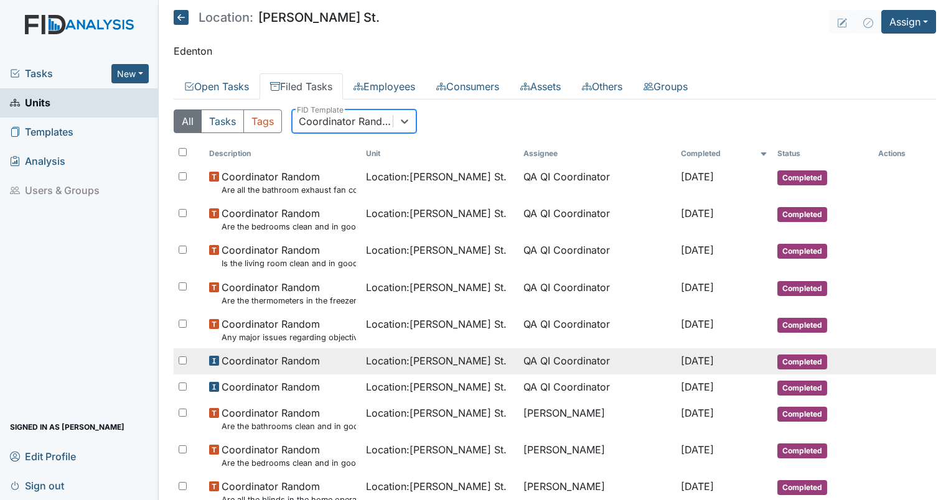
click at [443, 358] on span "Location : Wilson St." at bounding box center [436, 360] width 141 height 15
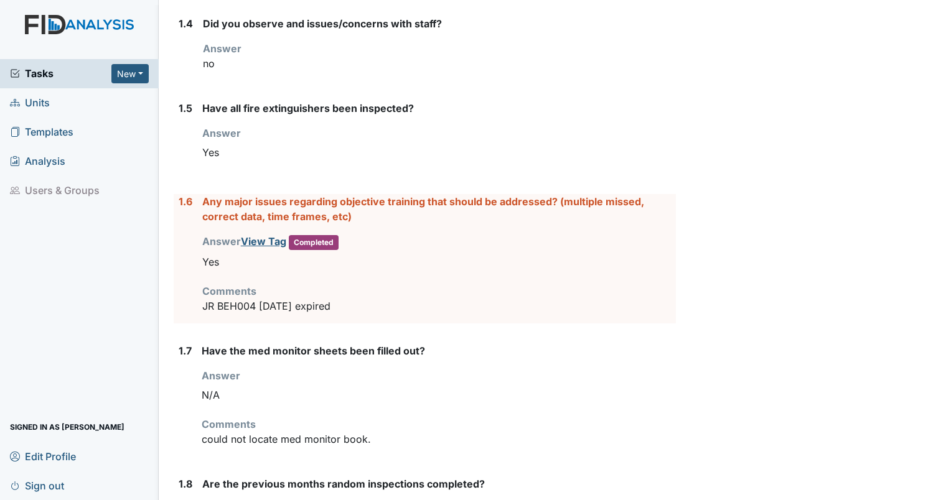
scroll to position [531, 0]
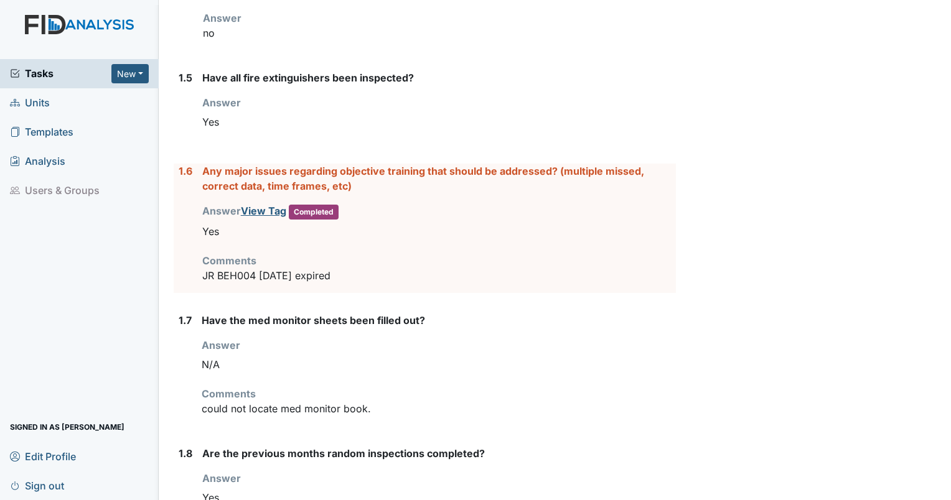
drag, startPoint x: 338, startPoint y: 274, endPoint x: 180, endPoint y: 172, distance: 188.1
click at [180, 172] on div "1.6 Any major issues regarding objective training that should be addressed? (mu…" at bounding box center [425, 228] width 502 height 129
drag, startPoint x: 180, startPoint y: 172, endPoint x: 223, endPoint y: 177, distance: 43.9
copy div "1.6 Any major issues regarding objective training that should be addressed? (mu…"
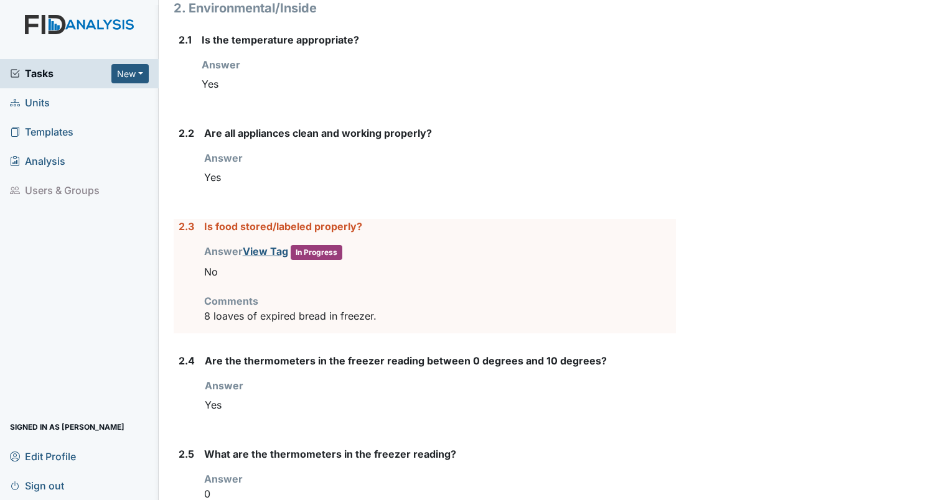
scroll to position [1472, 0]
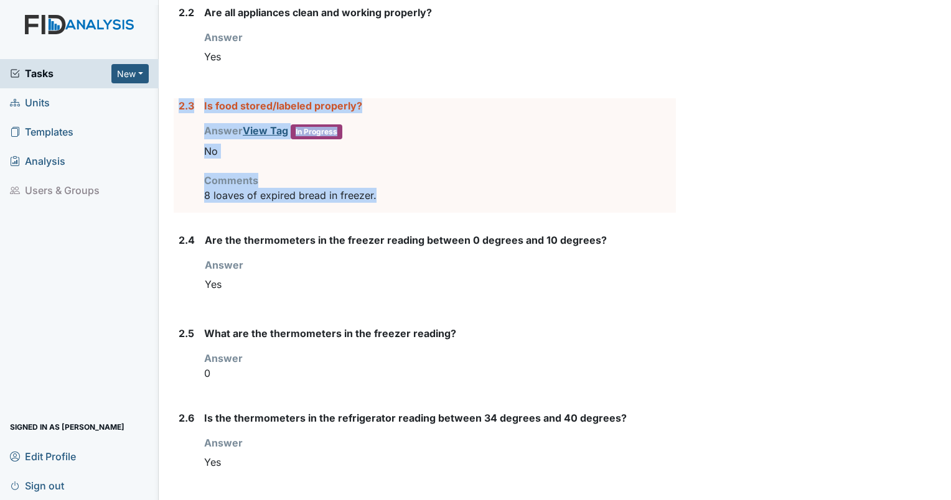
drag, startPoint x: 376, startPoint y: 192, endPoint x: 173, endPoint y: 94, distance: 225.7
click at [174, 98] on div "2.3 Is food stored/labeled properly? Answer View Tag In Progress You must selec…" at bounding box center [425, 155] width 502 height 114
drag, startPoint x: 173, startPoint y: 94, endPoint x: 212, endPoint y: 102, distance: 39.4
copy div "2.3 Is food stored/labeled properly? Answer View Tag In Progress You must selec…"
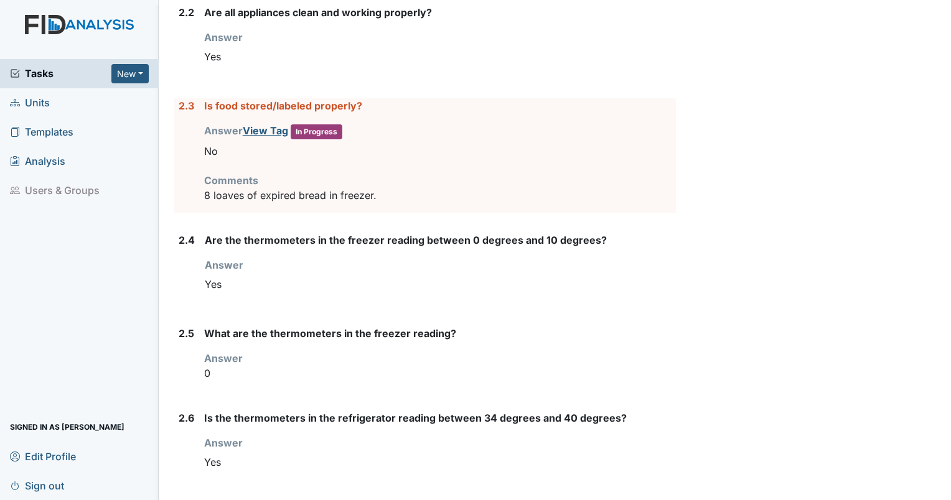
click at [174, 329] on div "2.5 What are the thermometers in the freezer reading? Answer 0" at bounding box center [425, 358] width 502 height 65
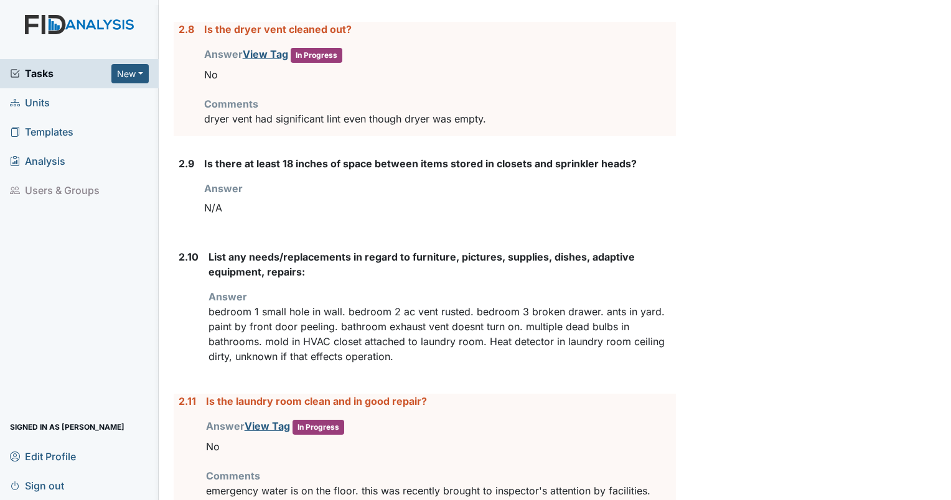
scroll to position [2033, 0]
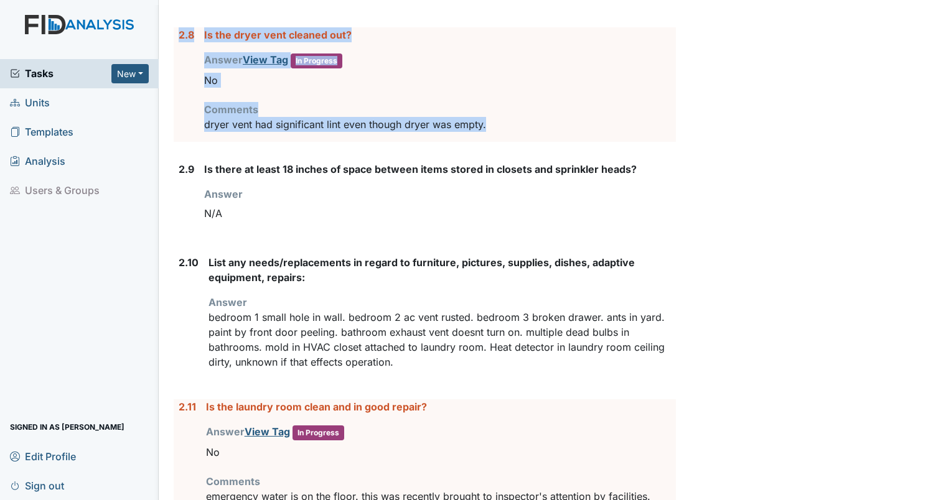
drag, startPoint x: 492, startPoint y: 123, endPoint x: 178, endPoint y: 36, distance: 325.5
click at [178, 36] on div "2.8 Is the dryer vent cleaned out? Answer View Tag In Progress You must select …" at bounding box center [425, 84] width 502 height 114
drag, startPoint x: 178, startPoint y: 36, endPoint x: 246, endPoint y: 30, distance: 68.7
copy div "2.8 Is the dryer vent cleaned out? Answer View Tag In Progress You must select …"
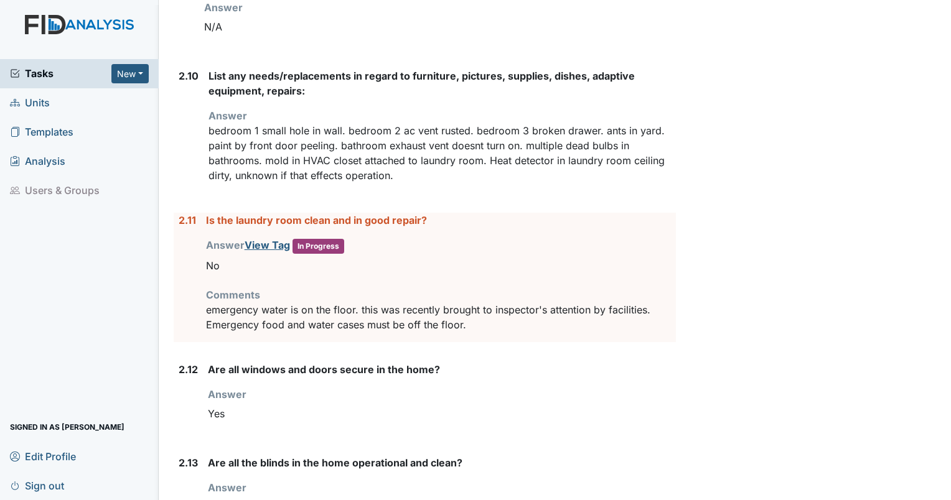
scroll to position [2226, 0]
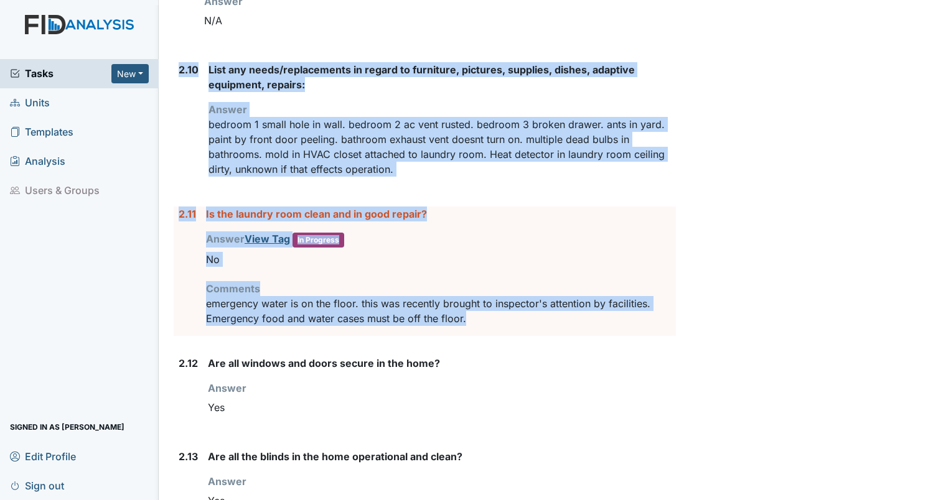
drag, startPoint x: 469, startPoint y: 311, endPoint x: 177, endPoint y: 77, distance: 374.4
copy form "2.10 List any needs/replacements in regard to furniture, pictures, supplies, di…"
click at [179, 226] on div "2.11" at bounding box center [187, 271] width 17 height 129
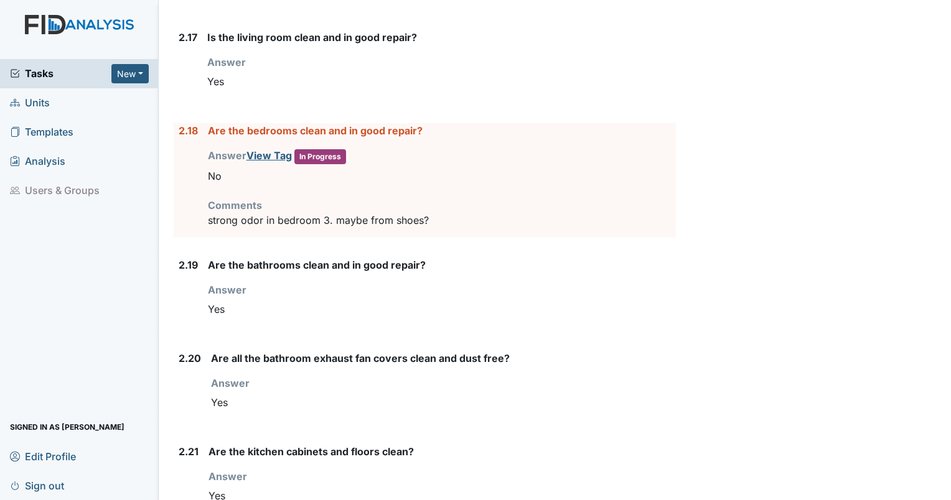
scroll to position [3089, 0]
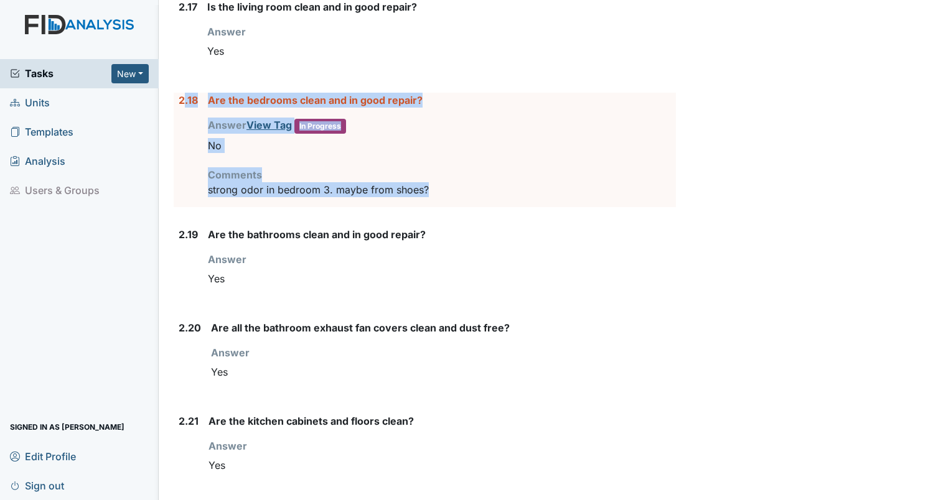
drag, startPoint x: 433, startPoint y: 180, endPoint x: 182, endPoint y: 90, distance: 266.5
click at [182, 93] on div "2.18 Are the bedrooms clean and in good repair? Answer View Tag In Progress You…" at bounding box center [425, 150] width 502 height 114
drag, startPoint x: 182, startPoint y: 90, endPoint x: 425, endPoint y: 182, distance: 259.5
click at [425, 182] on div "2.18 Are the bedrooms clean and in good repair? Answer View Tag In Progress You…" at bounding box center [425, 150] width 502 height 114
drag, startPoint x: 425, startPoint y: 182, endPoint x: 401, endPoint y: 180, distance: 24.3
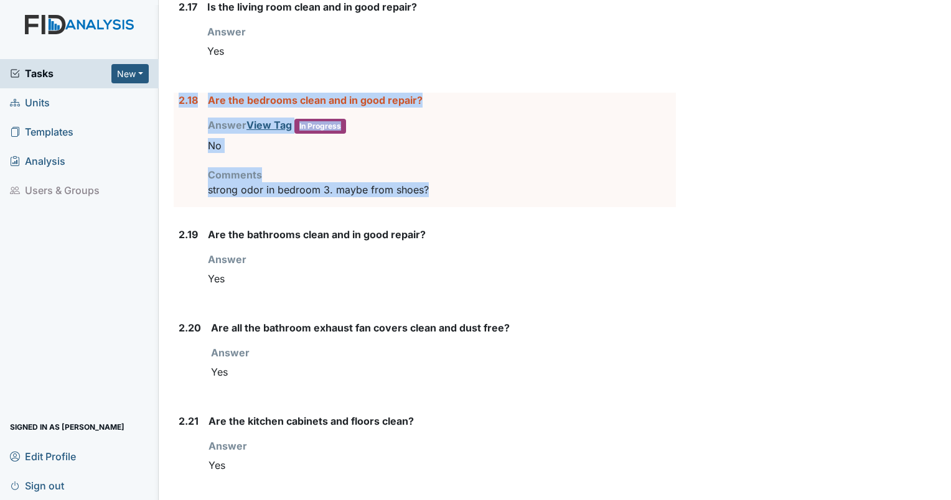
copy div "2.18 Are the bedrooms clean and in good repair? Answer View Tag In Progress You…"
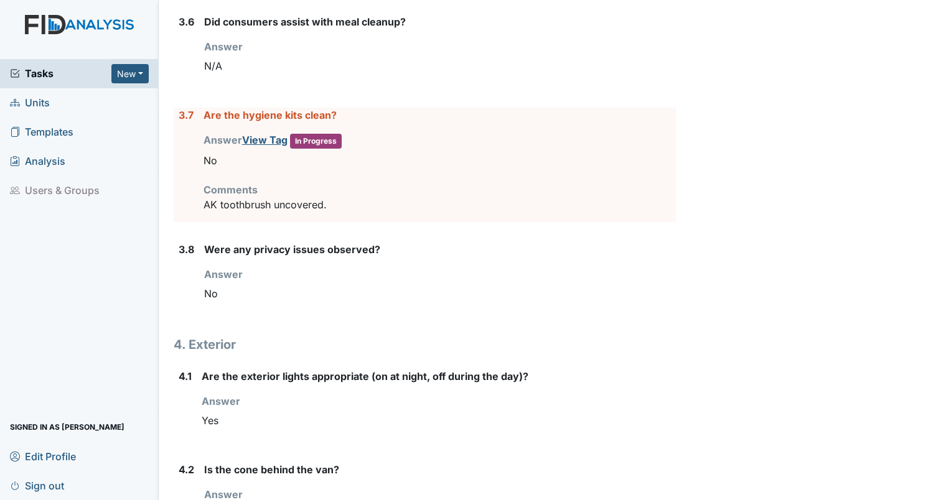
scroll to position [4169, 0]
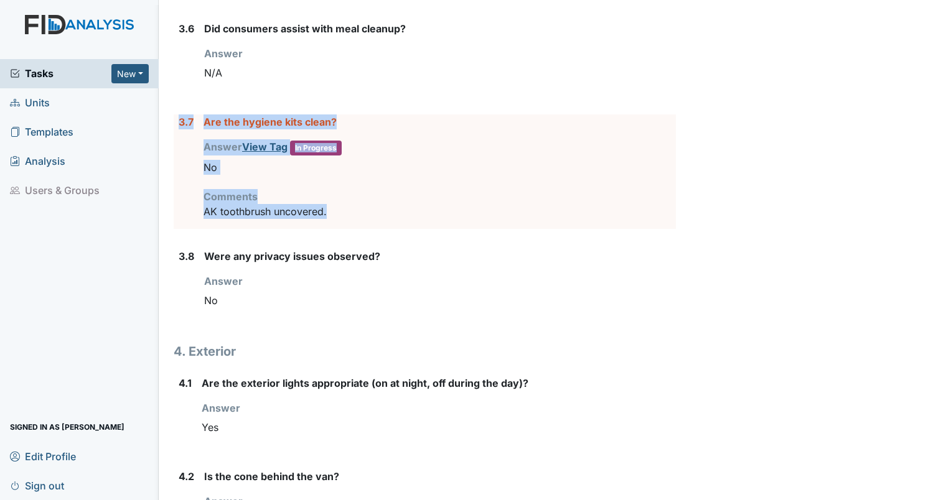
drag, startPoint x: 349, startPoint y: 196, endPoint x: 177, endPoint y: 115, distance: 189.8
click at [177, 115] on div "3.7 Are the hygiene kits clean? Answer View Tag In Progress You must select one…" at bounding box center [425, 171] width 502 height 114
drag, startPoint x: 177, startPoint y: 115, endPoint x: 229, endPoint y: 110, distance: 51.9
copy div "3.7 Are the hygiene kits clean? Answer View Tag In Progress You must select one…"
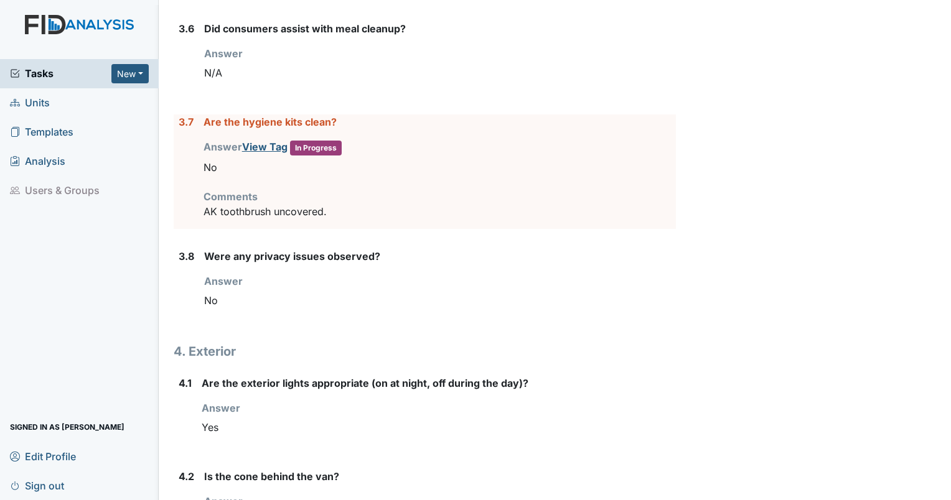
click at [657, 61] on div "N/A" at bounding box center [440, 73] width 472 height 24
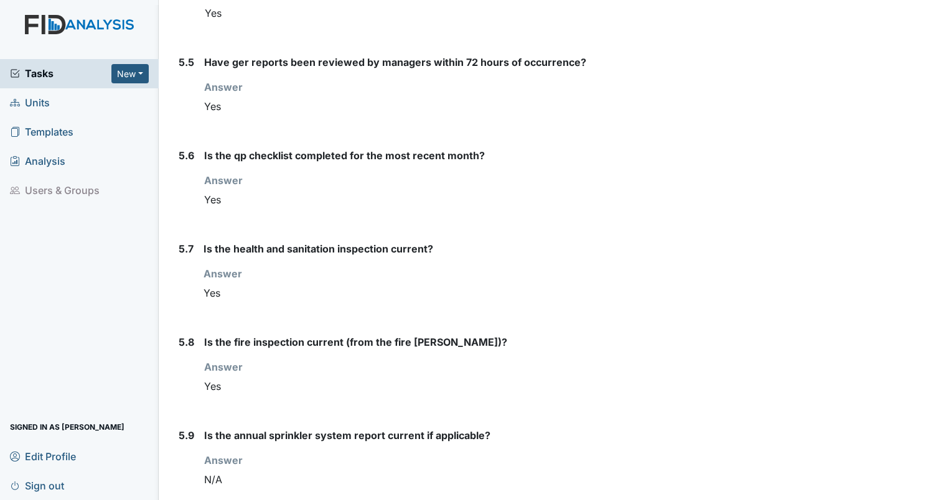
scroll to position [5286, 0]
